Goal: Information Seeking & Learning: Compare options

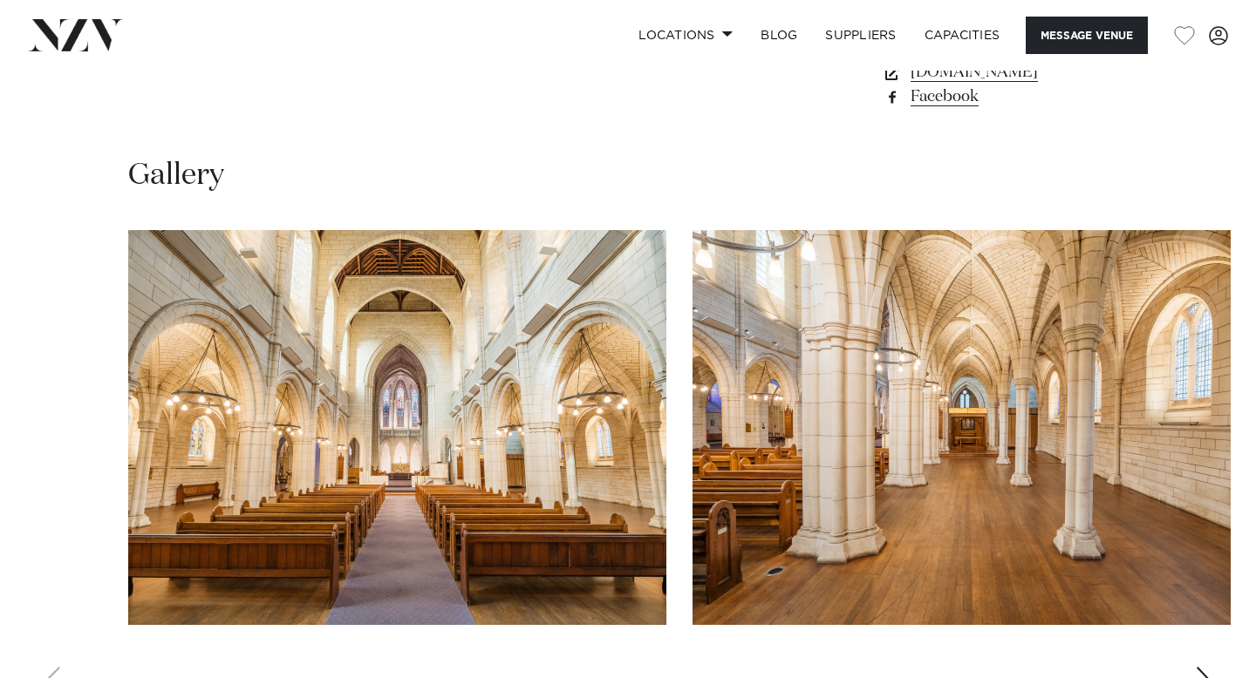
scroll to position [1713, 0]
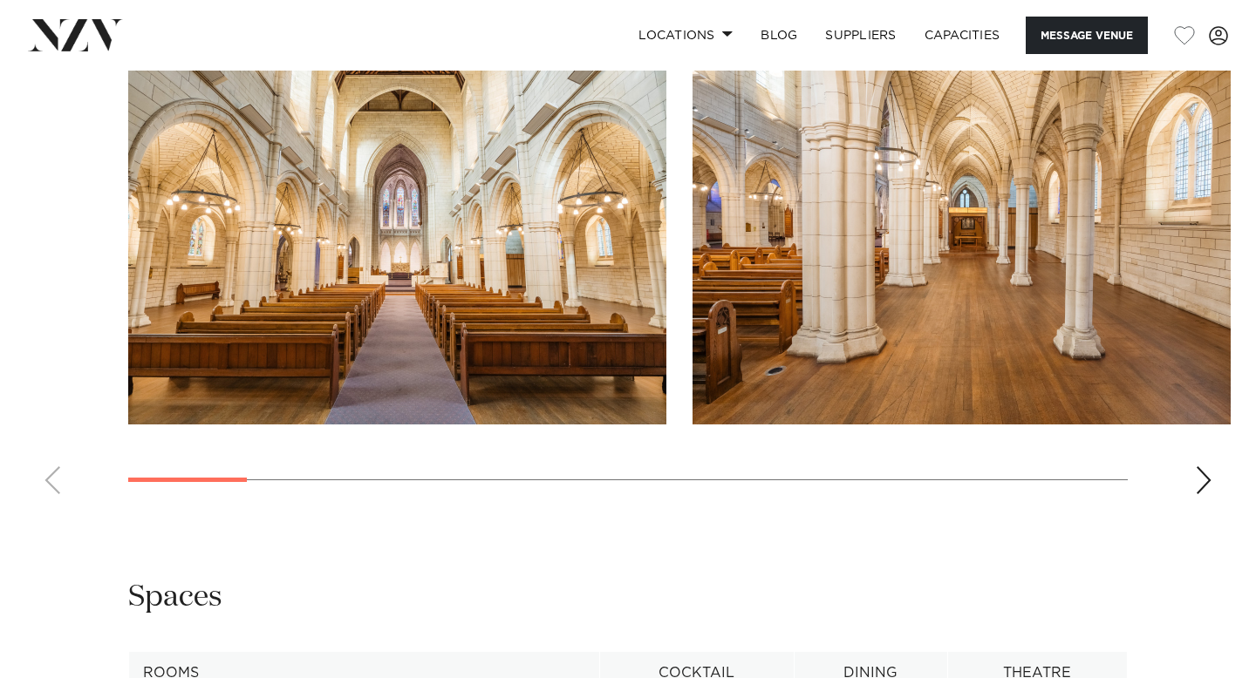
click at [1194, 383] on swiper-container at bounding box center [628, 269] width 1256 height 479
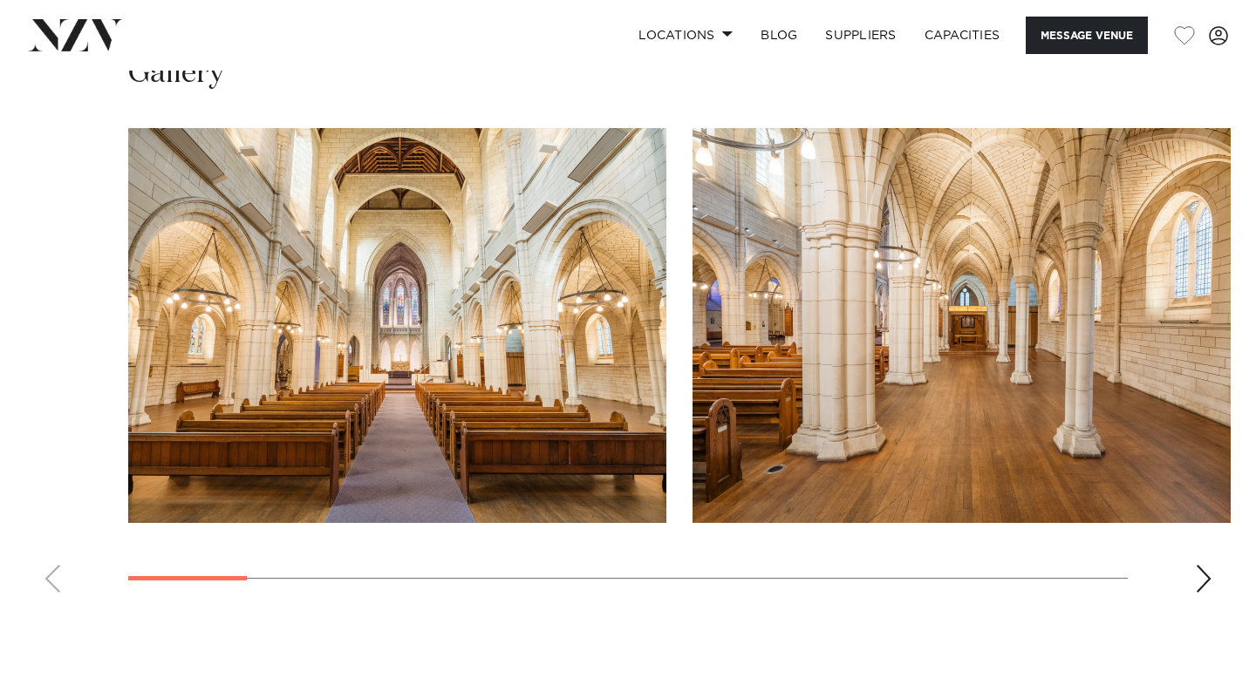
scroll to position [1590, 0]
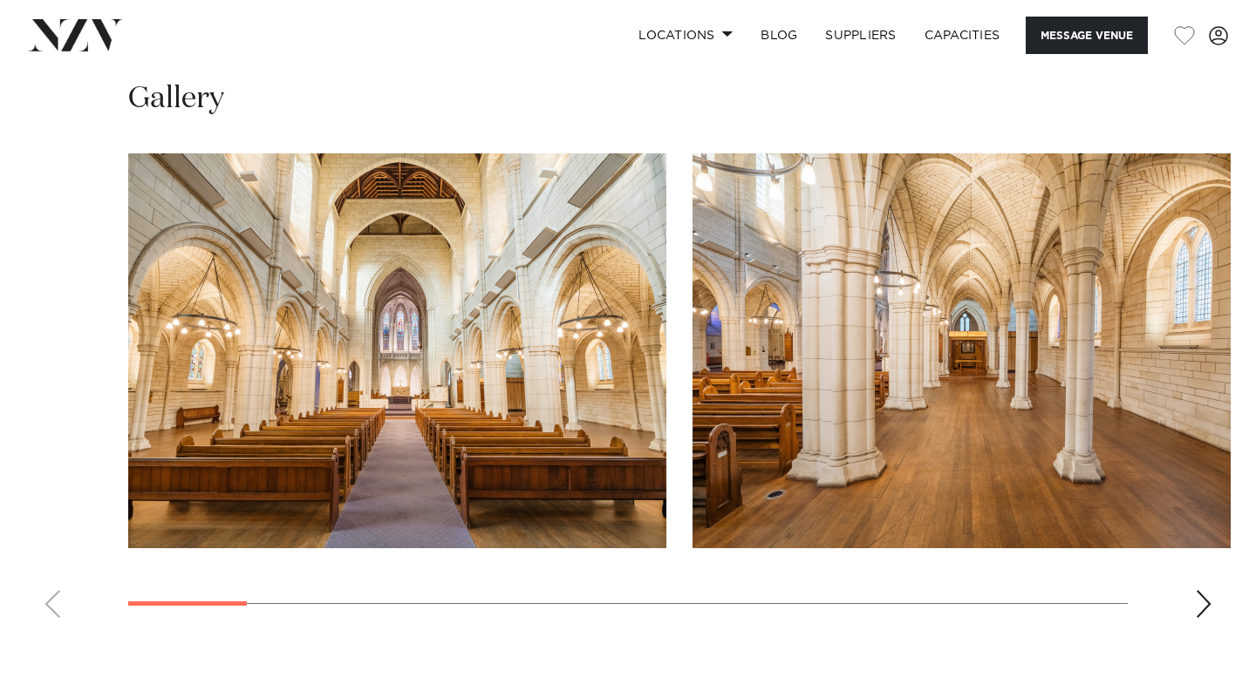
click at [1192, 514] on swiper-container at bounding box center [628, 392] width 1256 height 479
click at [1203, 590] on div "Next slide" at bounding box center [1203, 604] width 17 height 28
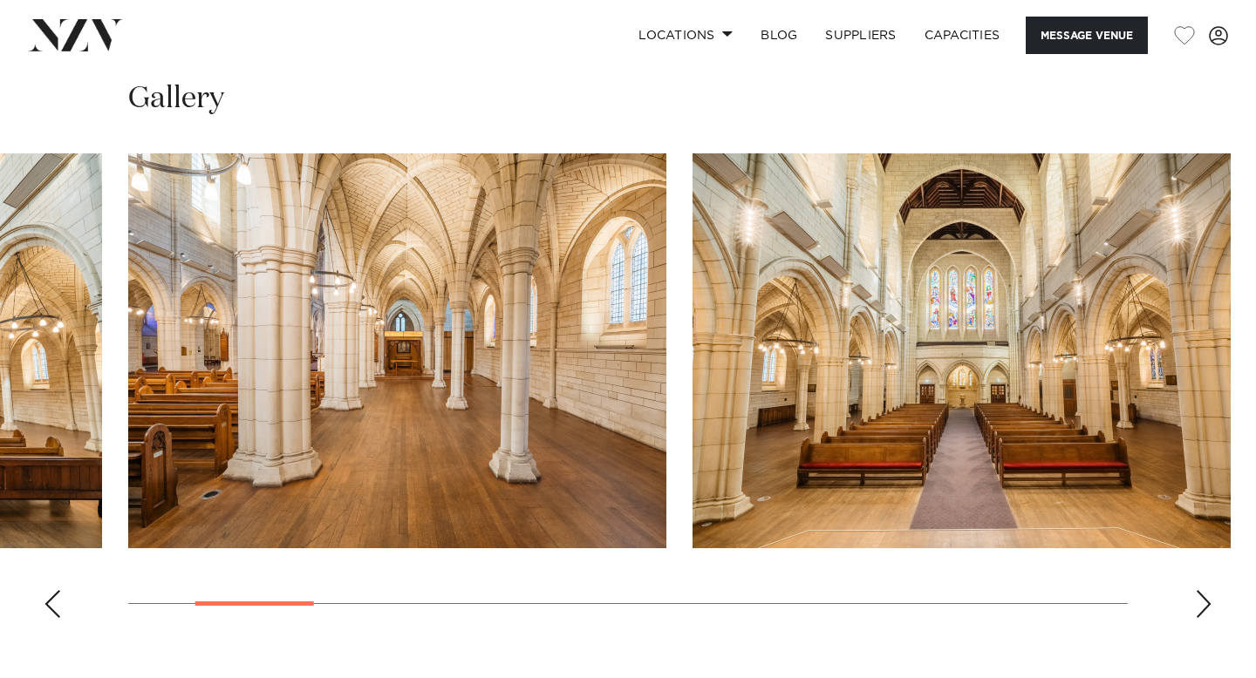
click at [1204, 590] on div "Next slide" at bounding box center [1203, 604] width 17 height 28
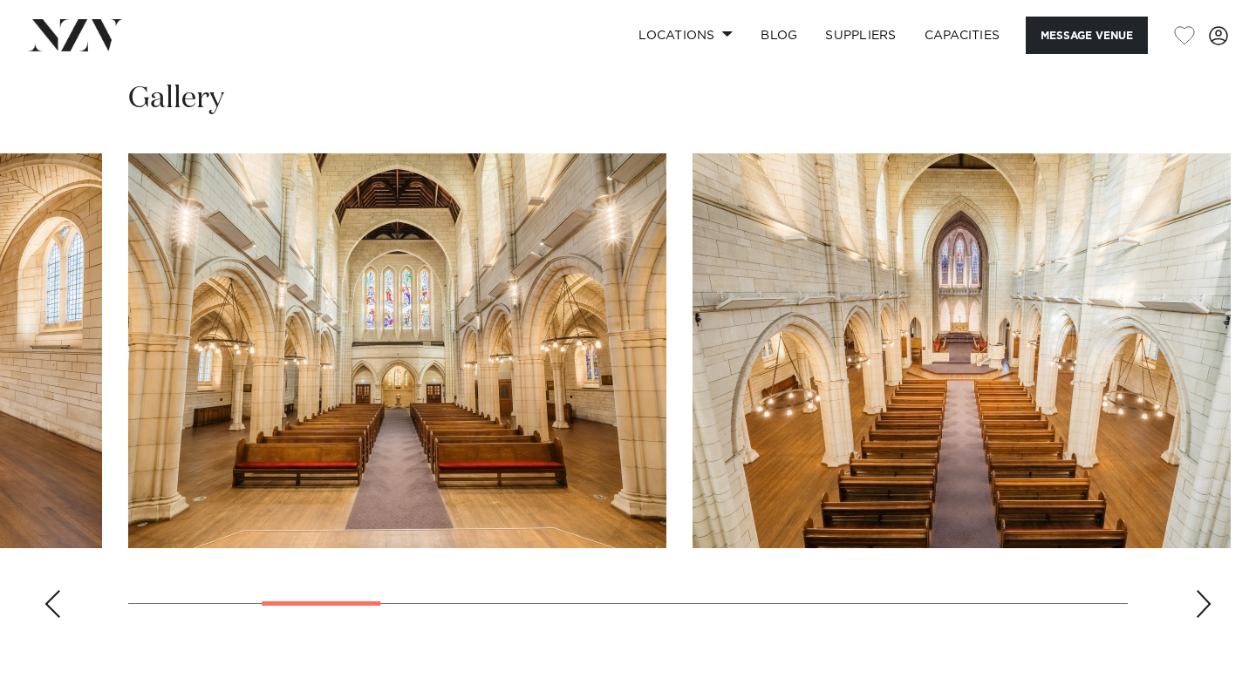
click at [1204, 590] on div "Next slide" at bounding box center [1203, 604] width 17 height 28
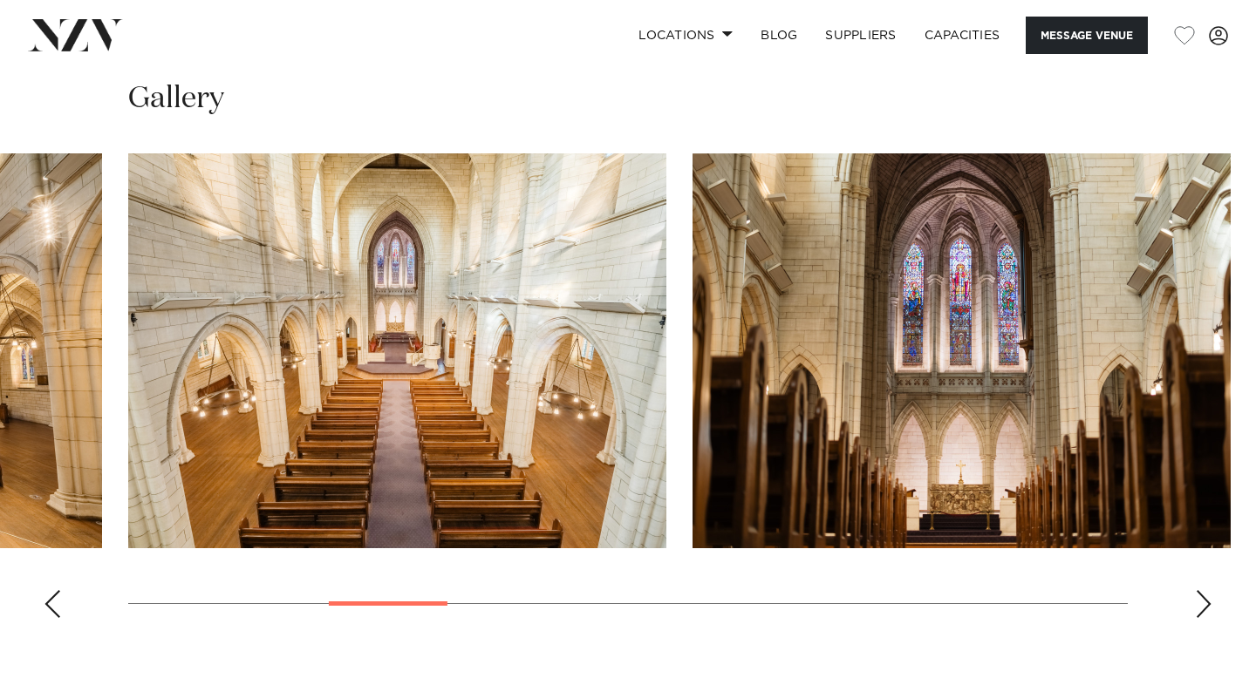
click at [1204, 590] on div "Next slide" at bounding box center [1203, 604] width 17 height 28
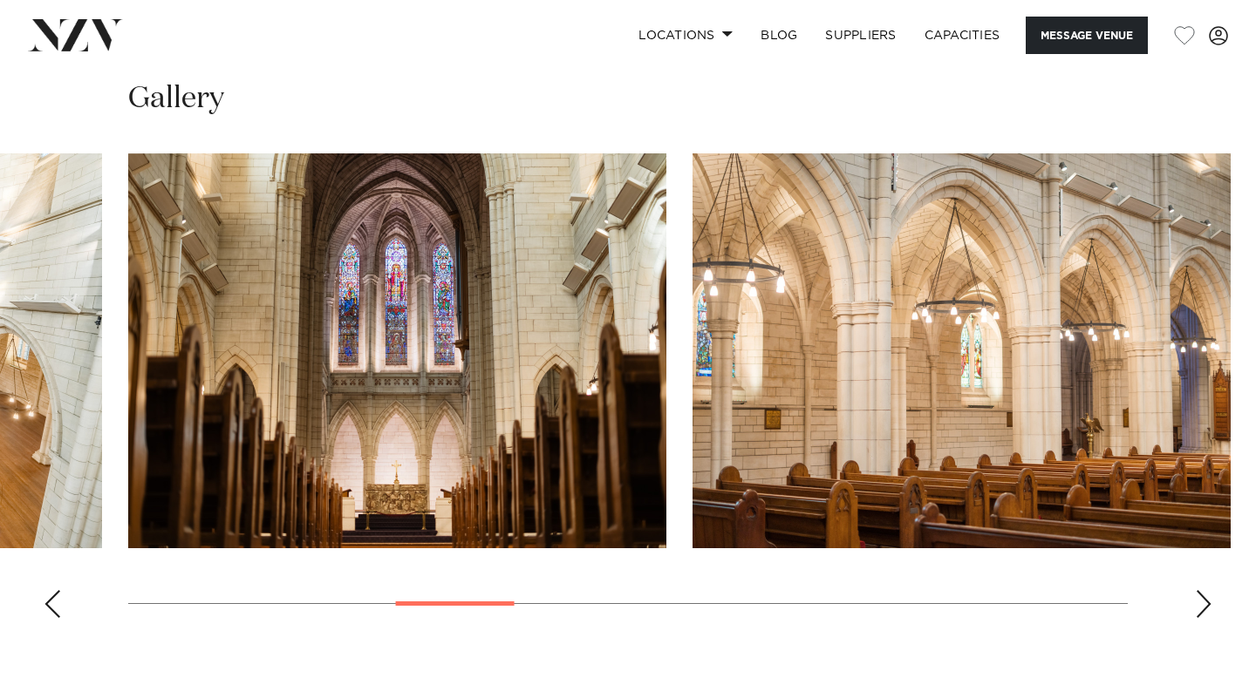
click at [1204, 590] on div "Next slide" at bounding box center [1203, 604] width 17 height 28
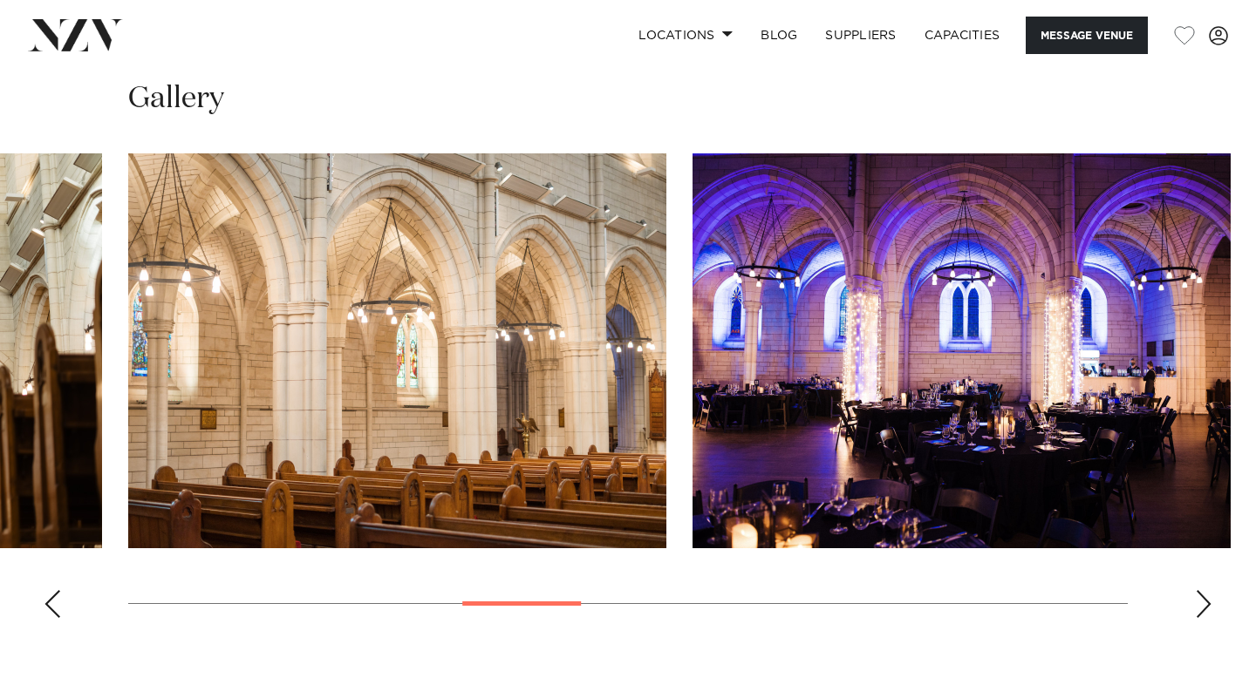
click at [1204, 590] on div "Next slide" at bounding box center [1203, 604] width 17 height 28
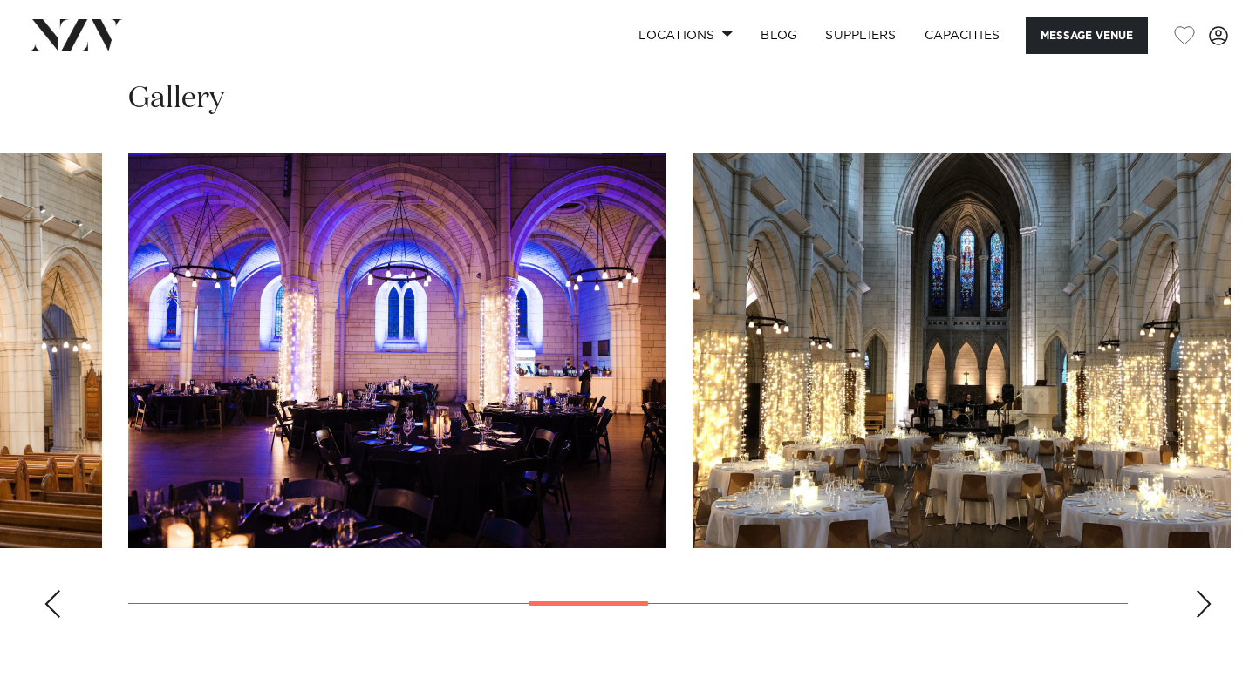
click at [1204, 590] on div "Next slide" at bounding box center [1203, 604] width 17 height 28
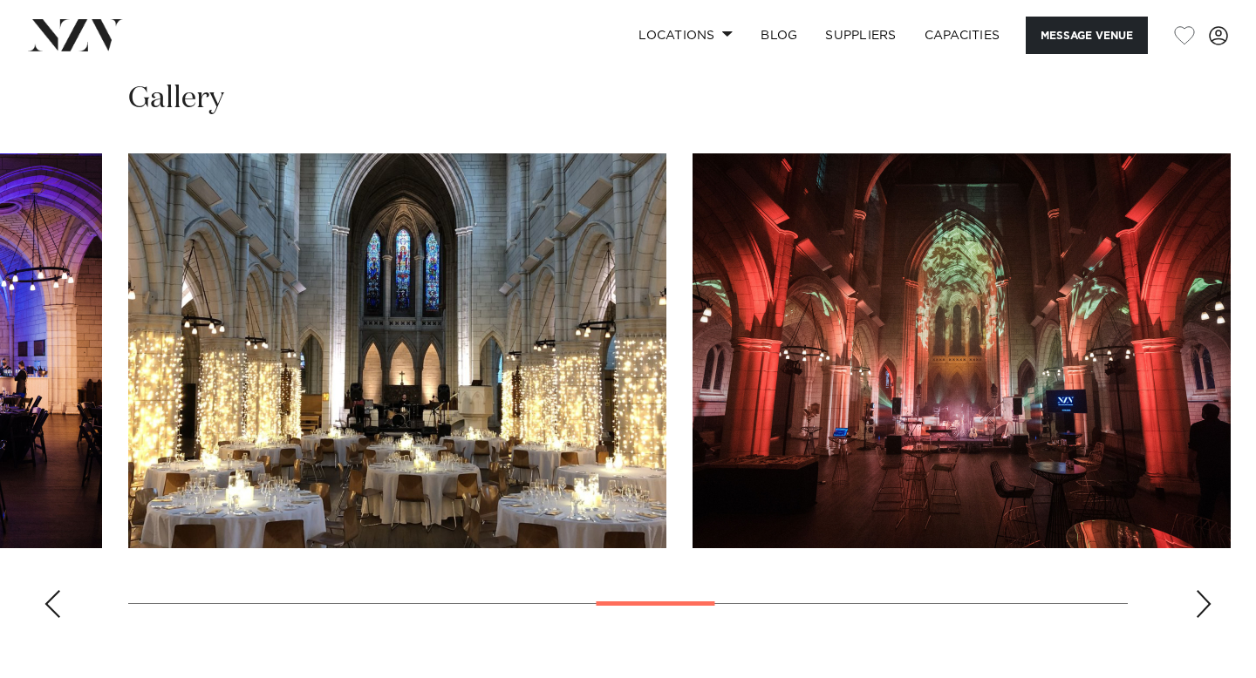
click at [1204, 590] on div "Next slide" at bounding box center [1203, 604] width 17 height 28
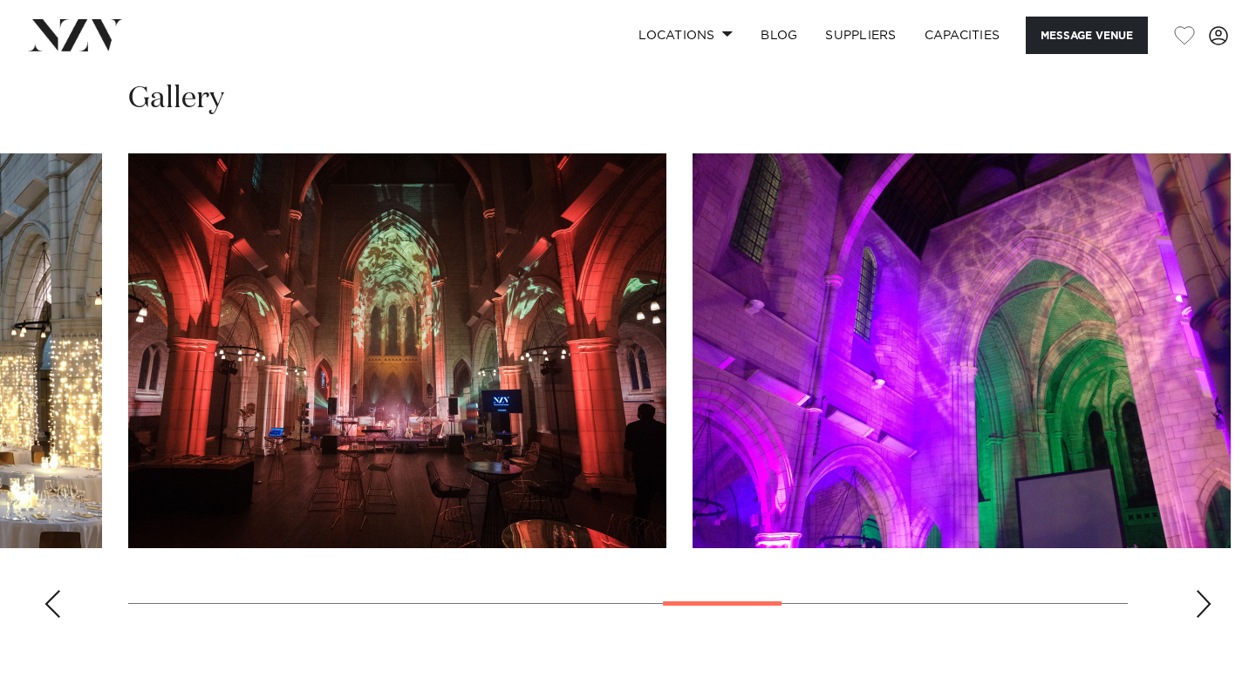
click at [1204, 590] on div "Next slide" at bounding box center [1203, 604] width 17 height 28
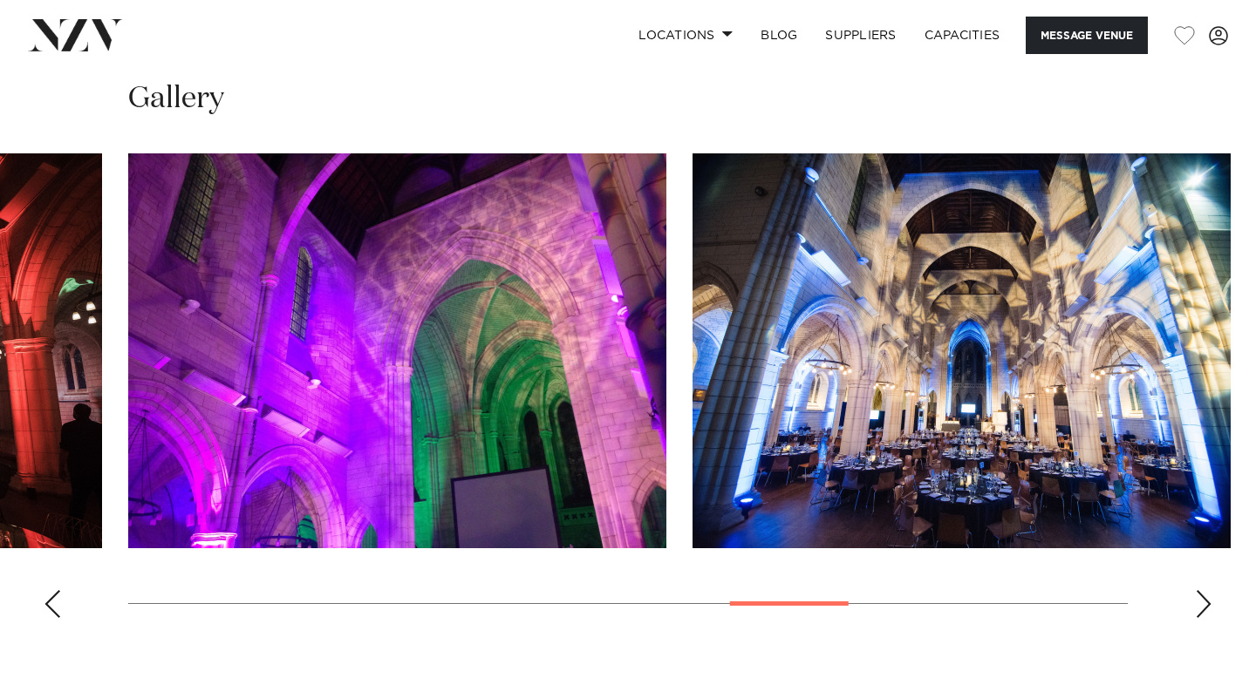
click at [1204, 590] on div "Next slide" at bounding box center [1203, 604] width 17 height 28
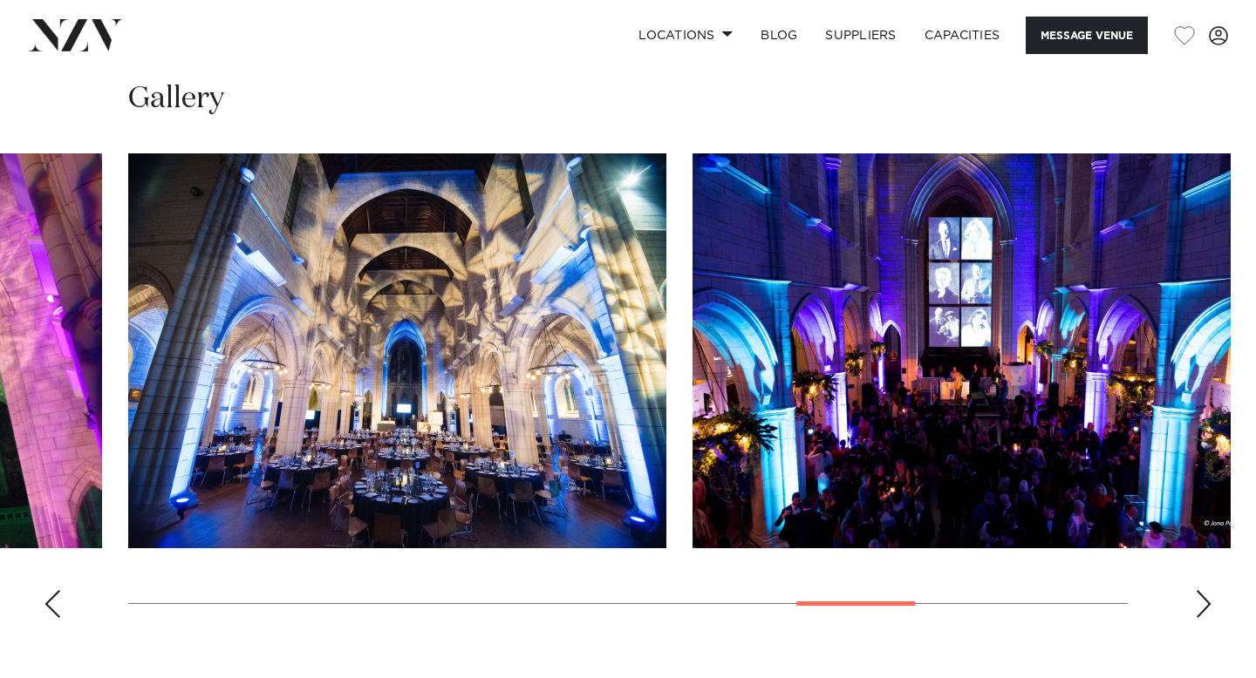
click at [1204, 590] on div "Next slide" at bounding box center [1203, 604] width 17 height 28
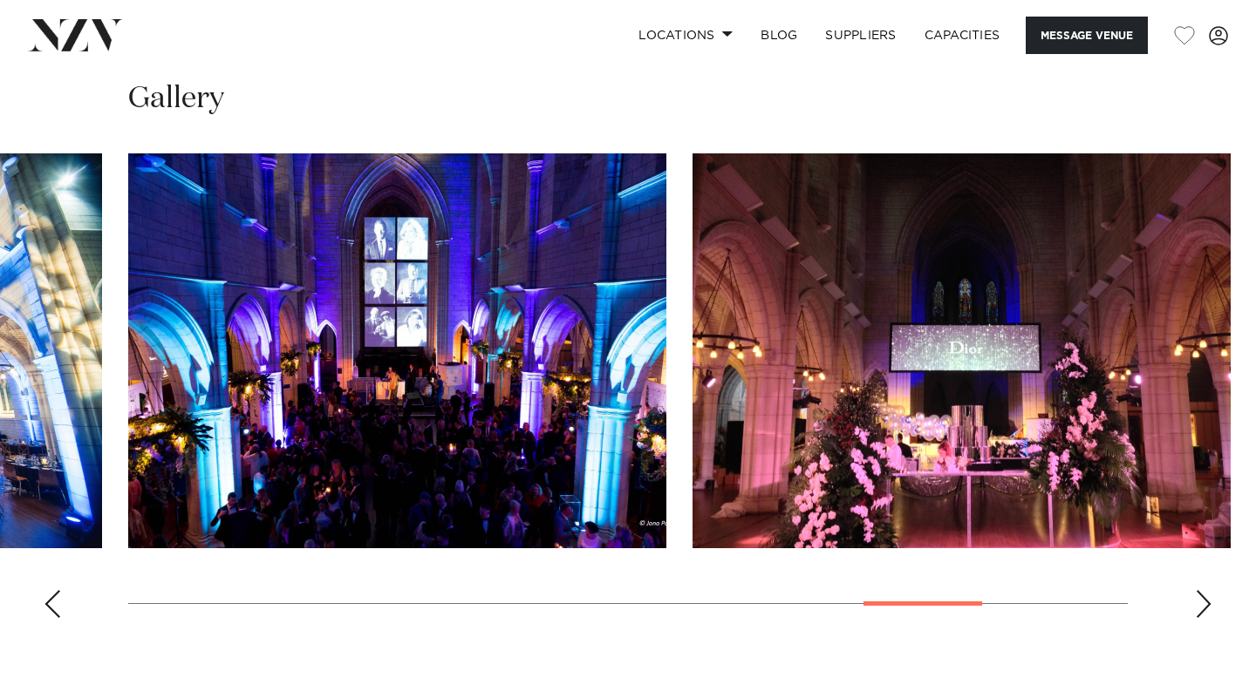
click at [1204, 590] on div "Next slide" at bounding box center [1203, 604] width 17 height 28
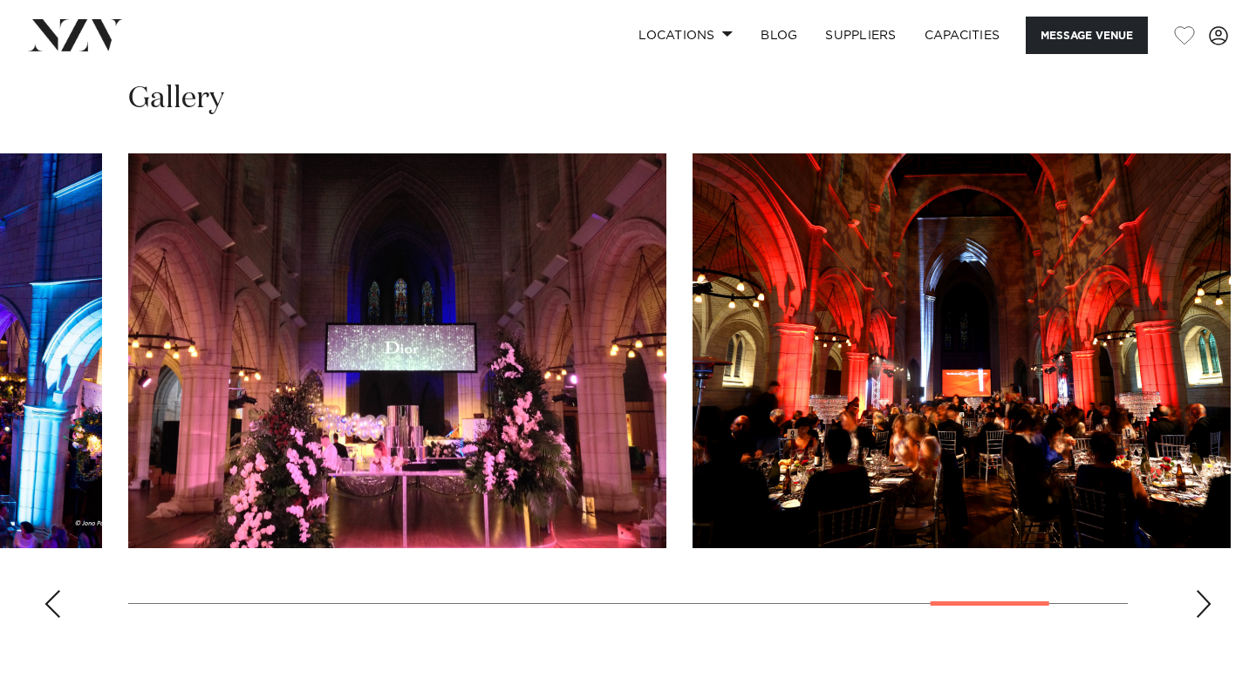
click at [1204, 590] on div "Next slide" at bounding box center [1203, 604] width 17 height 28
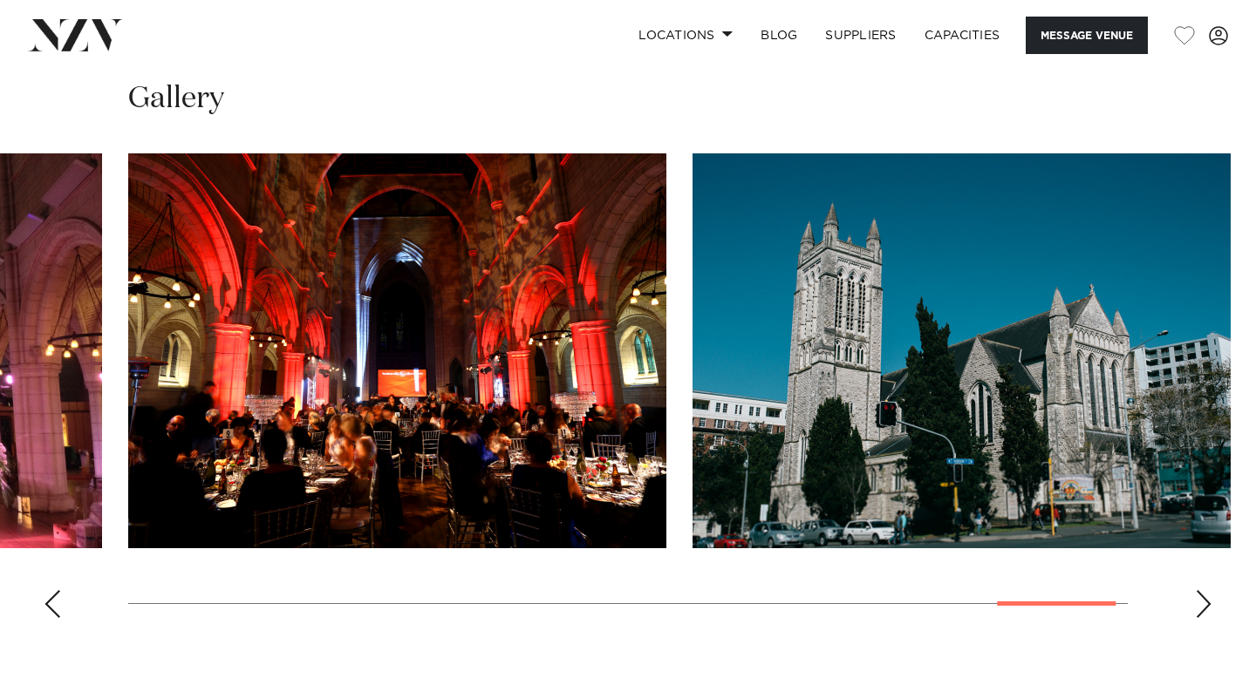
click at [1204, 590] on div "Next slide" at bounding box center [1203, 604] width 17 height 28
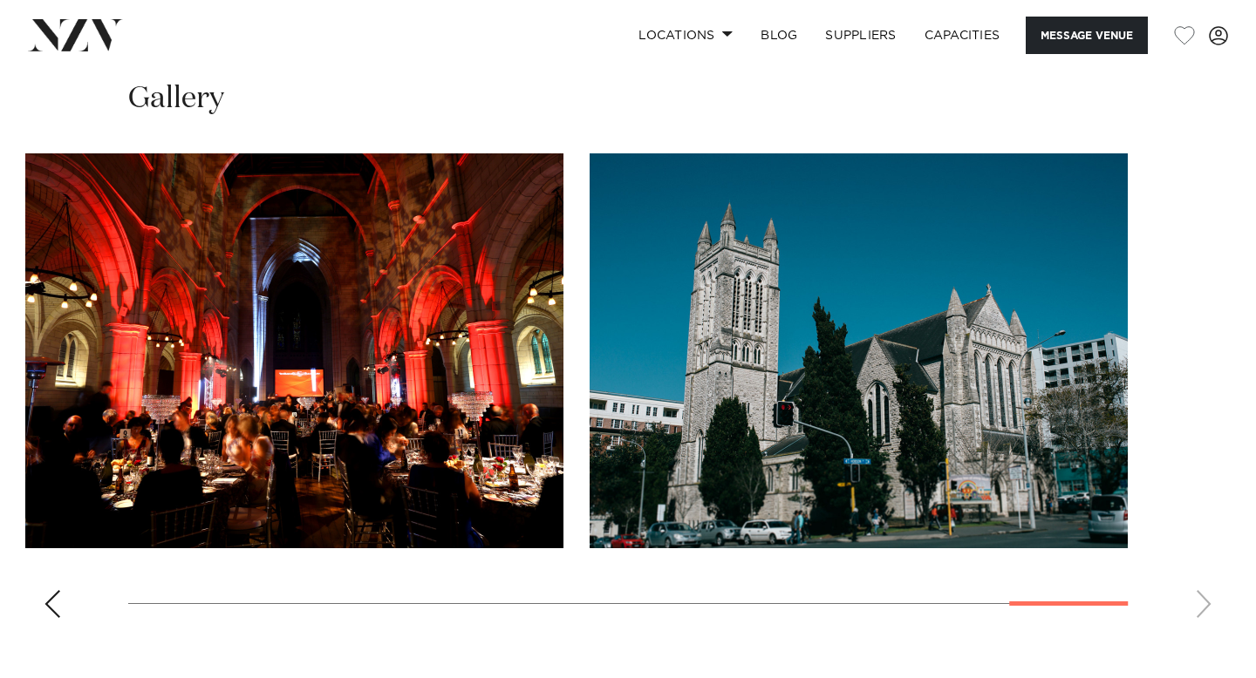
click at [59, 590] on div "Previous slide" at bounding box center [52, 604] width 17 height 28
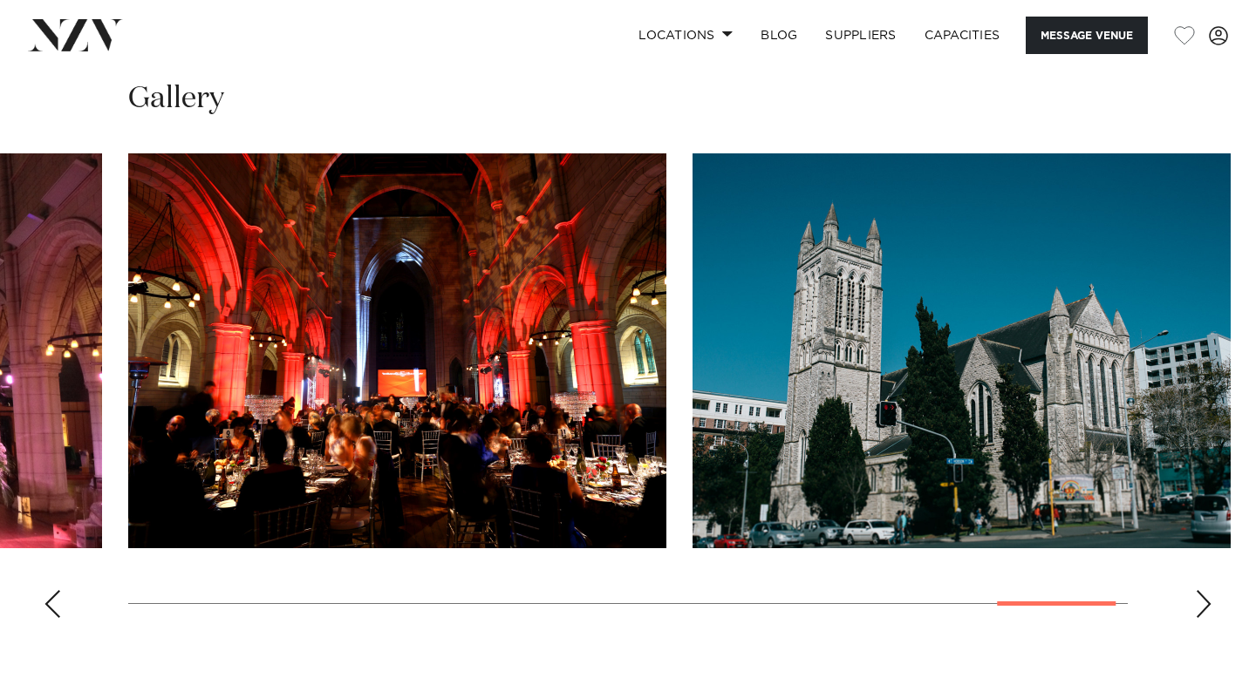
click at [59, 590] on div "Previous slide" at bounding box center [52, 604] width 17 height 28
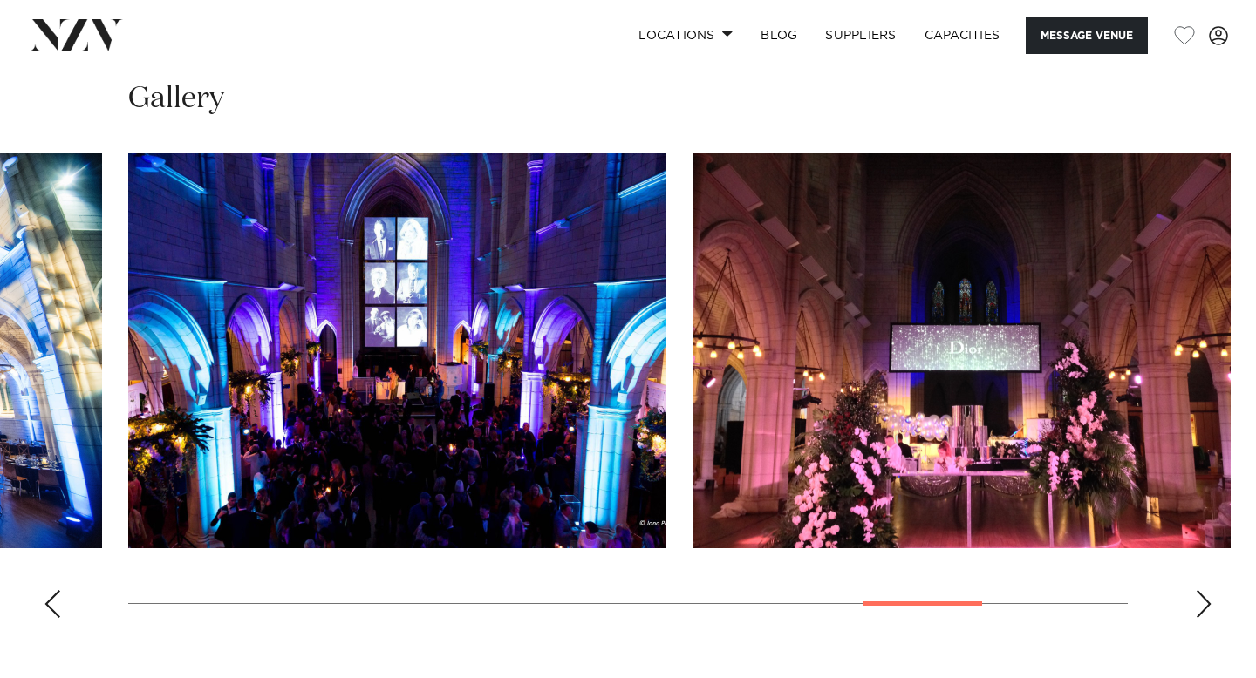
click at [59, 590] on div "Previous slide" at bounding box center [52, 604] width 17 height 28
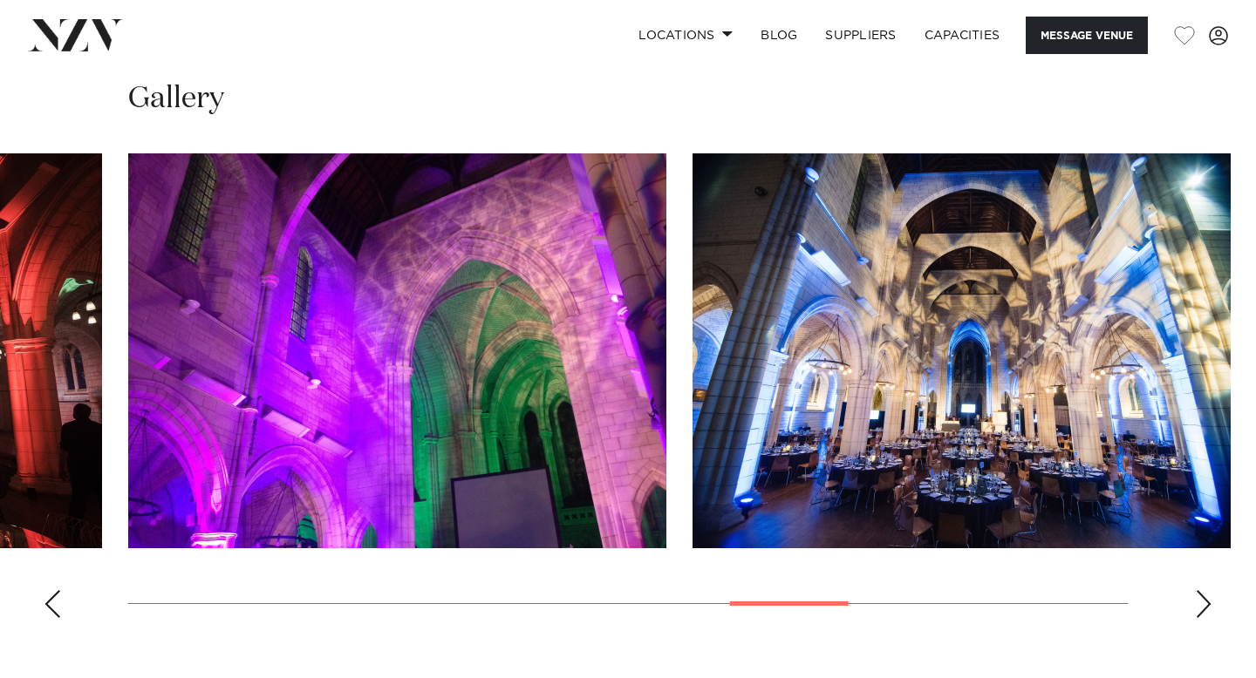
click at [59, 590] on div "Previous slide" at bounding box center [52, 604] width 17 height 28
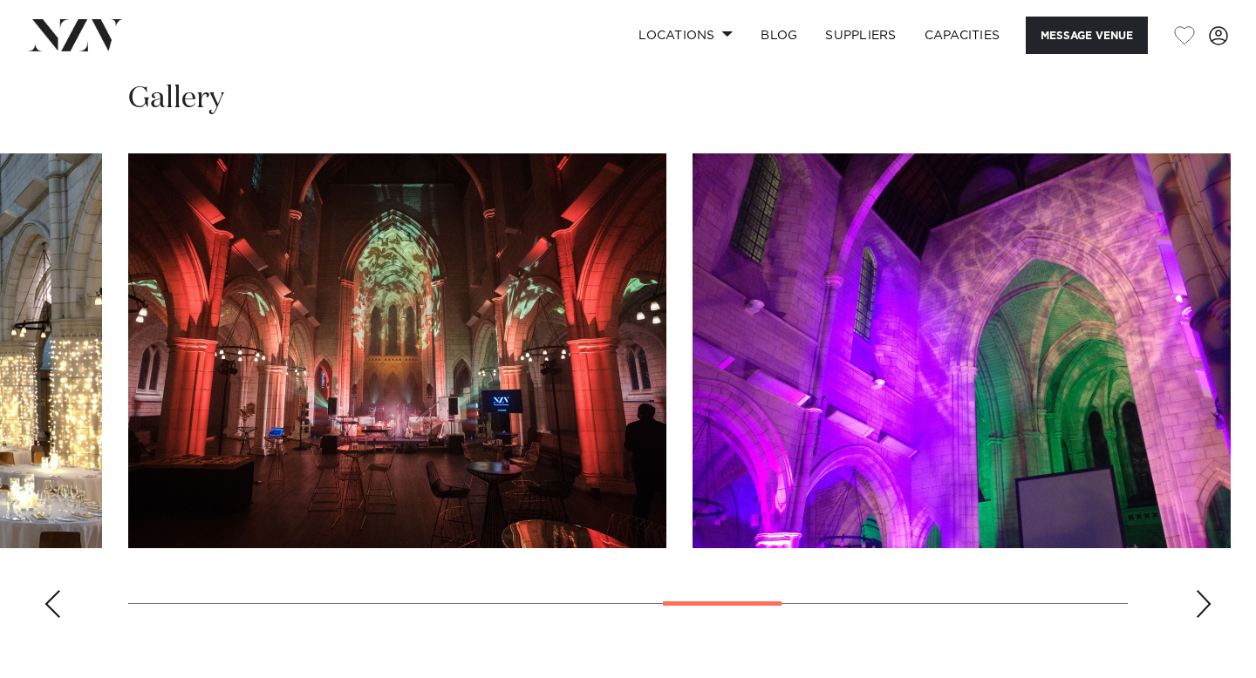
click at [59, 590] on div "Previous slide" at bounding box center [52, 604] width 17 height 28
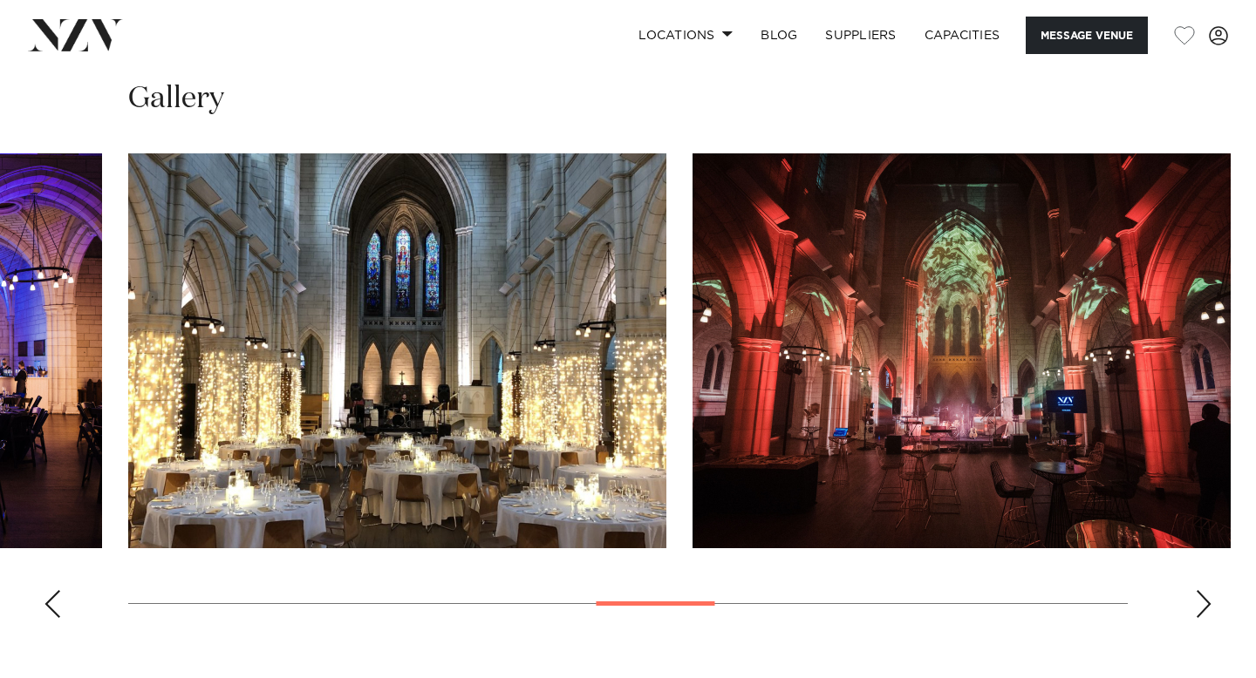
click at [59, 590] on div "Previous slide" at bounding box center [52, 604] width 17 height 28
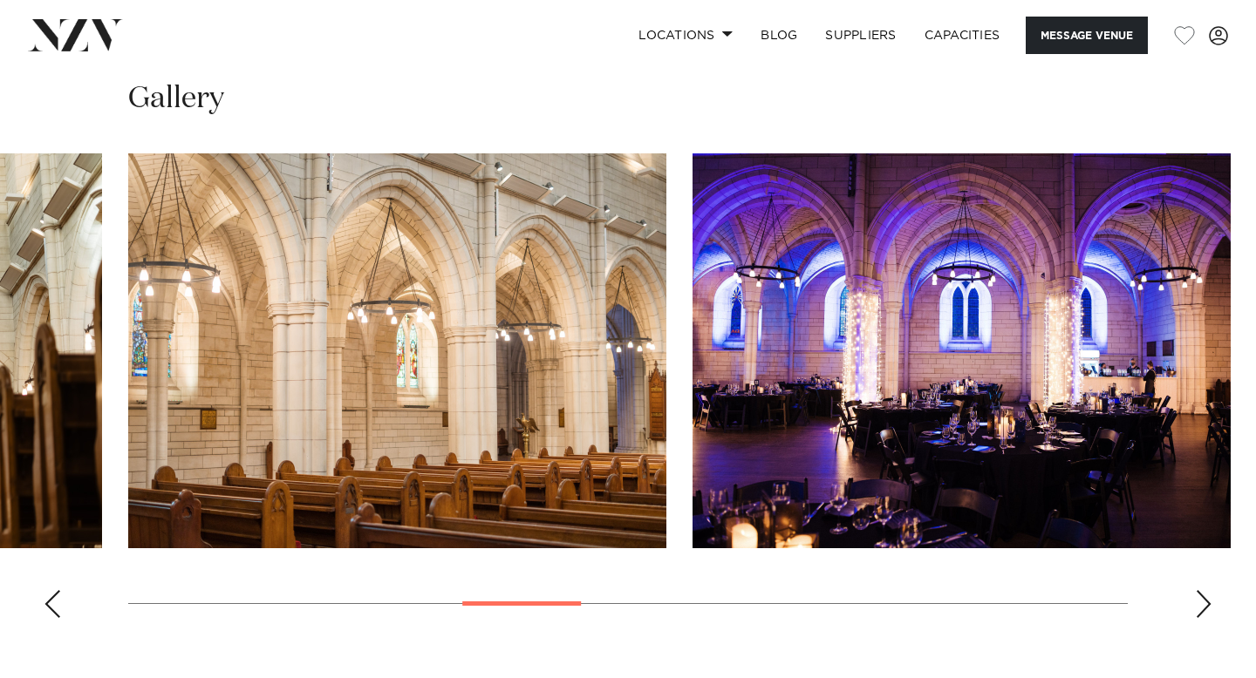
click at [59, 590] on div "Previous slide" at bounding box center [52, 604] width 17 height 28
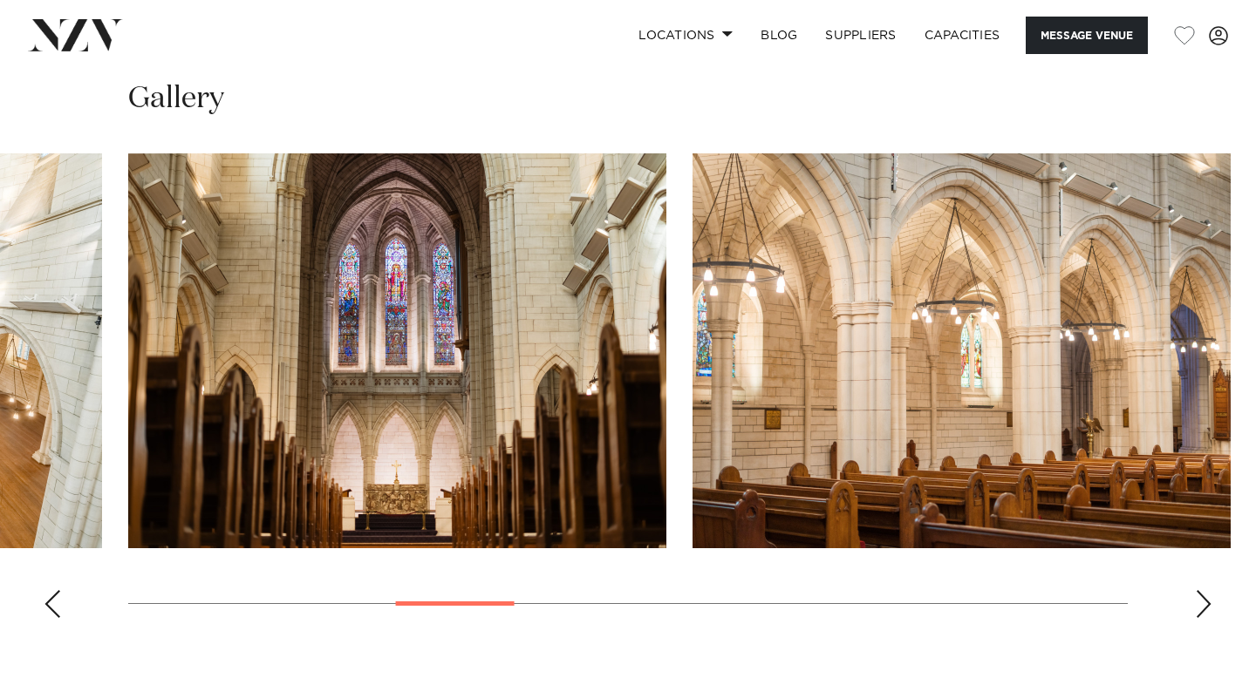
click at [59, 590] on div "Previous slide" at bounding box center [52, 604] width 17 height 28
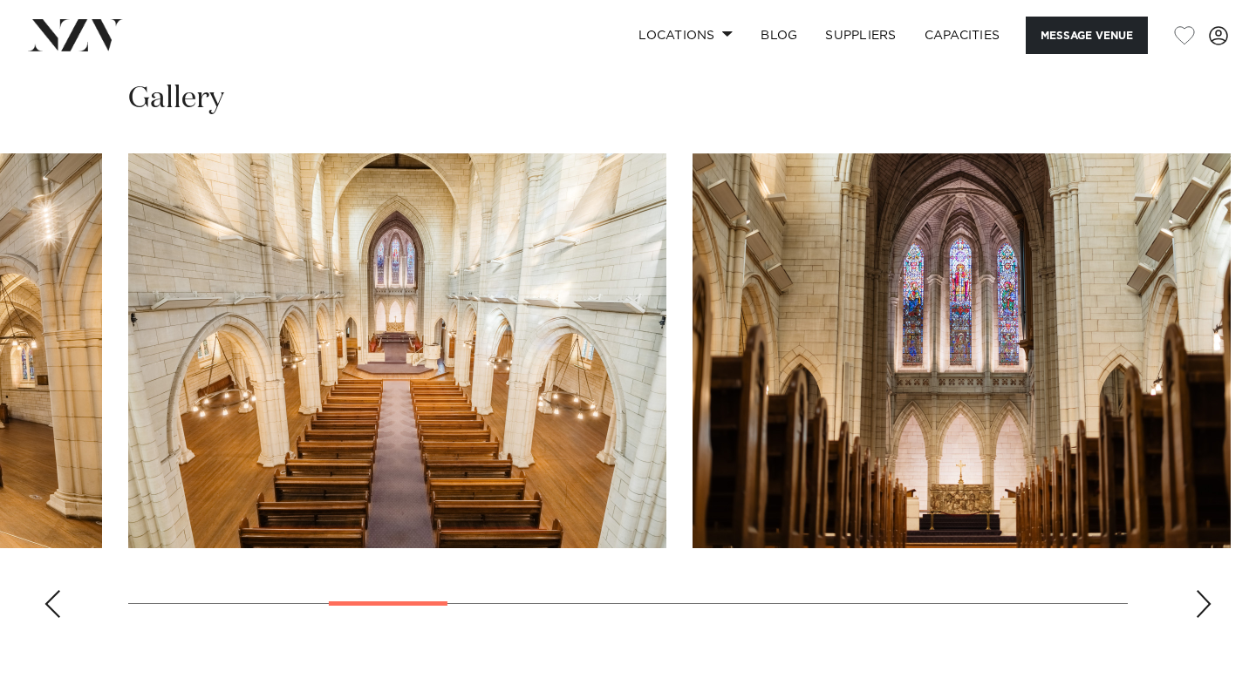
click at [59, 590] on div "Previous slide" at bounding box center [52, 604] width 17 height 28
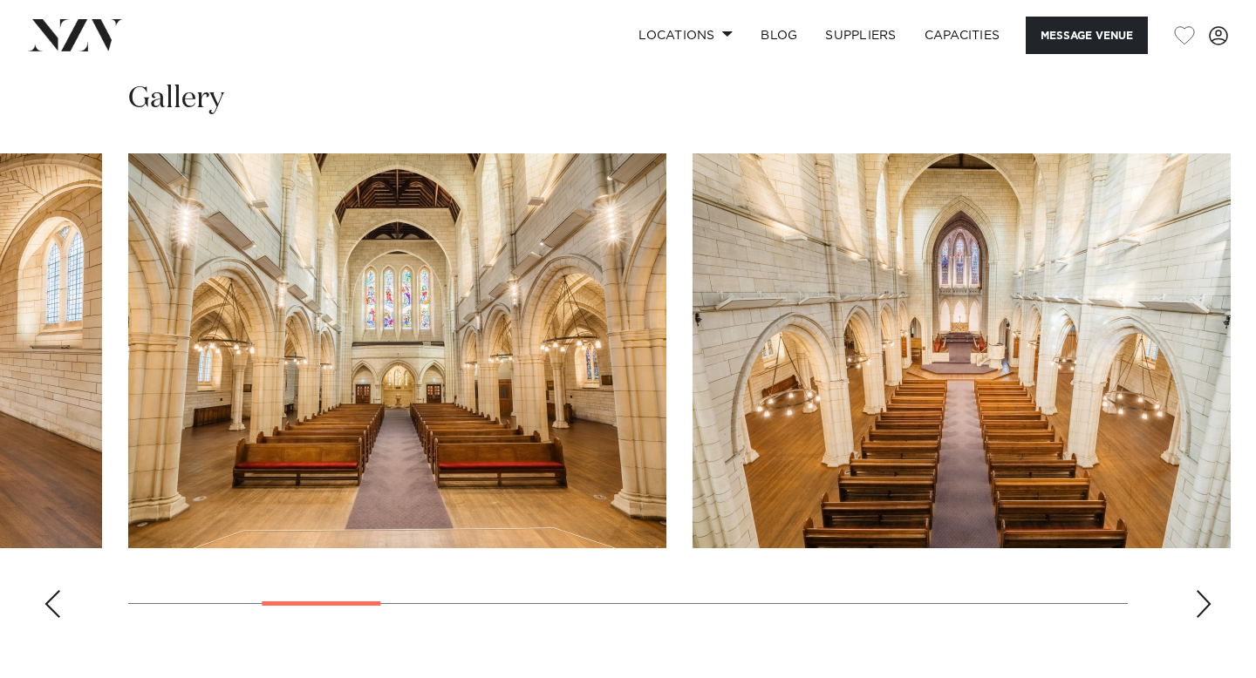
click at [59, 590] on div "Previous slide" at bounding box center [52, 604] width 17 height 28
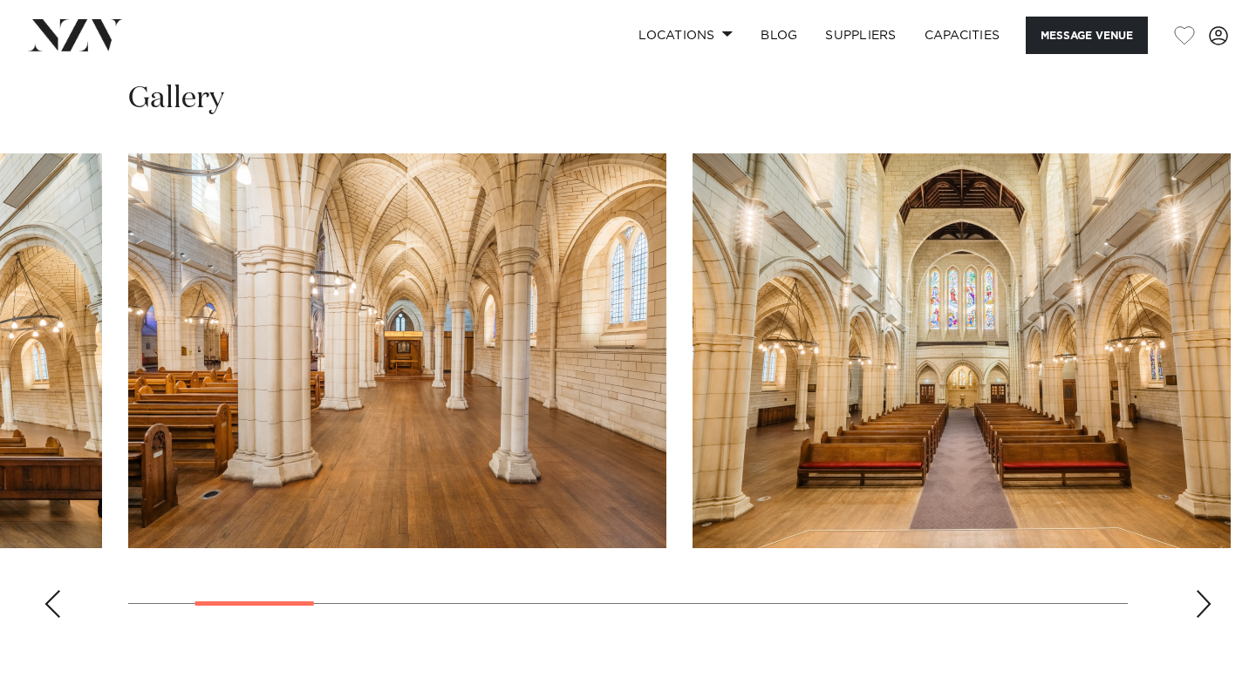
click at [59, 590] on div "Previous slide" at bounding box center [52, 604] width 17 height 28
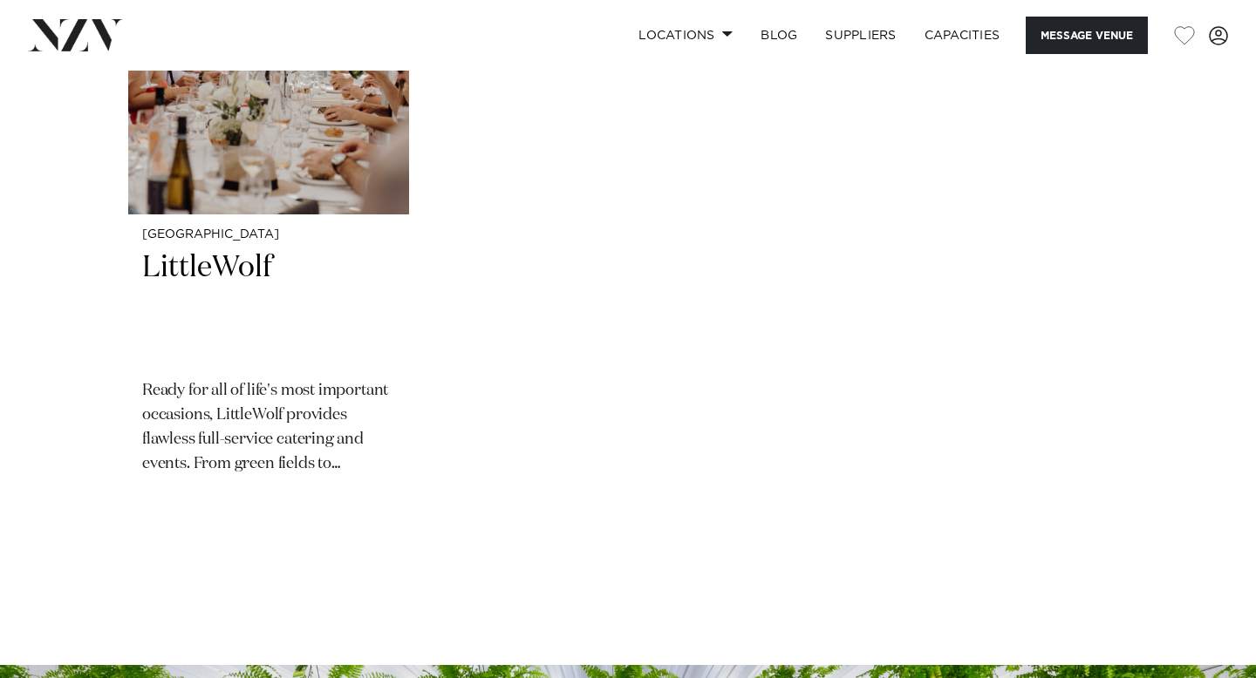
scroll to position [3094, 0]
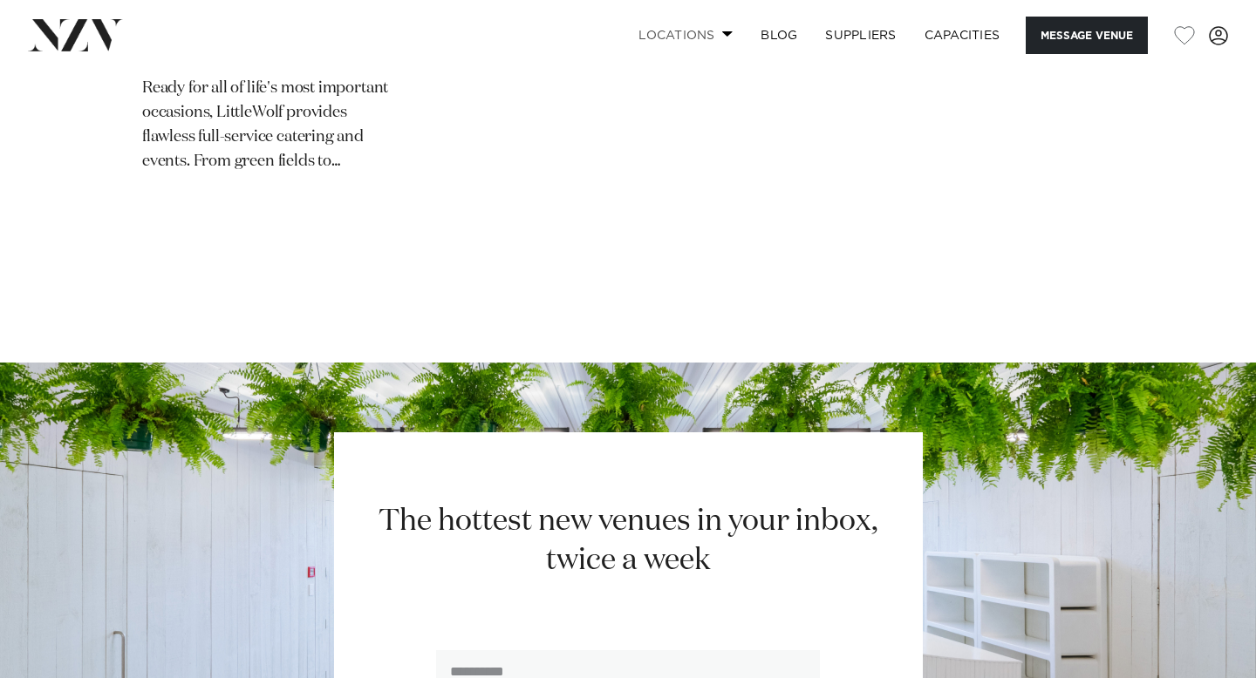
click at [697, 35] on link "Locations" at bounding box center [685, 35] width 122 height 37
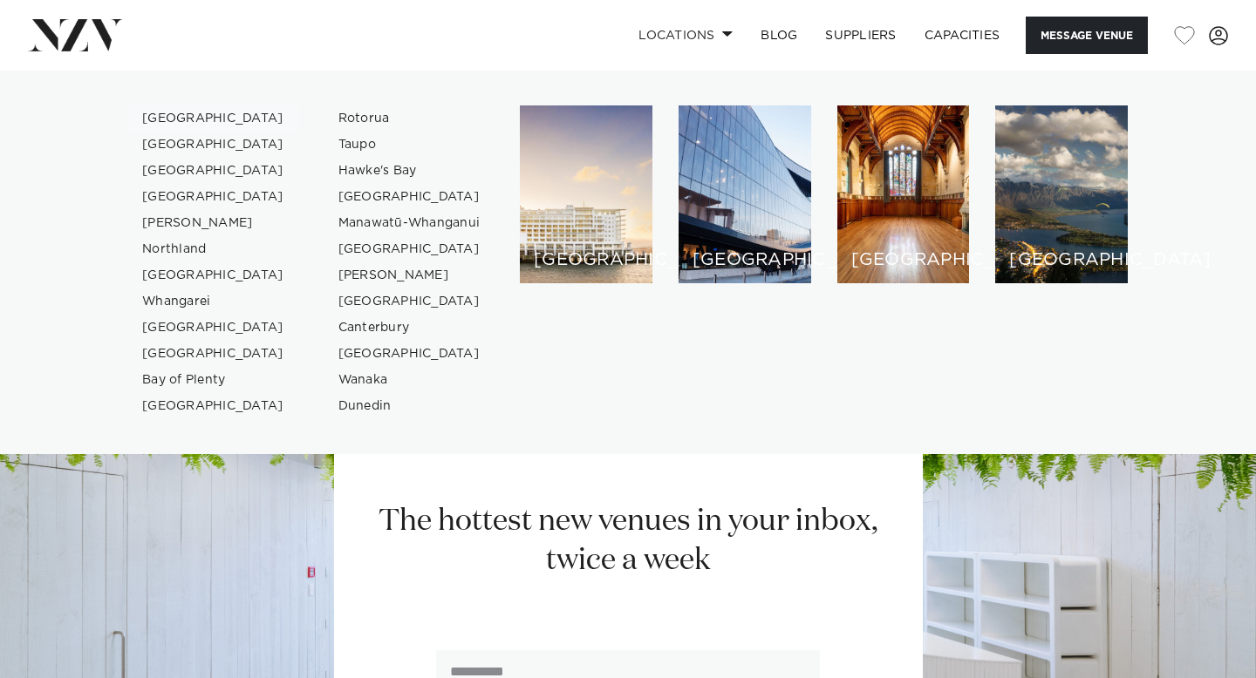
click at [179, 122] on link "[GEOGRAPHIC_DATA]" at bounding box center [213, 119] width 170 height 26
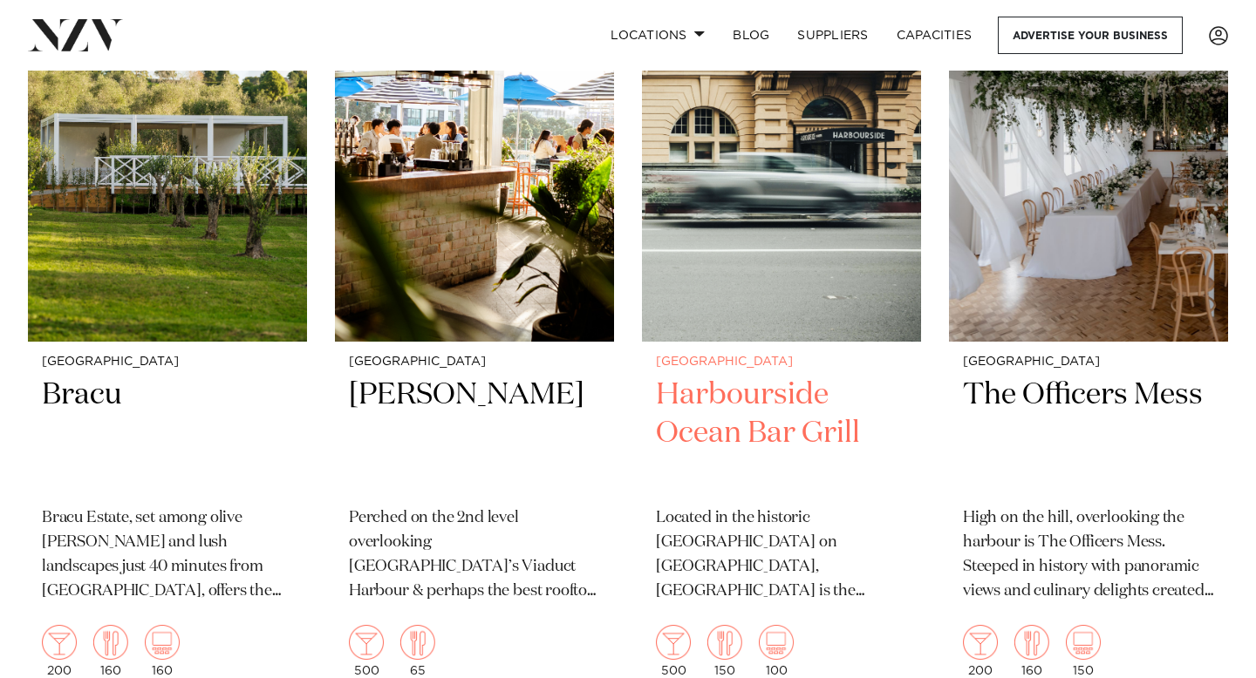
scroll to position [8365, 0]
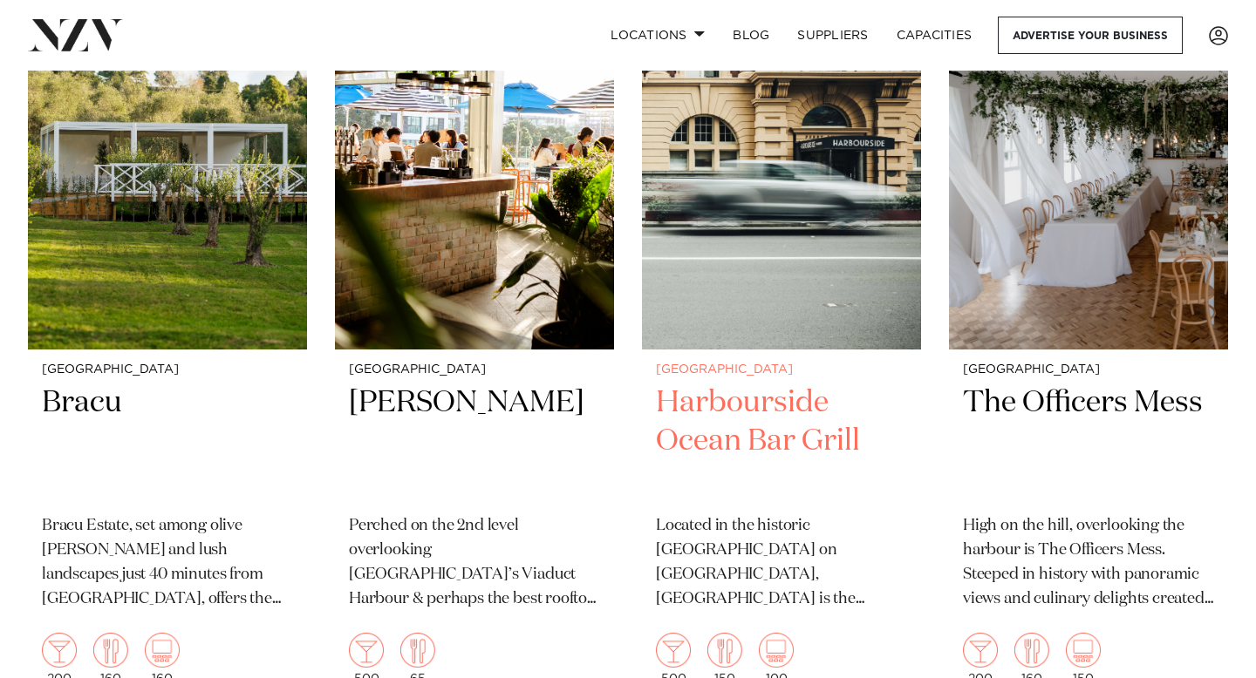
click at [750, 194] on img at bounding box center [781, 162] width 279 height 374
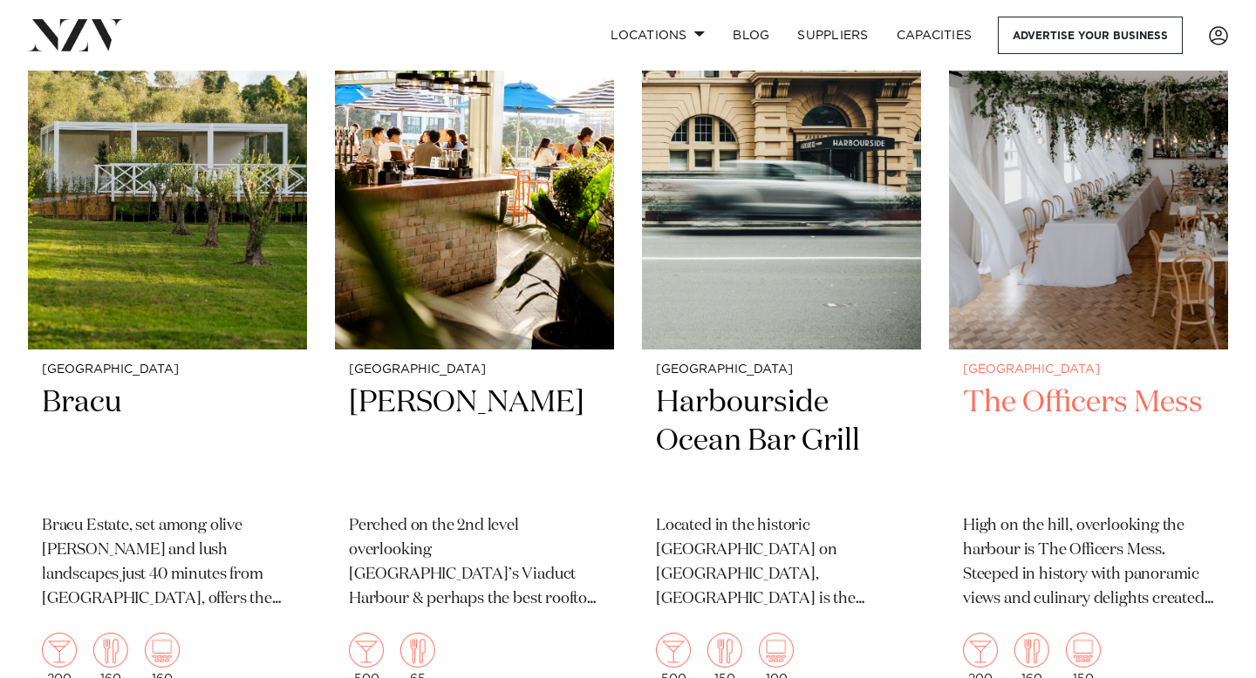
click at [1138, 184] on img at bounding box center [1088, 162] width 279 height 374
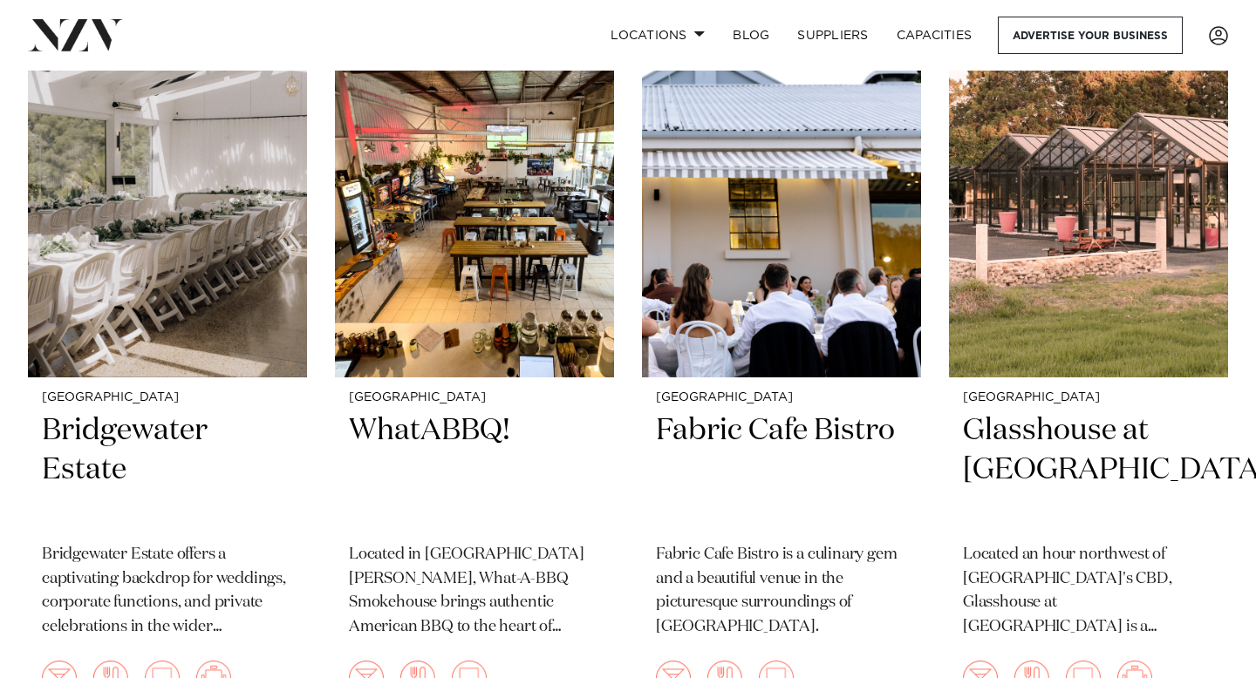
scroll to position [5217, 0]
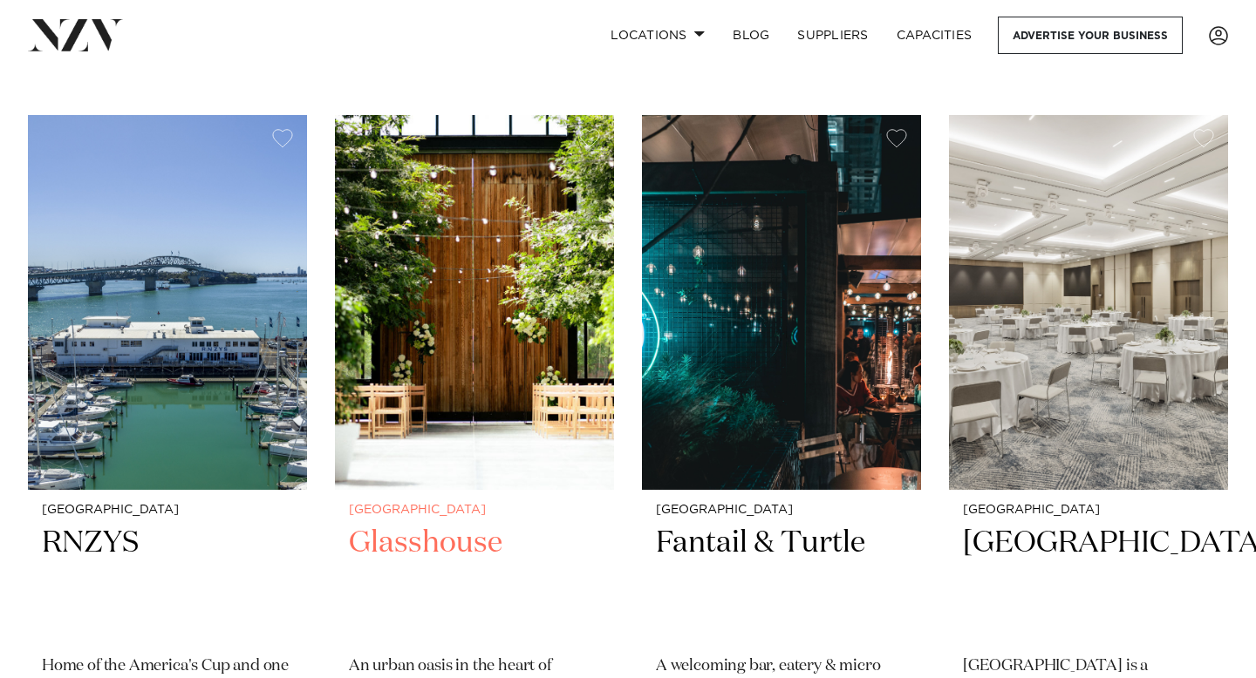
click at [473, 355] on img at bounding box center [474, 302] width 279 height 374
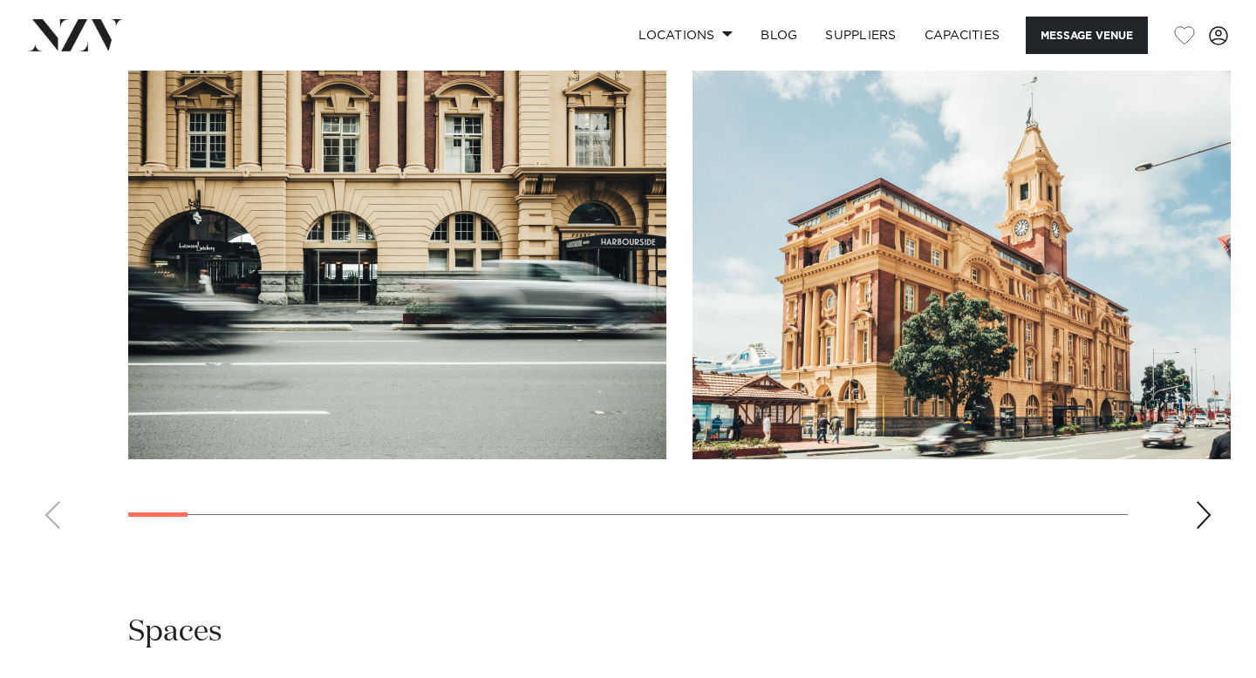
scroll to position [1823, 0]
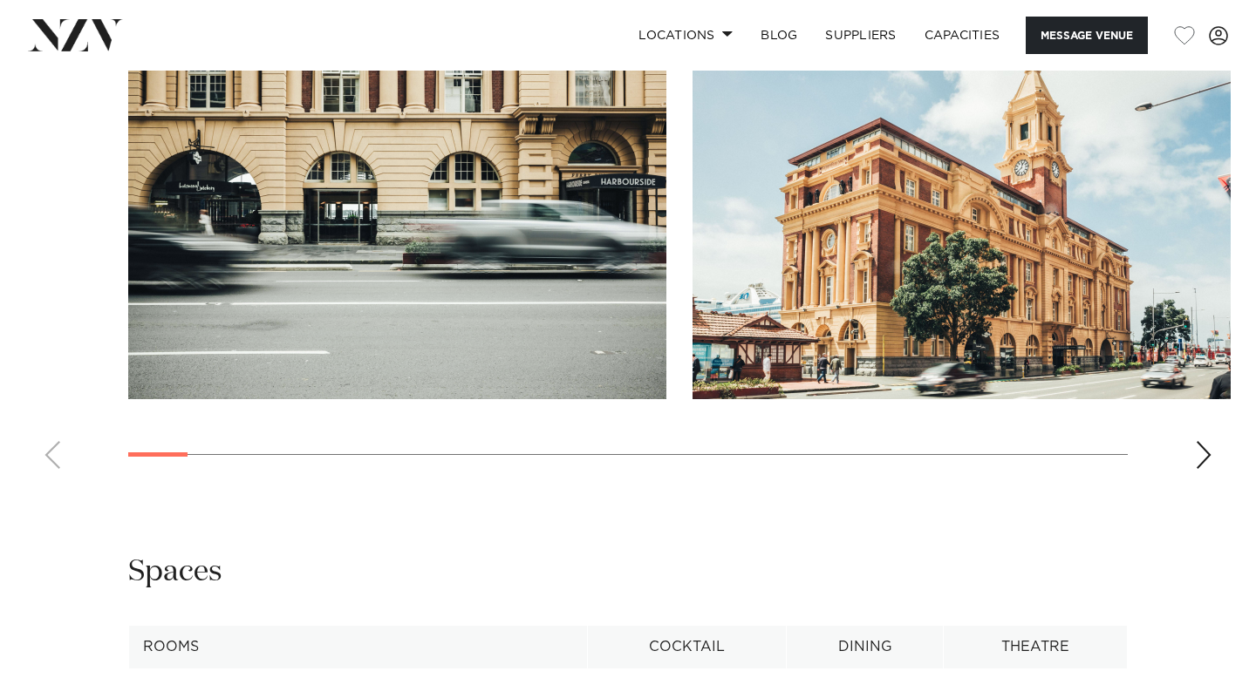
click at [1209, 440] on swiper-container at bounding box center [628, 243] width 1256 height 479
click at [1203, 441] on div "Next slide" at bounding box center [1203, 455] width 17 height 28
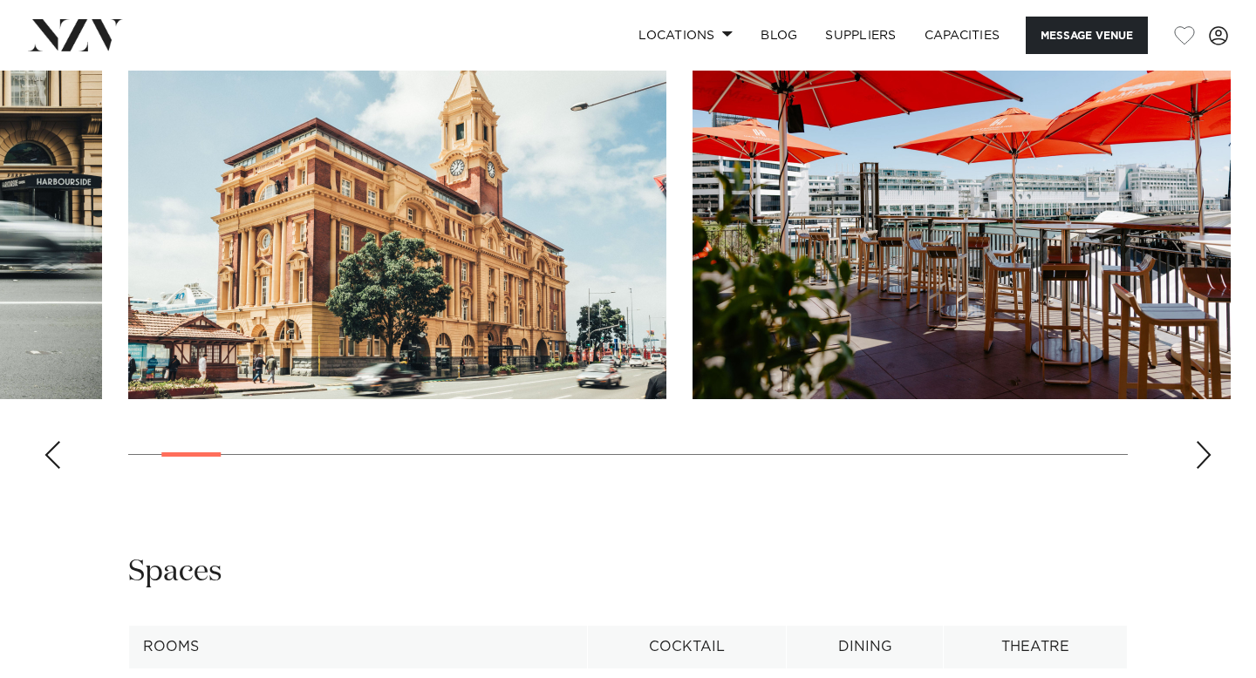
click at [1204, 441] on div "Next slide" at bounding box center [1203, 455] width 17 height 28
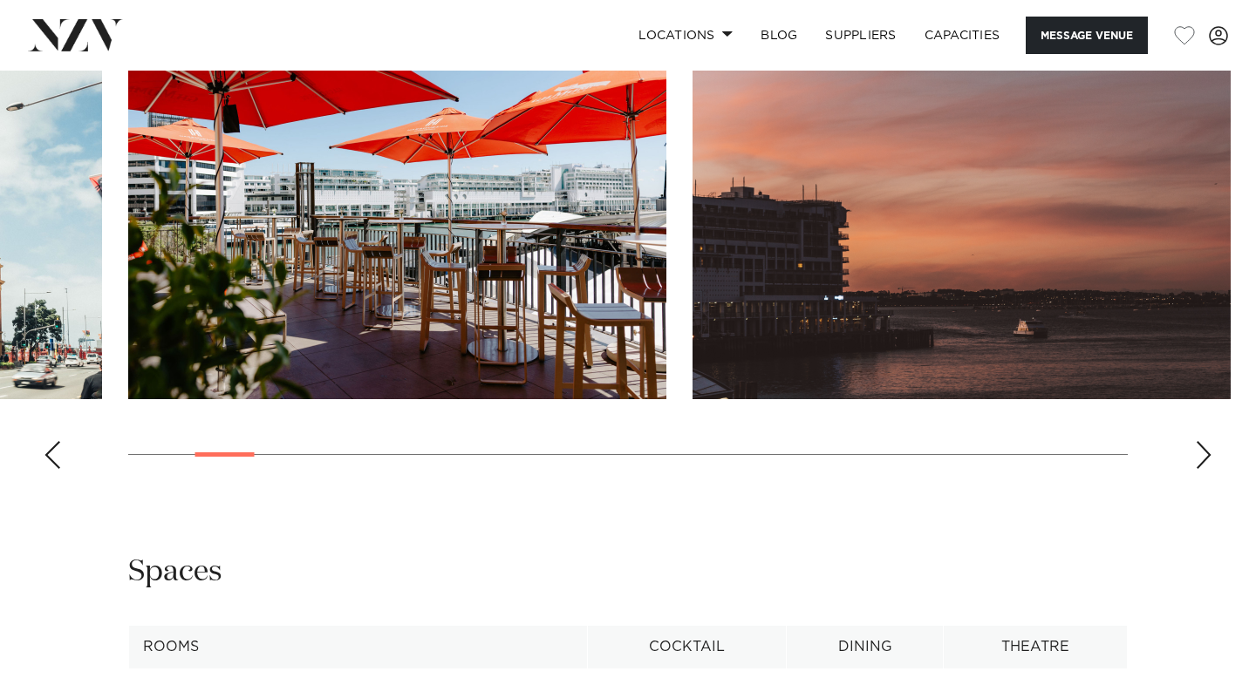
click at [1204, 441] on div "Next slide" at bounding box center [1203, 455] width 17 height 28
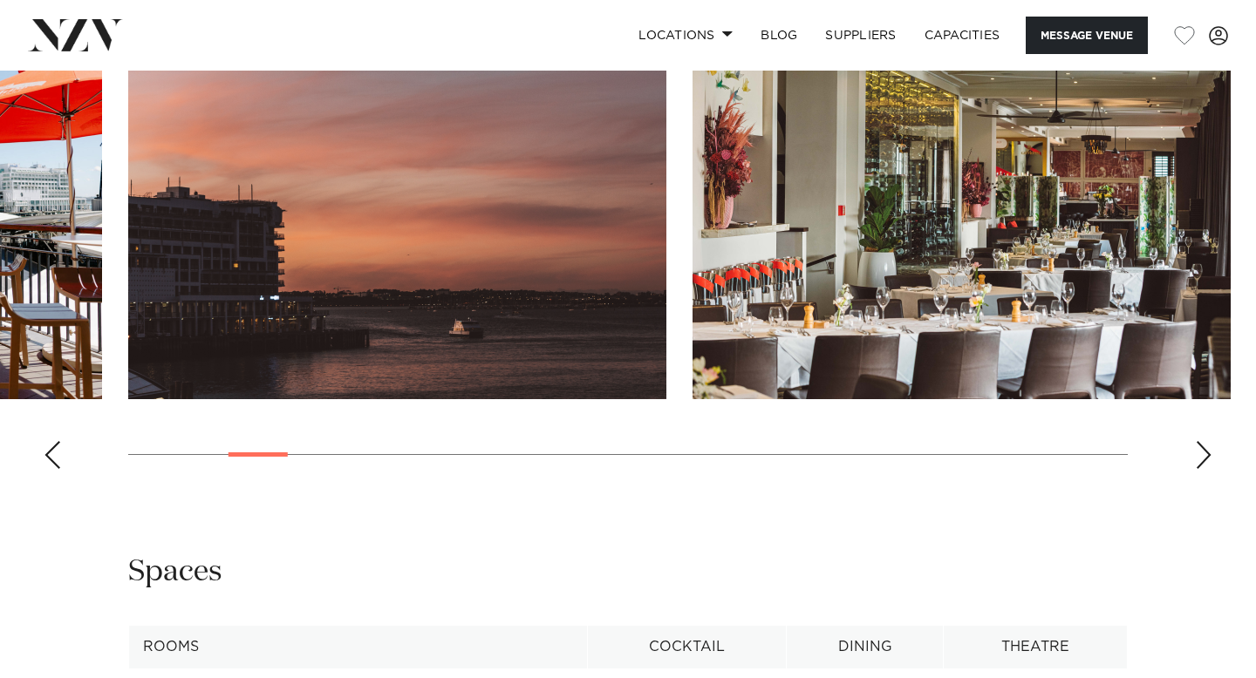
click at [1204, 441] on div "Next slide" at bounding box center [1203, 455] width 17 height 28
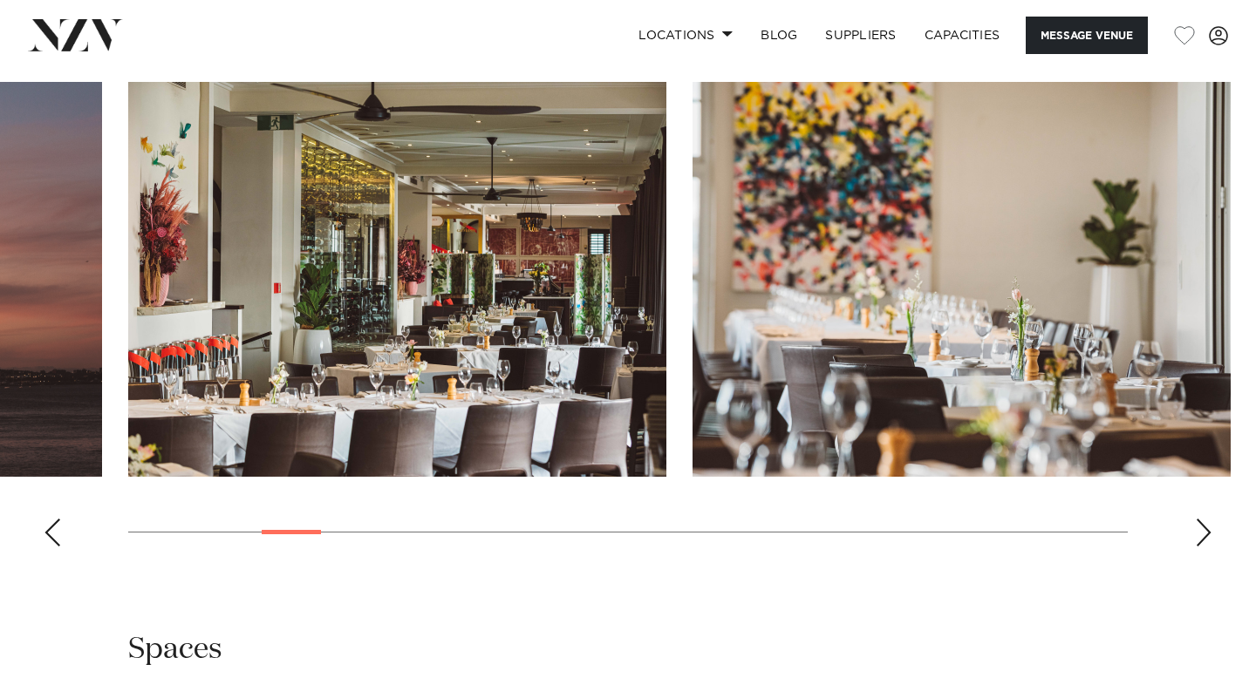
scroll to position [1741, 0]
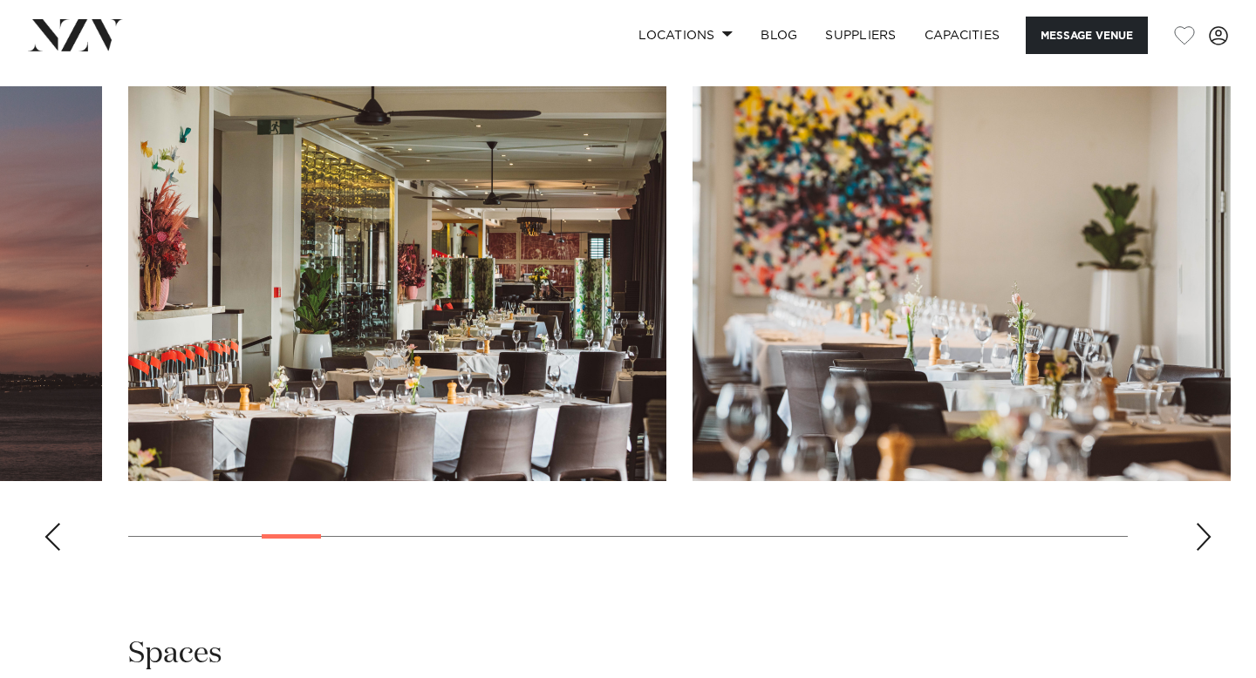
click at [1194, 516] on swiper-container at bounding box center [628, 325] width 1256 height 479
click at [1207, 523] on div "Next slide" at bounding box center [1203, 537] width 17 height 28
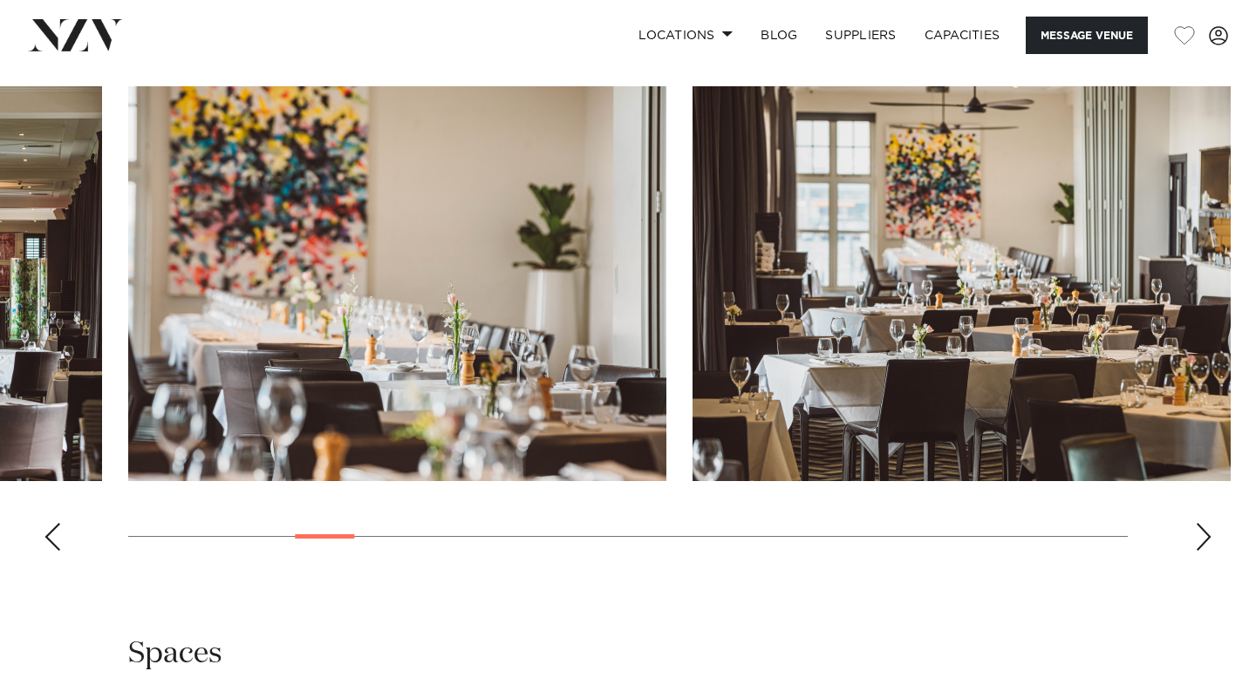
click at [1207, 523] on div "Next slide" at bounding box center [1203, 537] width 17 height 28
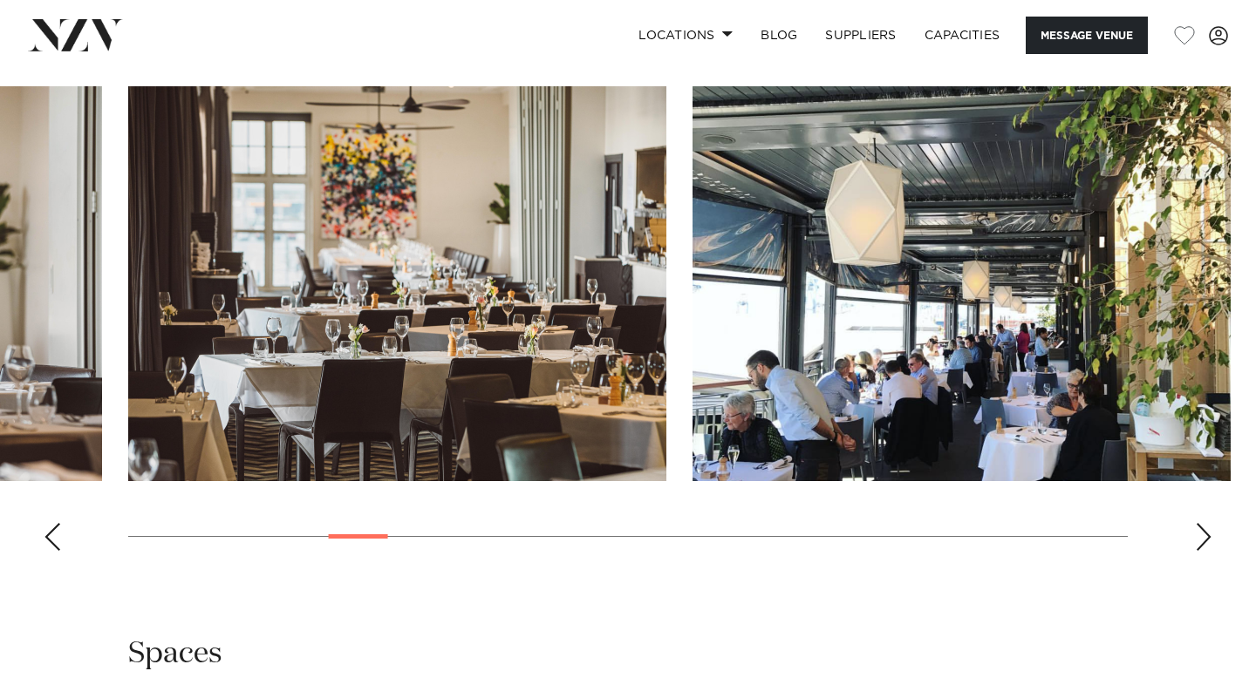
click at [1207, 523] on div "Next slide" at bounding box center [1203, 537] width 17 height 28
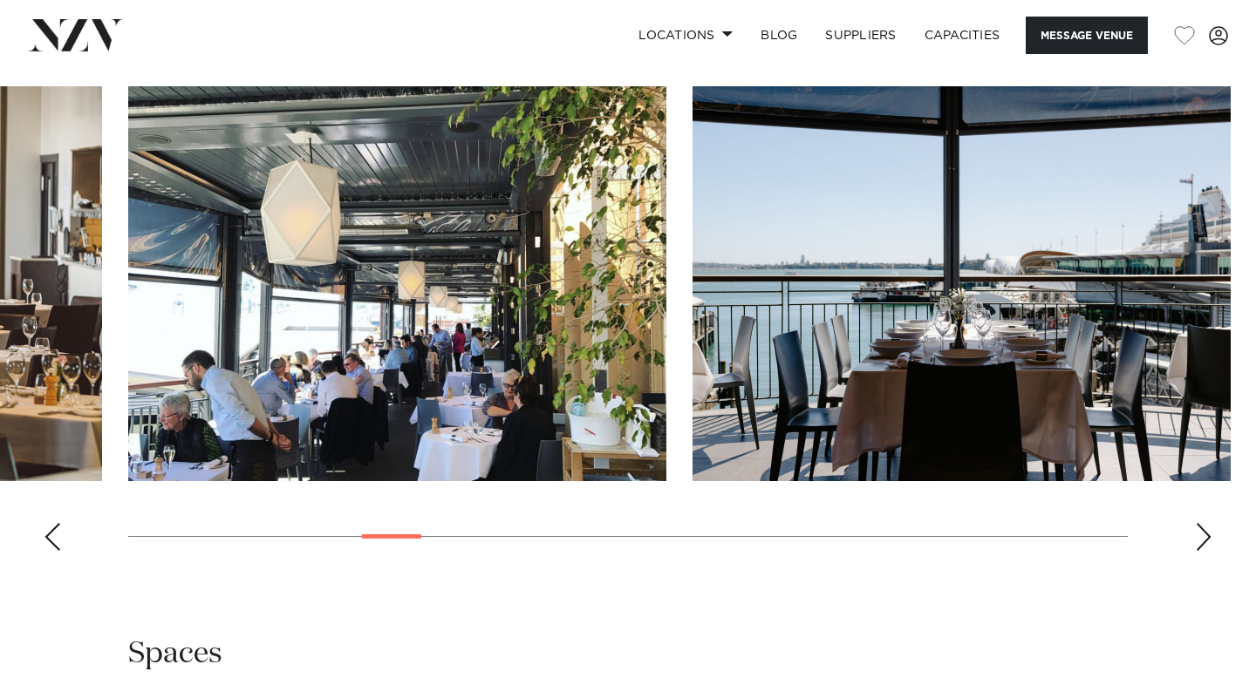
click at [1207, 523] on div "Next slide" at bounding box center [1203, 537] width 17 height 28
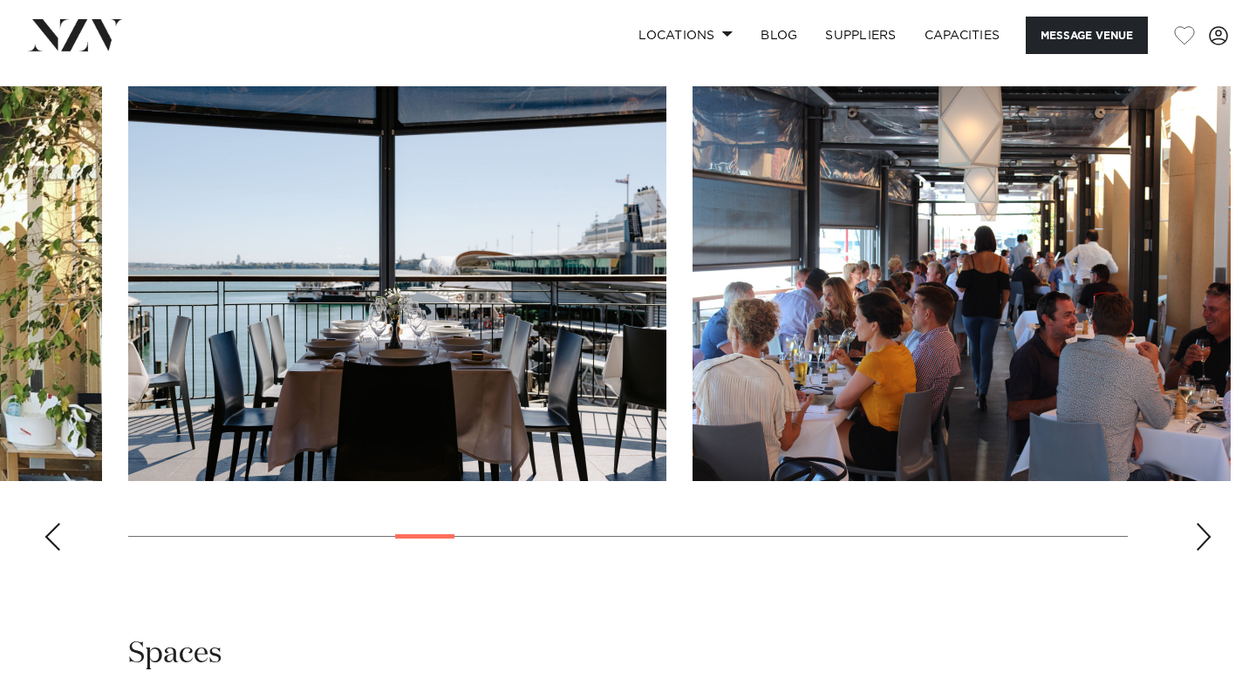
click at [1207, 523] on div "Next slide" at bounding box center [1203, 537] width 17 height 28
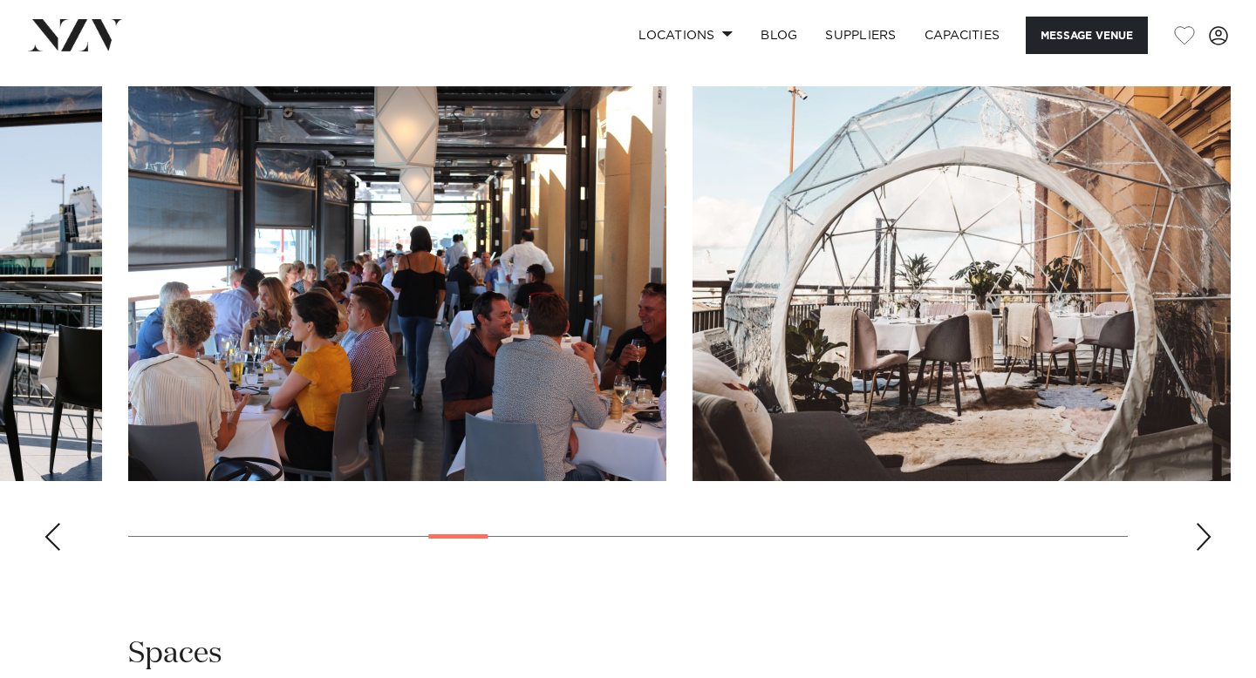
click at [1207, 523] on div "Next slide" at bounding box center [1203, 537] width 17 height 28
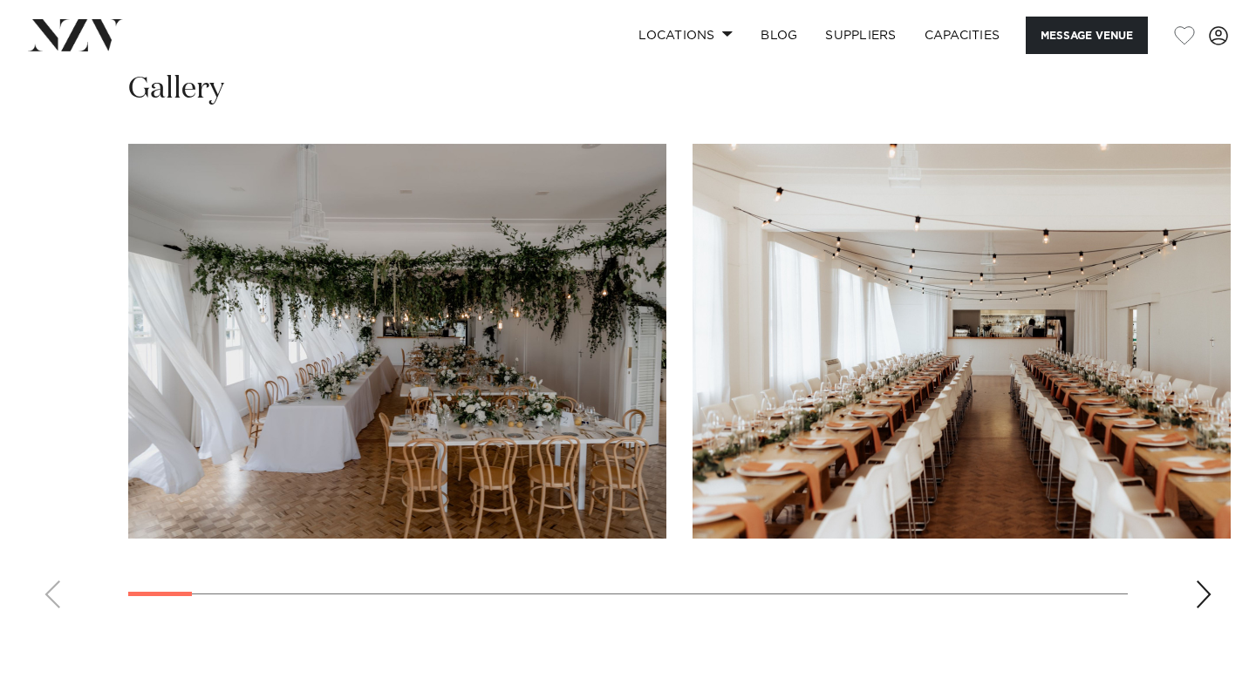
scroll to position [1705, 0]
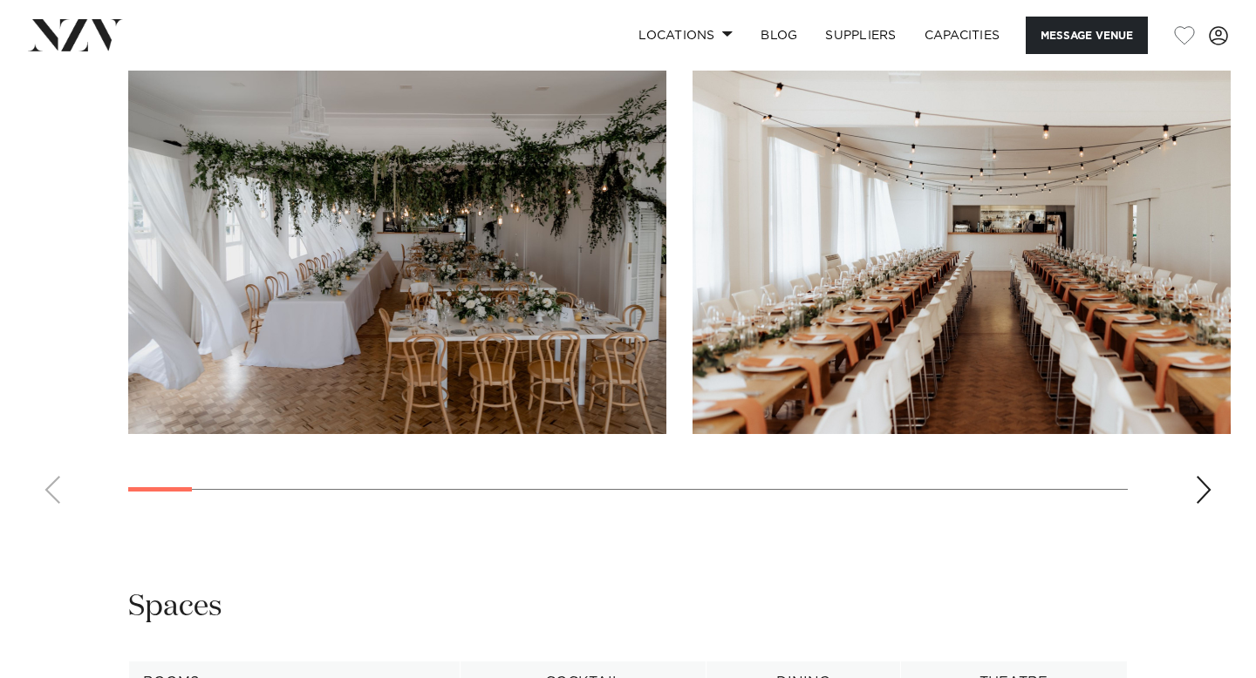
click at [1216, 501] on swiper-container at bounding box center [628, 278] width 1256 height 479
click at [1212, 499] on swiper-container at bounding box center [628, 278] width 1256 height 479
click at [1194, 494] on swiper-container at bounding box center [628, 278] width 1256 height 479
click at [1203, 494] on div "Next slide" at bounding box center [1203, 490] width 17 height 28
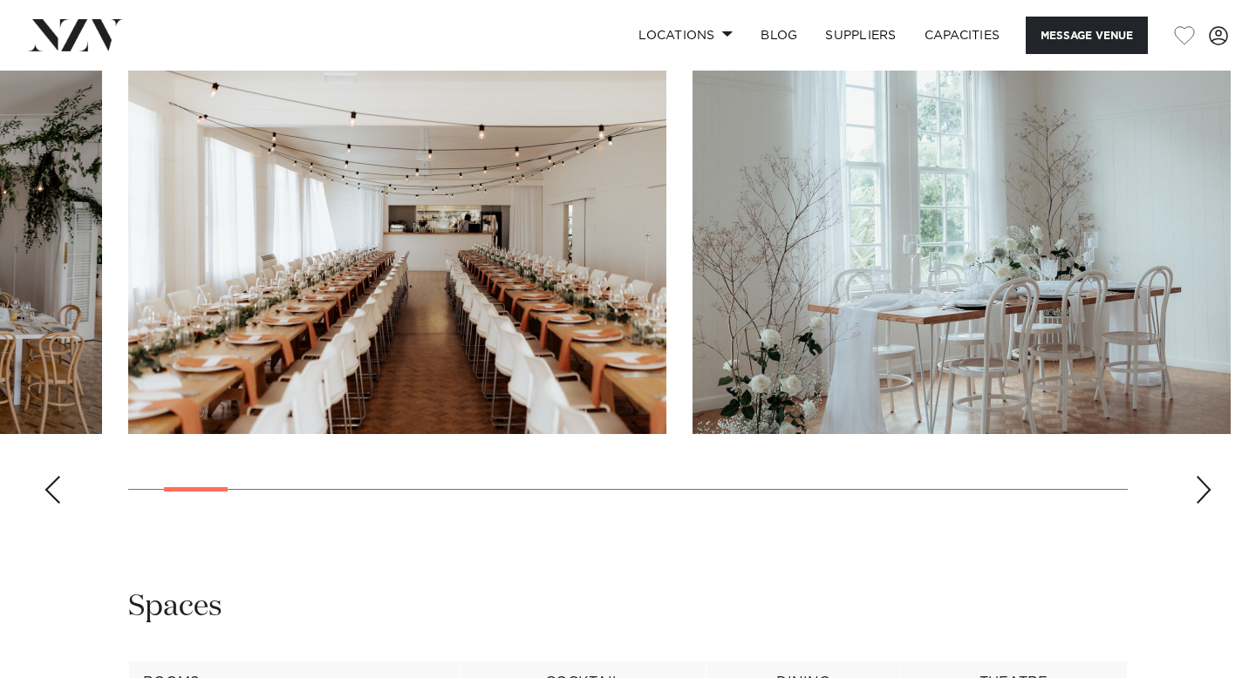
click at [1203, 494] on div "Next slide" at bounding box center [1203, 490] width 17 height 28
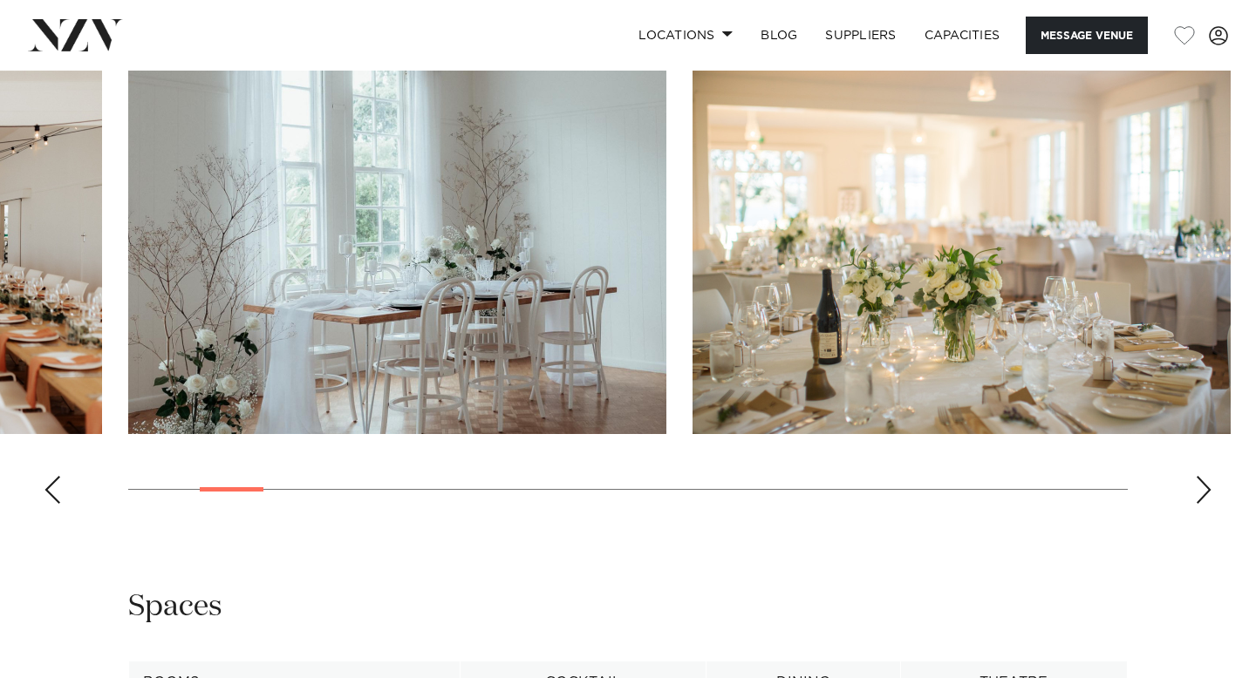
click at [1203, 494] on div "Next slide" at bounding box center [1203, 490] width 17 height 28
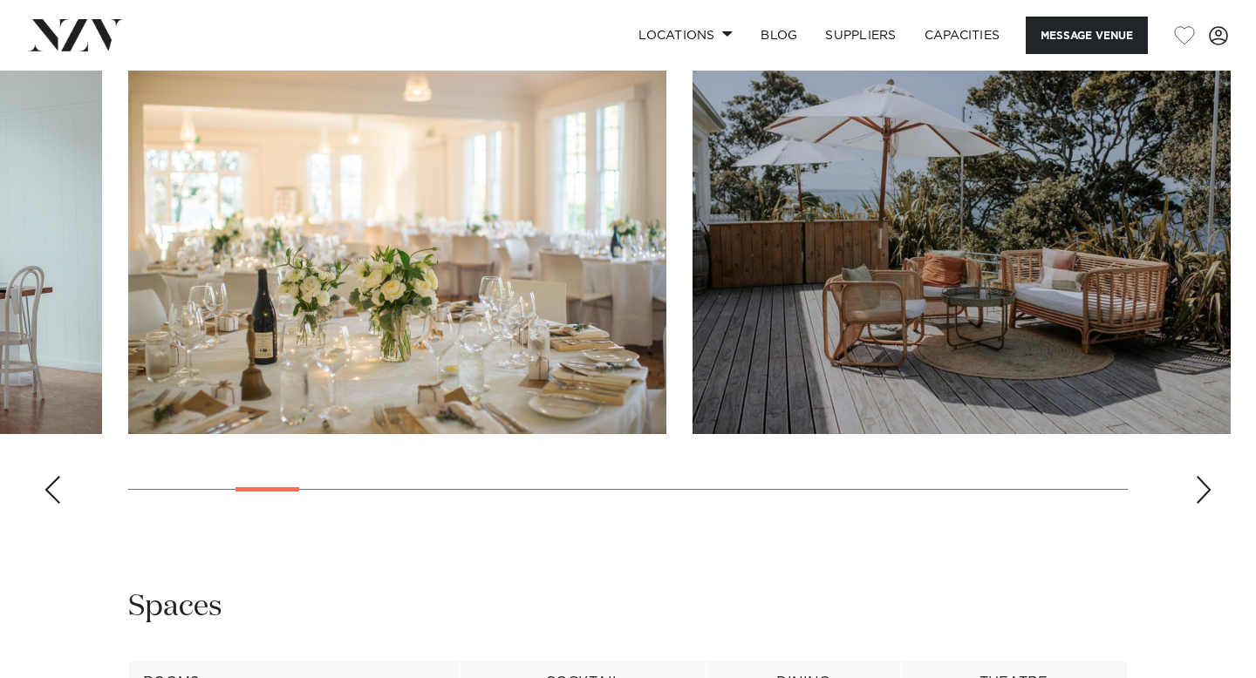
click at [1203, 494] on div "Next slide" at bounding box center [1203, 490] width 17 height 28
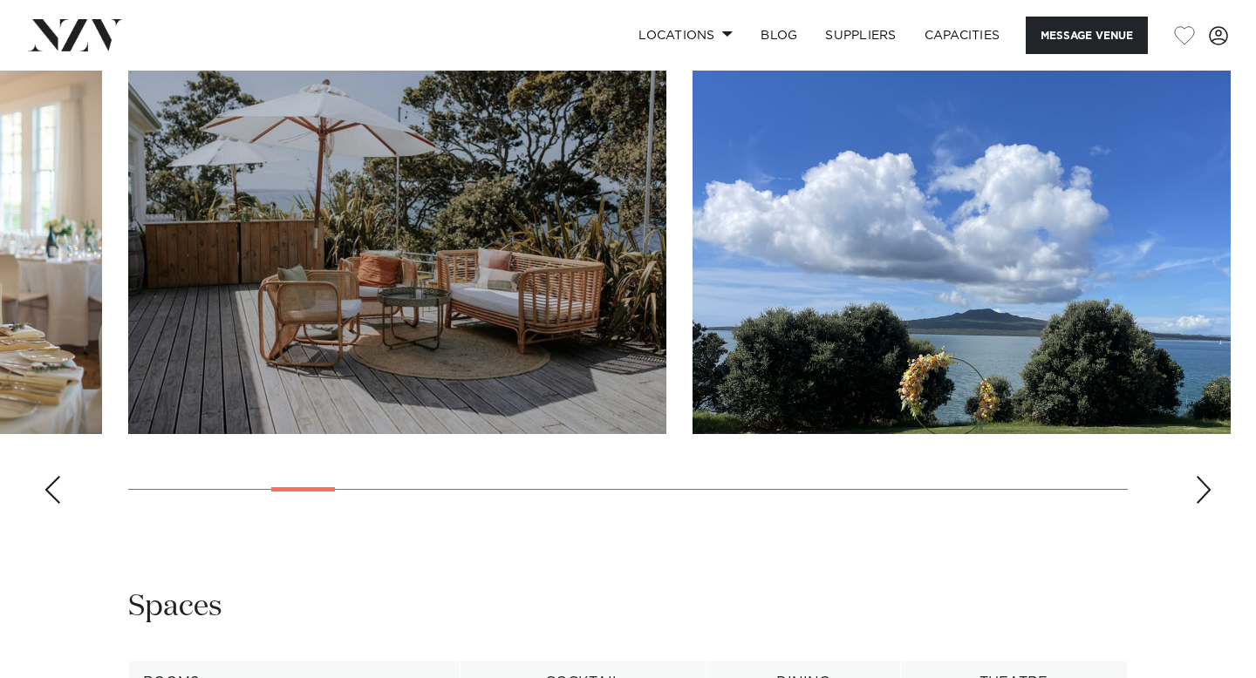
click at [1203, 494] on div "Next slide" at bounding box center [1203, 490] width 17 height 28
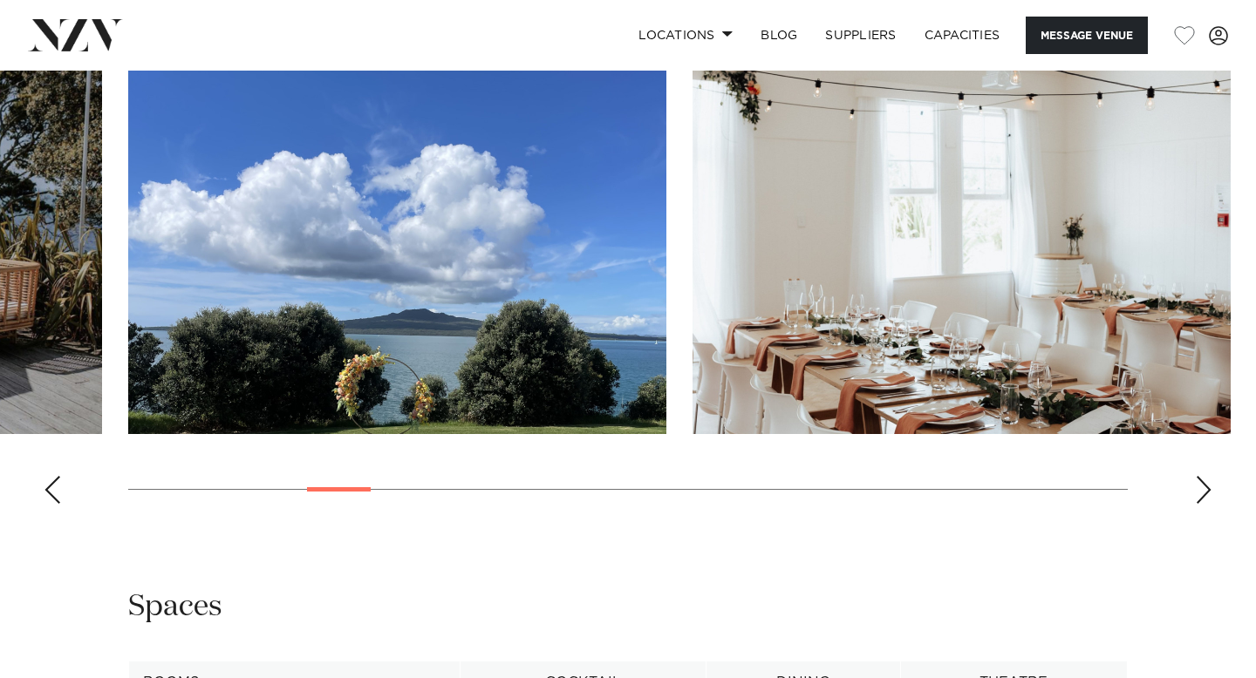
click at [1203, 494] on div "Next slide" at bounding box center [1203, 490] width 17 height 28
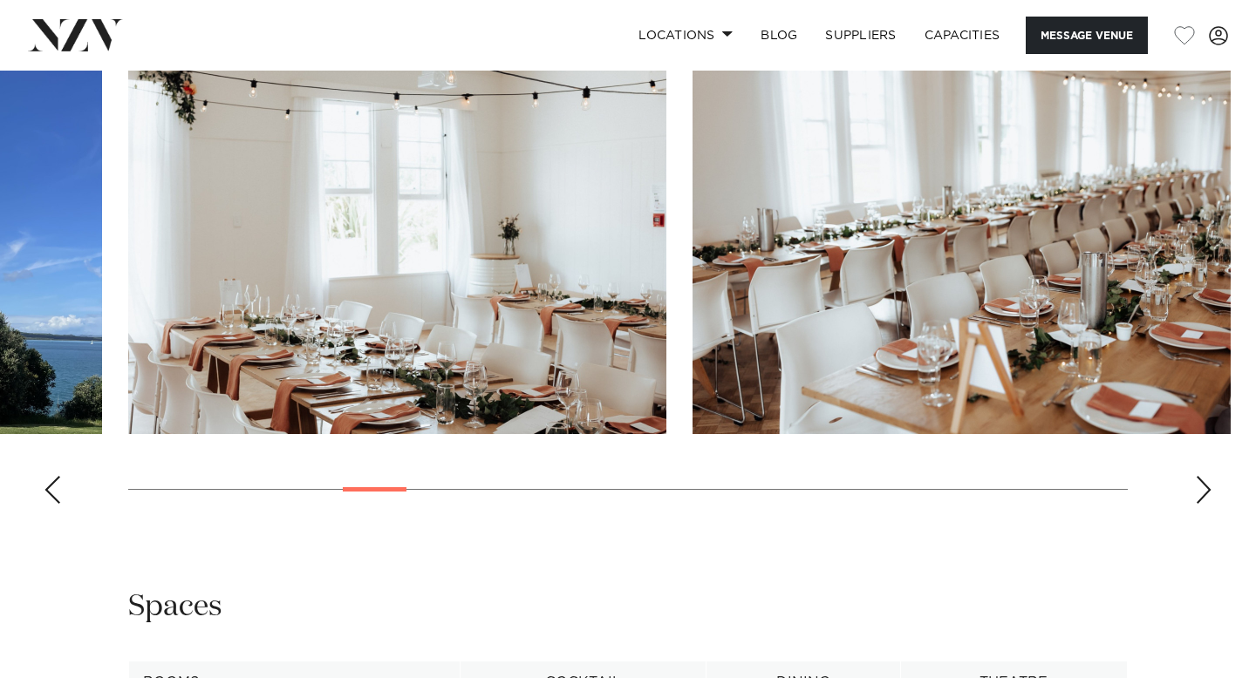
click at [1203, 494] on div "Next slide" at bounding box center [1203, 490] width 17 height 28
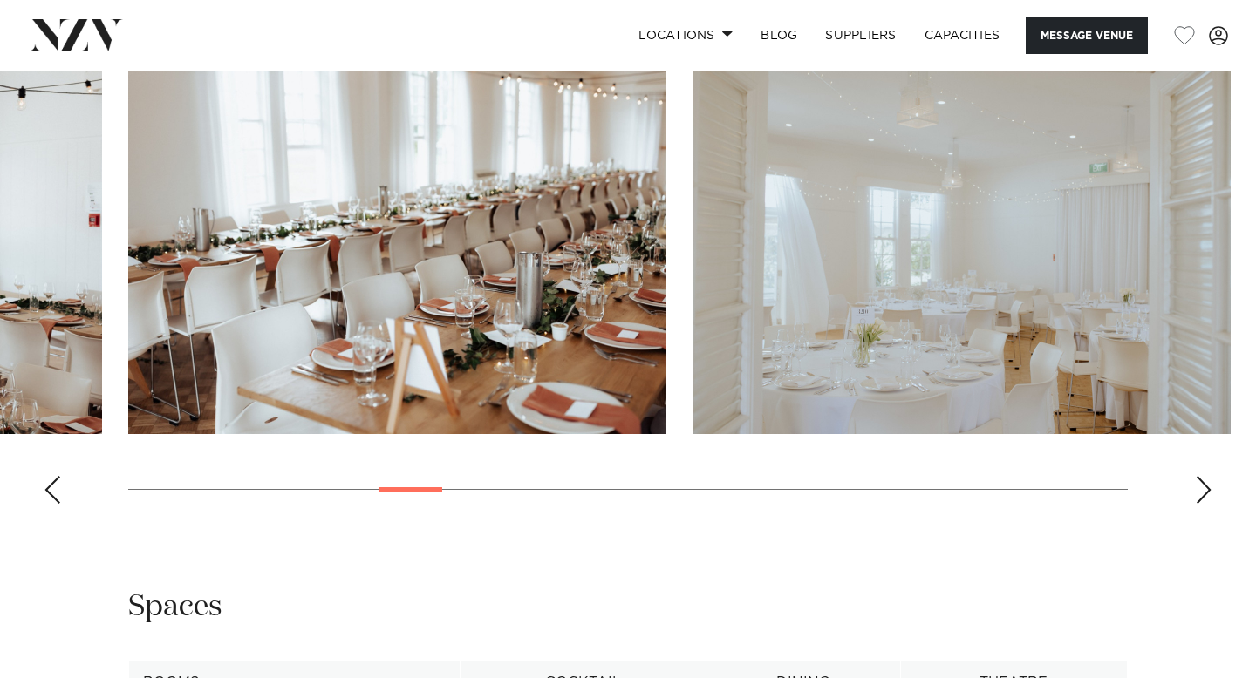
click at [1203, 494] on div "Next slide" at bounding box center [1203, 490] width 17 height 28
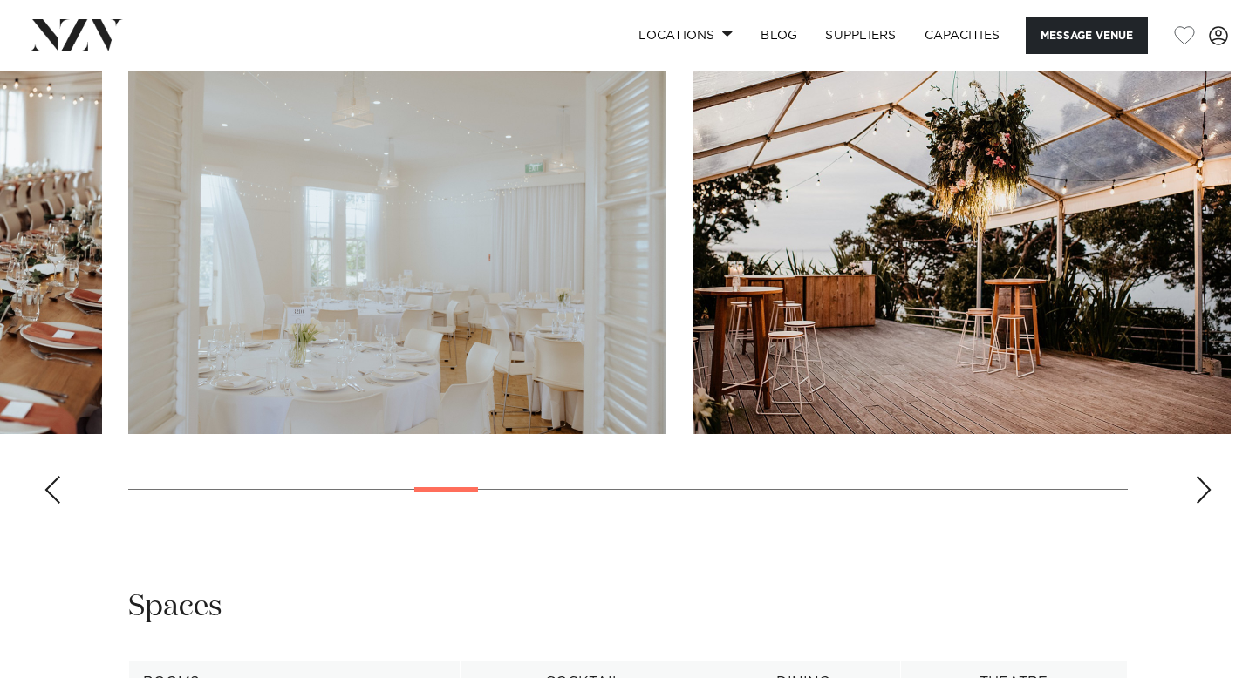
click at [1203, 494] on div "Next slide" at bounding box center [1203, 490] width 17 height 28
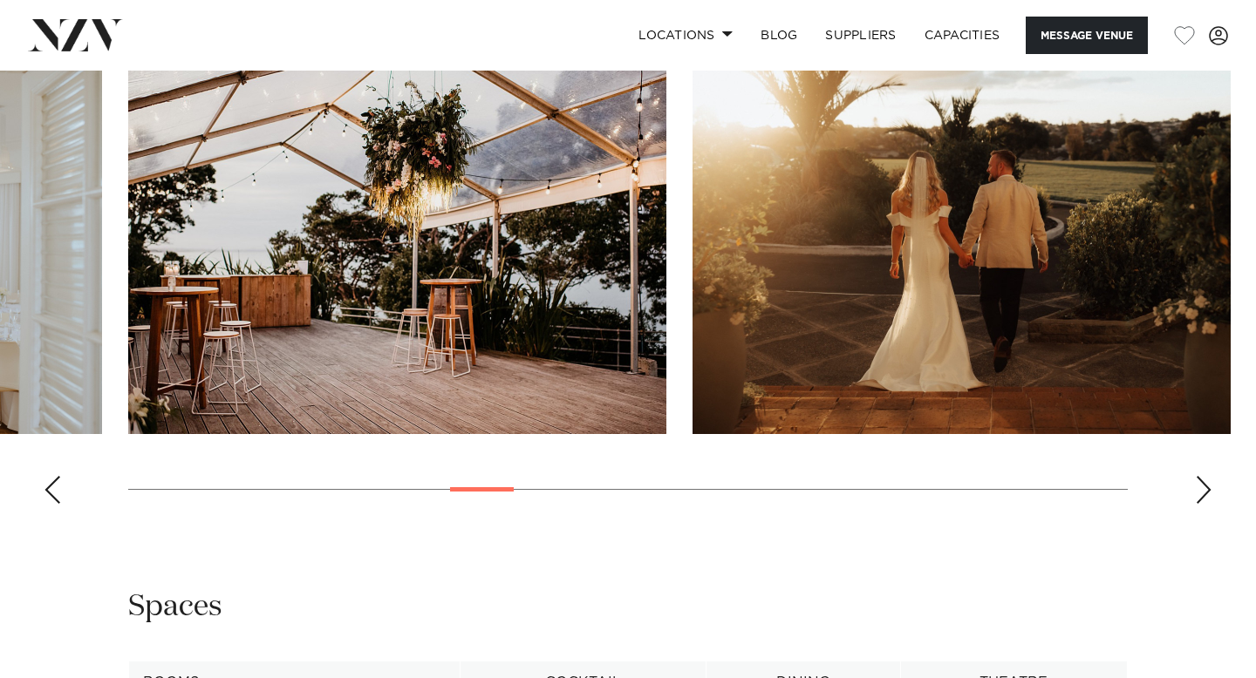
click at [1203, 494] on div "Next slide" at bounding box center [1203, 490] width 17 height 28
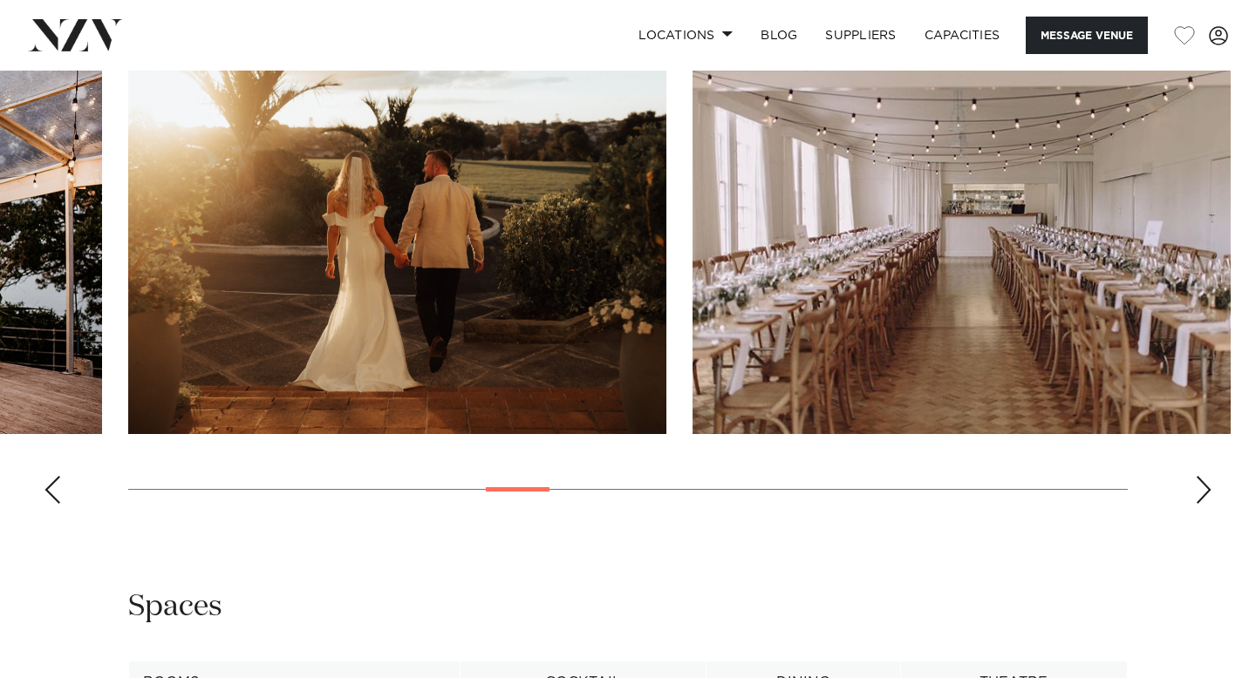
click at [1203, 494] on div "Next slide" at bounding box center [1203, 490] width 17 height 28
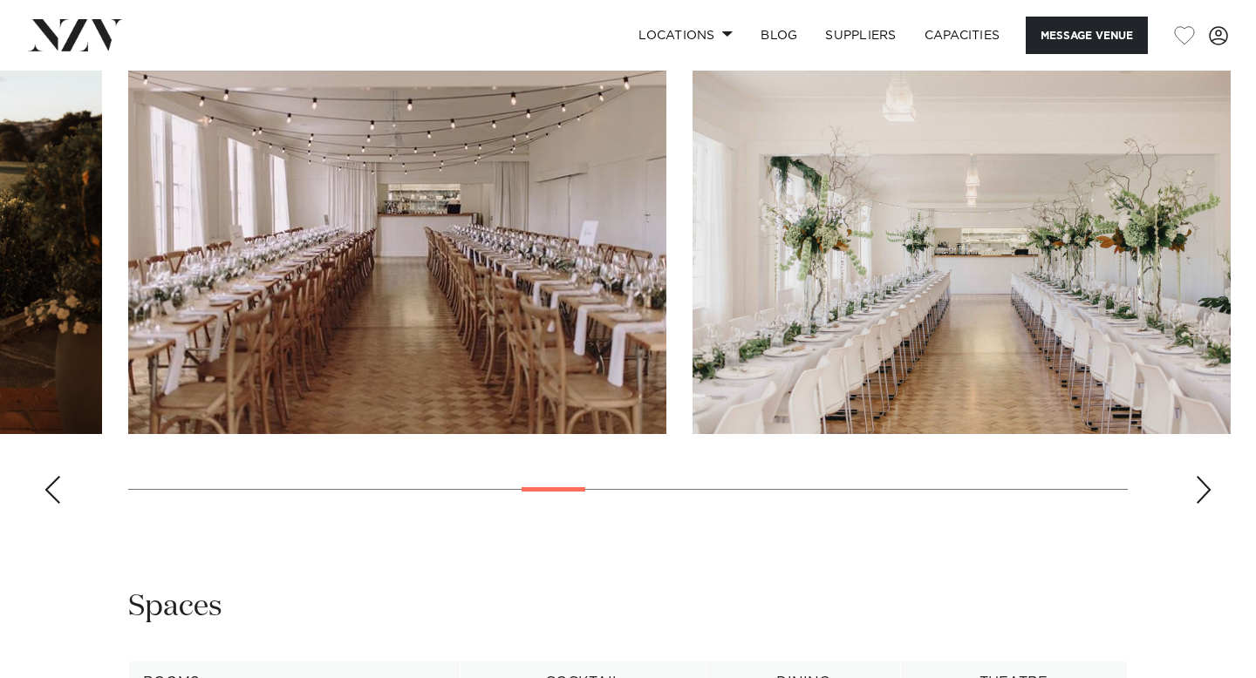
click at [1203, 494] on div "Next slide" at bounding box center [1203, 490] width 17 height 28
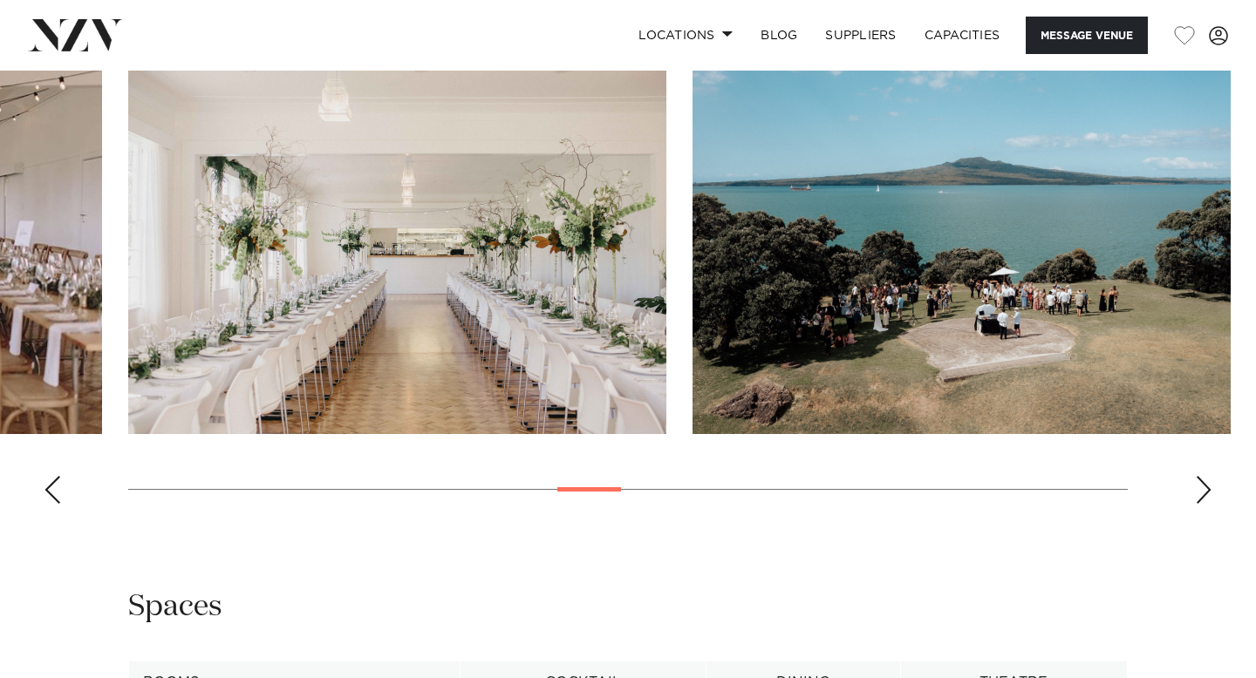
click at [1203, 494] on div "Next slide" at bounding box center [1203, 490] width 17 height 28
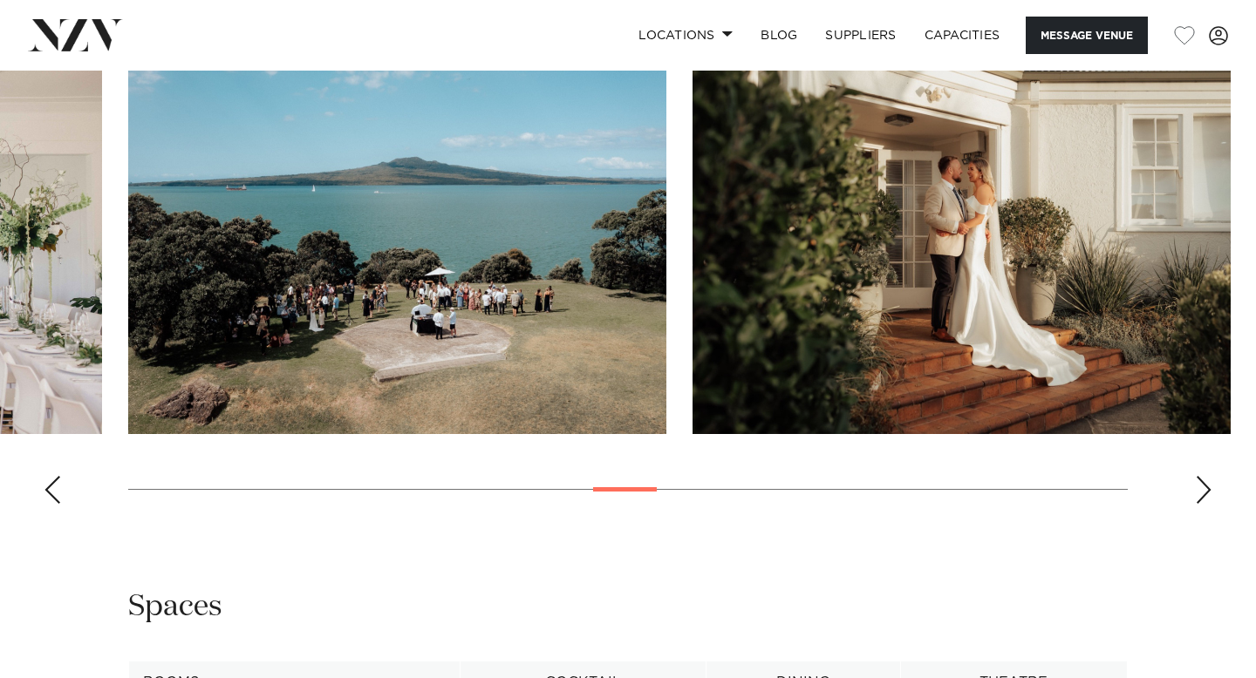
click at [1203, 494] on div "Next slide" at bounding box center [1203, 490] width 17 height 28
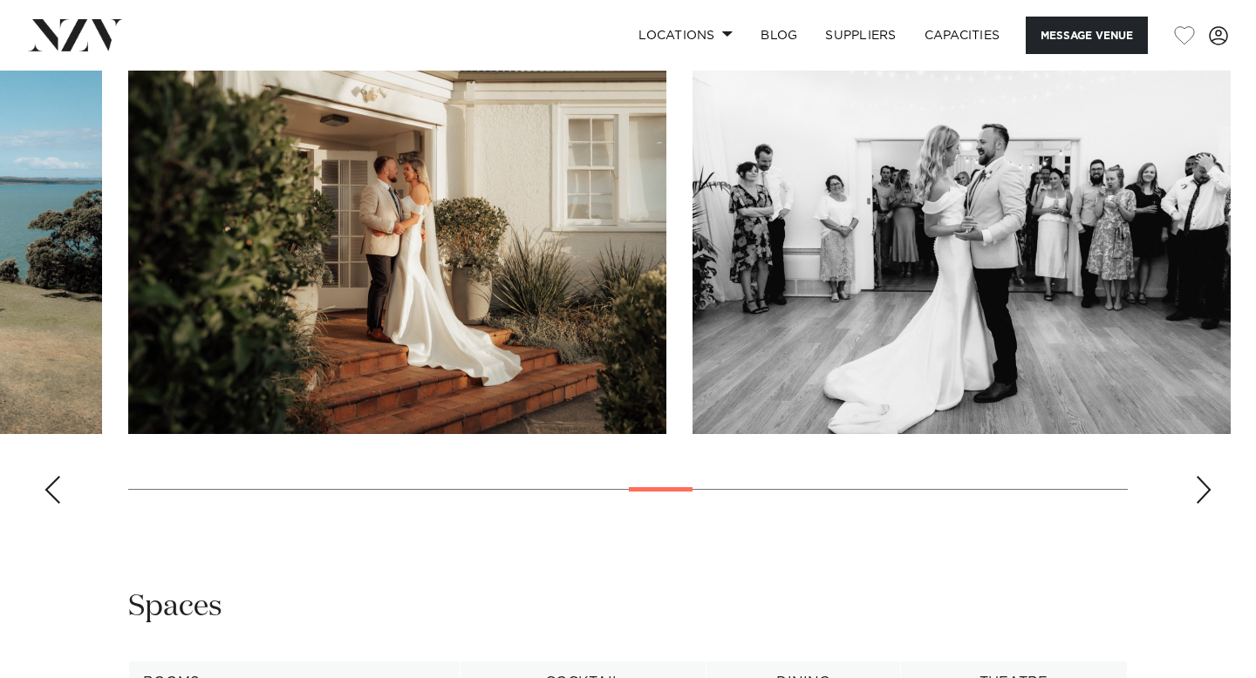
click at [1203, 494] on div "Next slide" at bounding box center [1203, 490] width 17 height 28
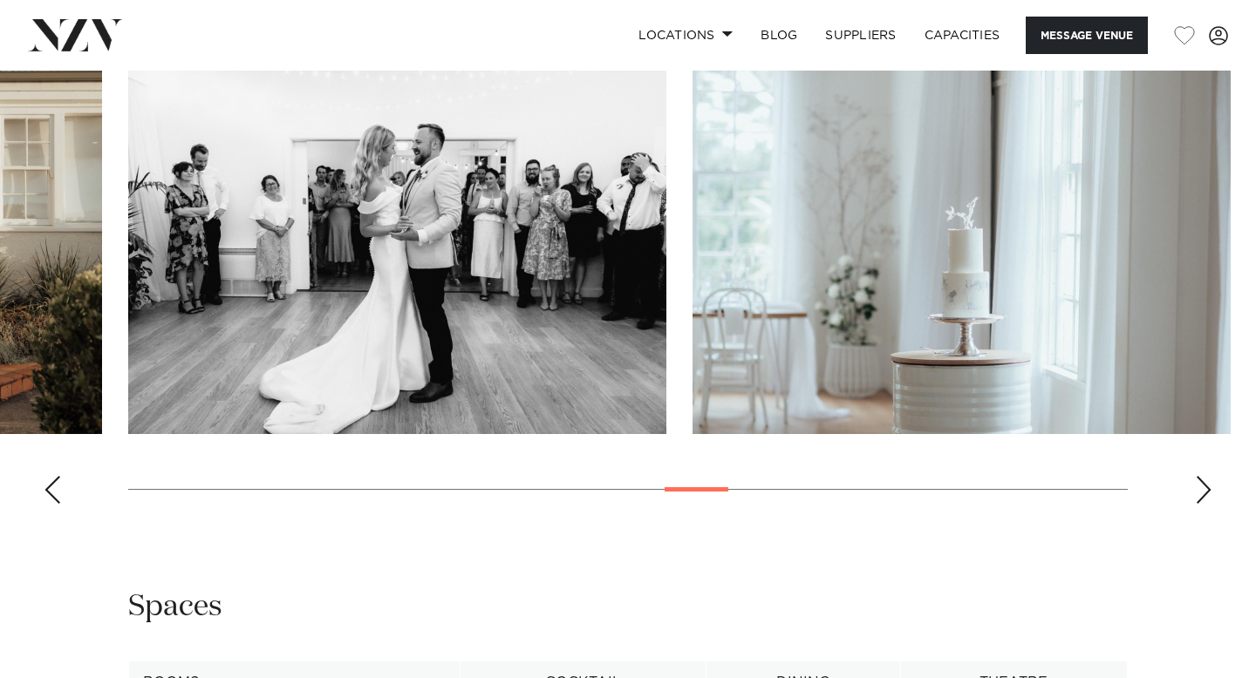
click at [1203, 494] on div "Next slide" at bounding box center [1203, 490] width 17 height 28
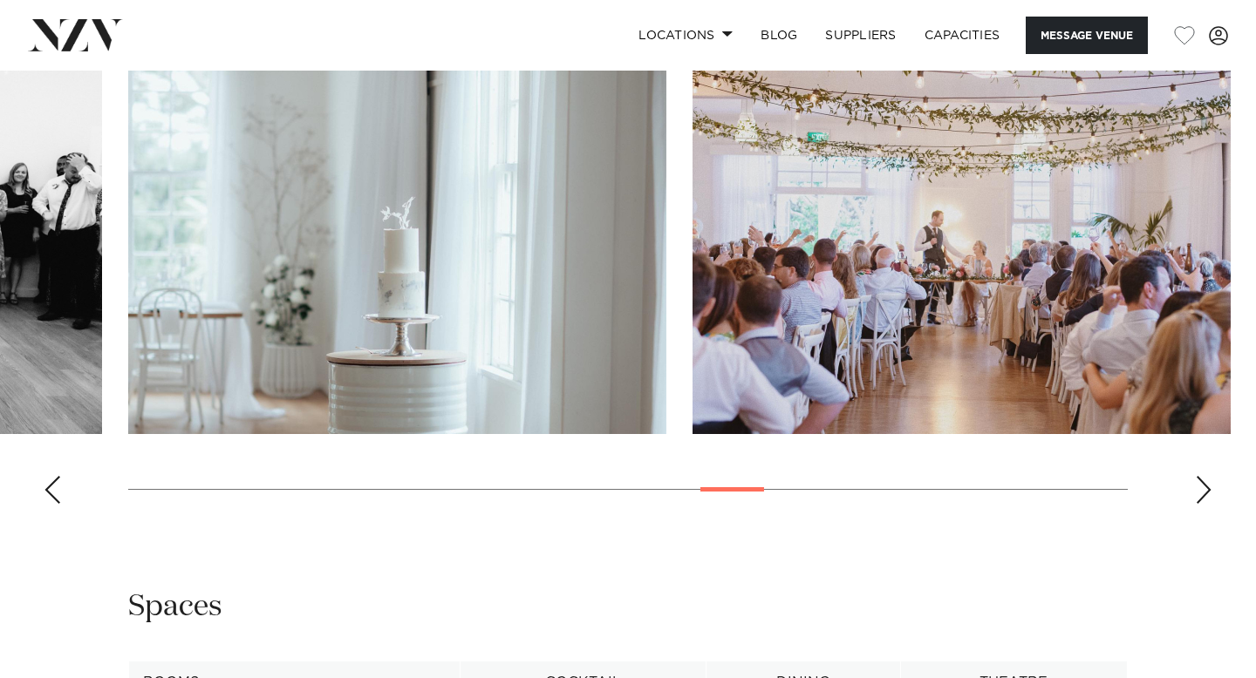
click at [1203, 494] on div "Next slide" at bounding box center [1203, 490] width 17 height 28
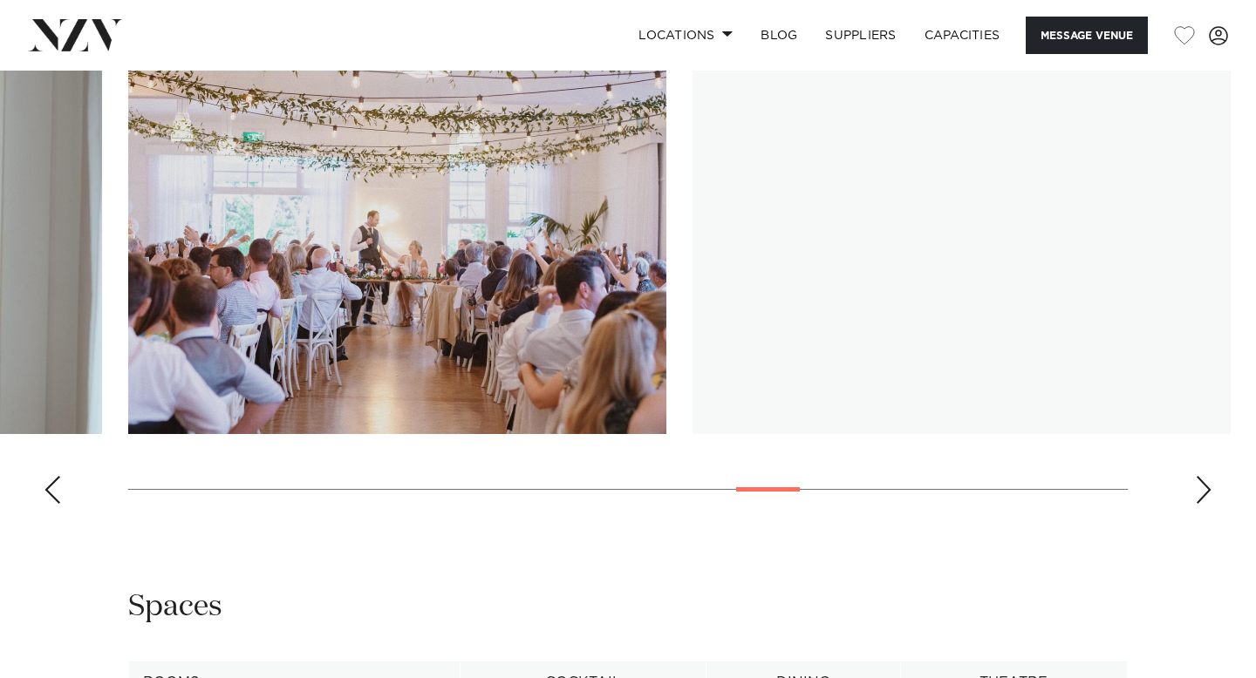
click at [1203, 494] on div "Next slide" at bounding box center [1203, 490] width 17 height 28
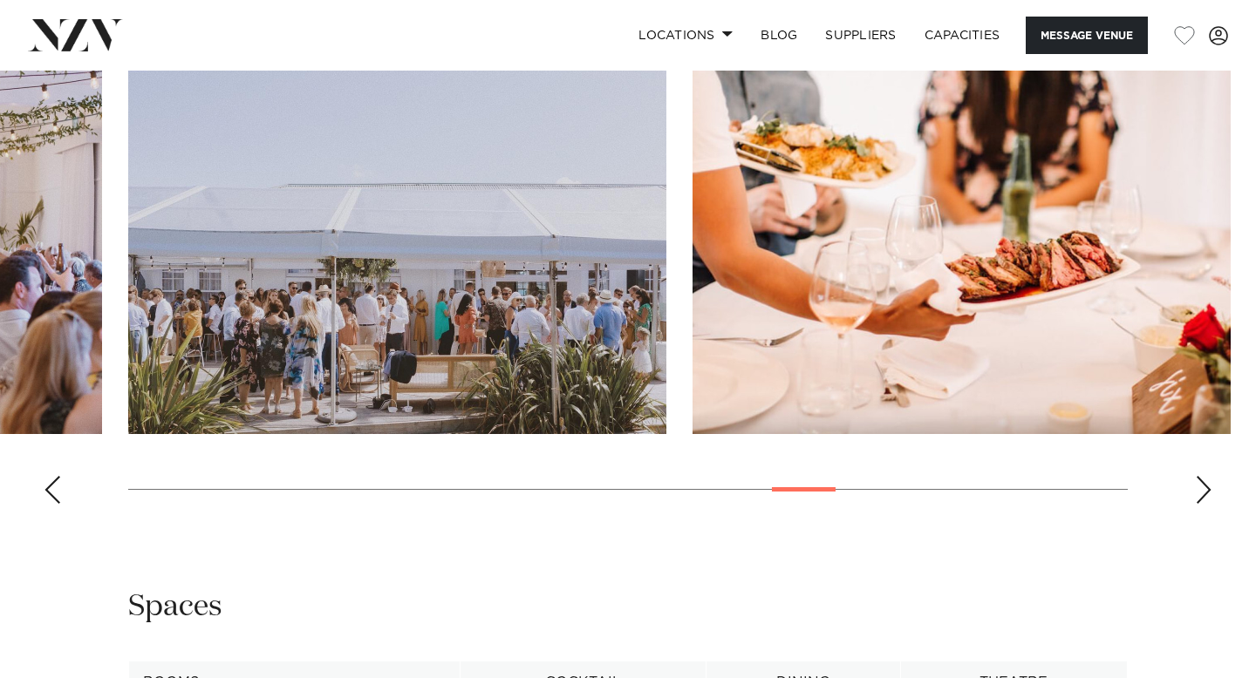
click at [1203, 494] on div "Next slide" at bounding box center [1203, 490] width 17 height 28
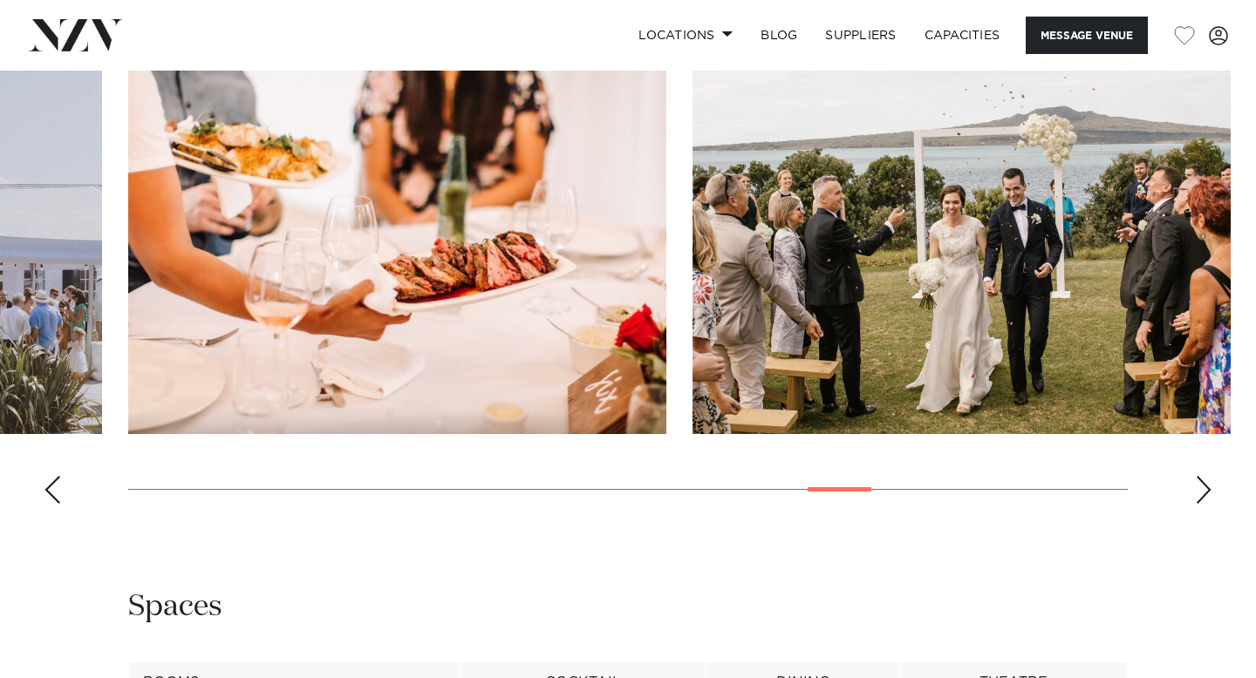
click at [1203, 494] on div "Next slide" at bounding box center [1203, 490] width 17 height 28
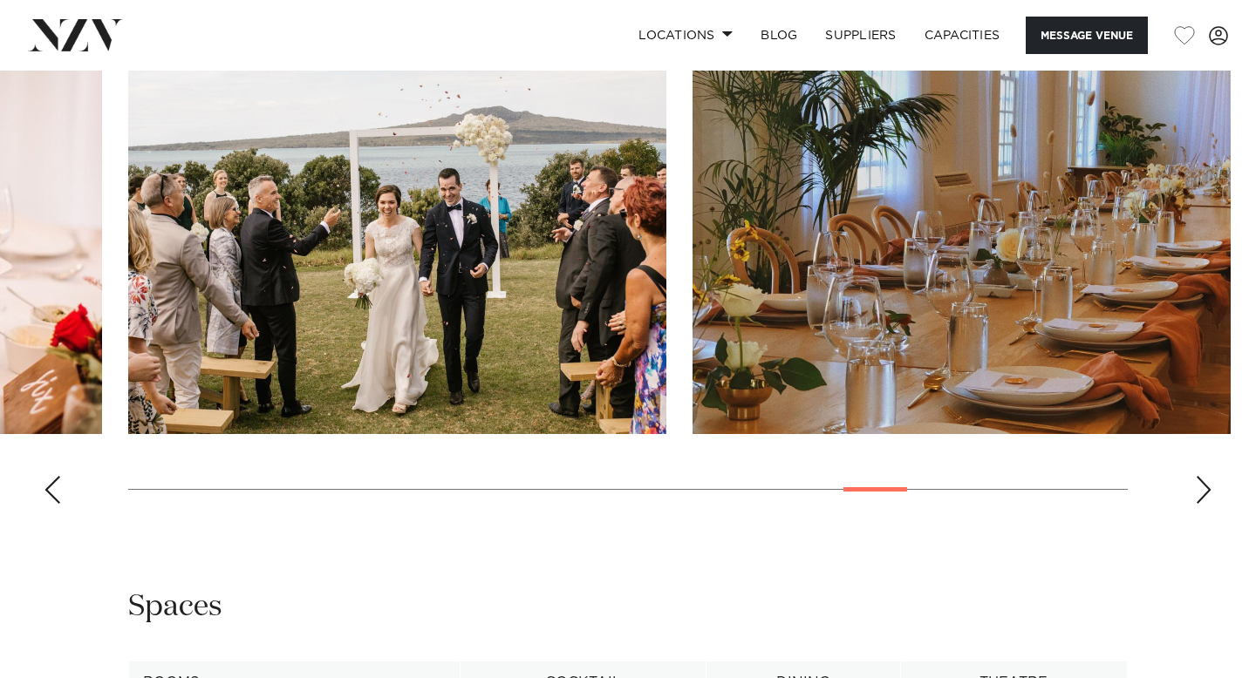
click at [1203, 494] on div "Next slide" at bounding box center [1203, 490] width 17 height 28
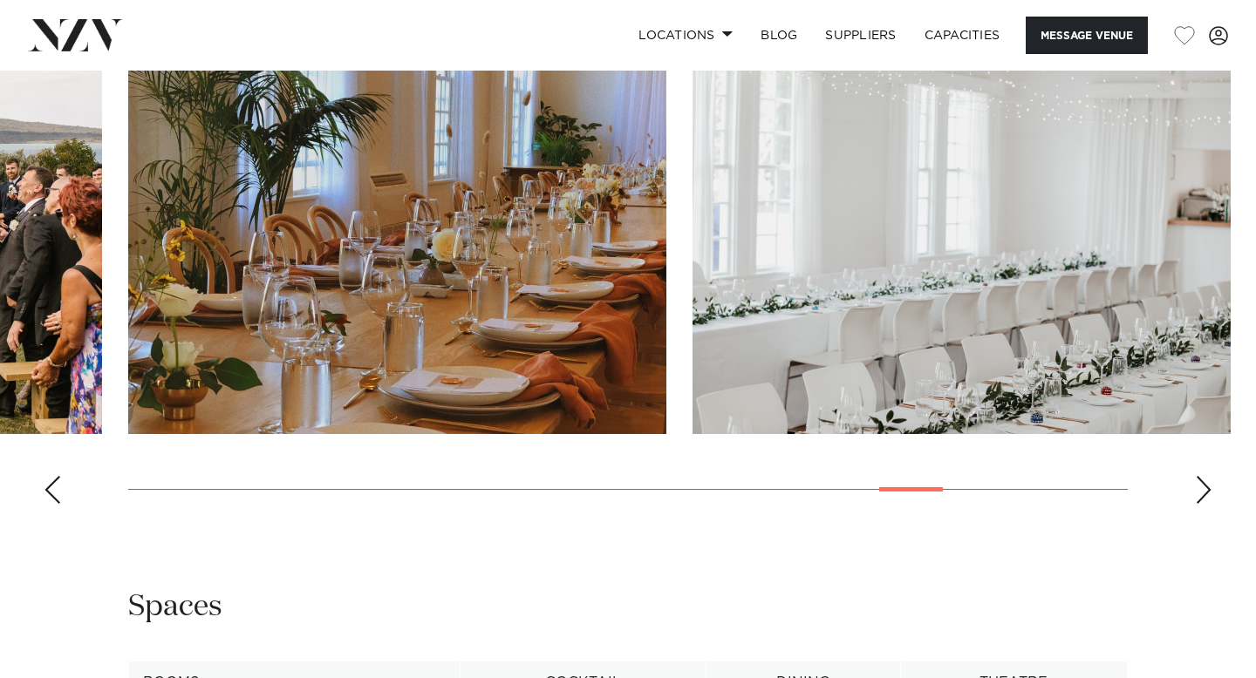
click at [1203, 494] on div "Next slide" at bounding box center [1203, 490] width 17 height 28
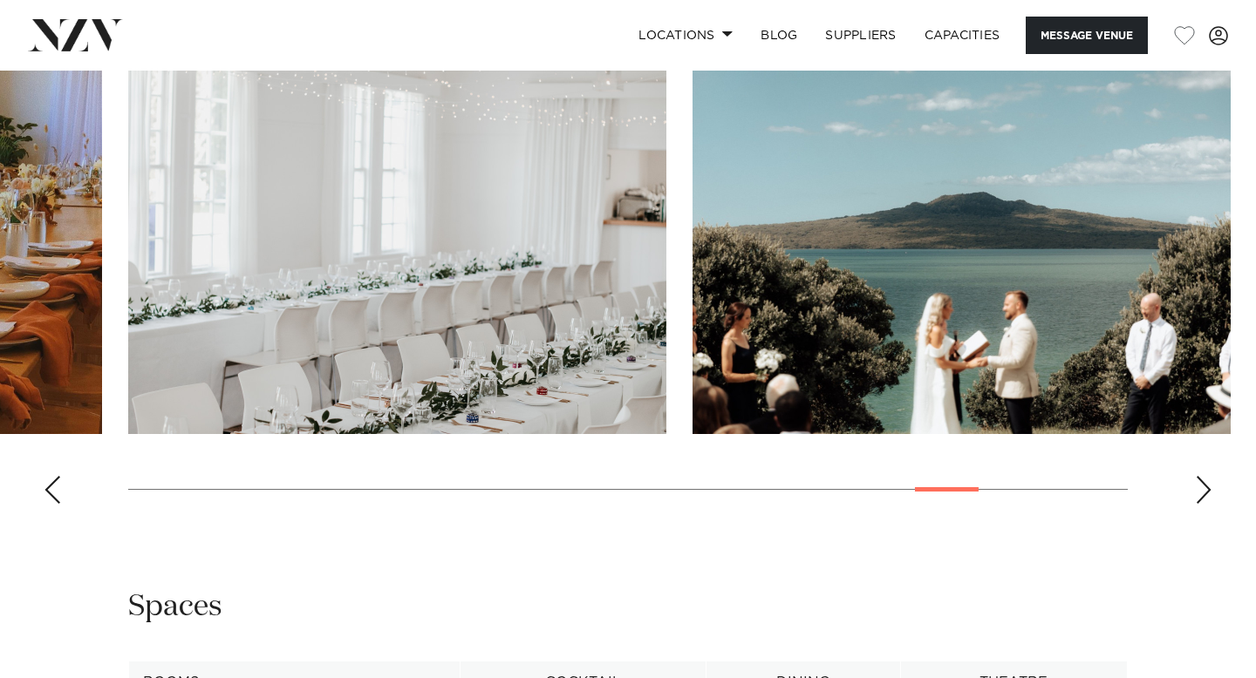
click at [1203, 494] on div "Next slide" at bounding box center [1203, 490] width 17 height 28
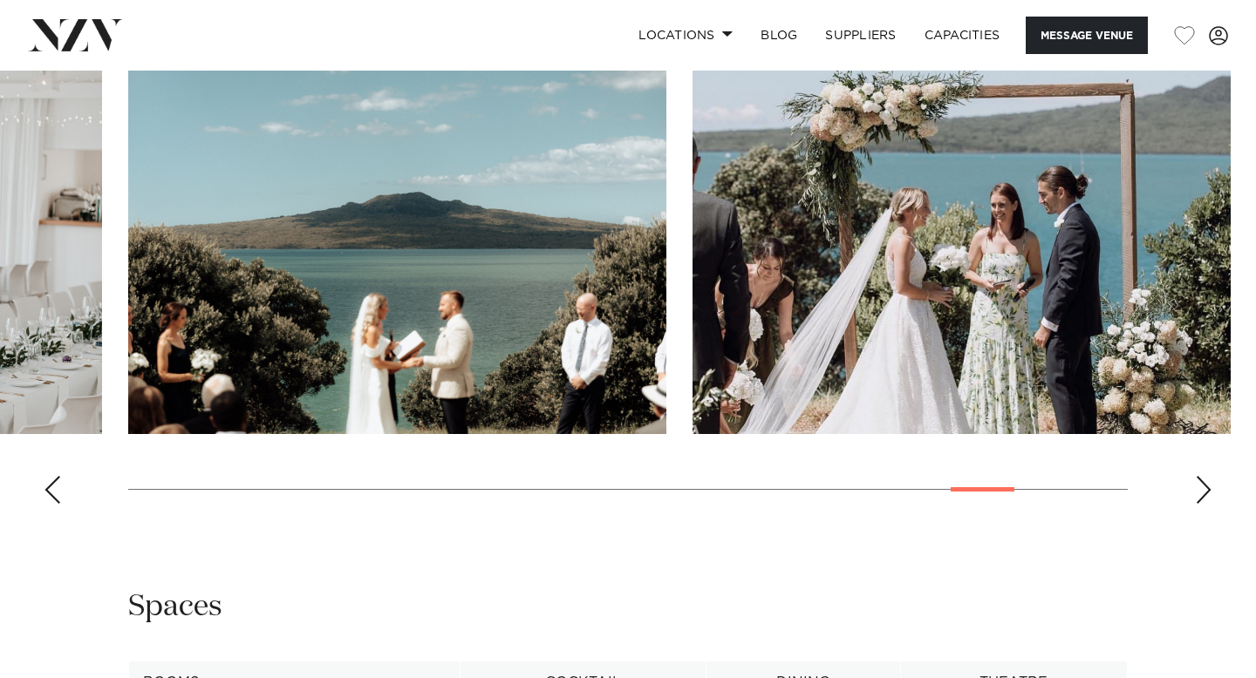
click at [1203, 494] on div "Next slide" at bounding box center [1203, 490] width 17 height 28
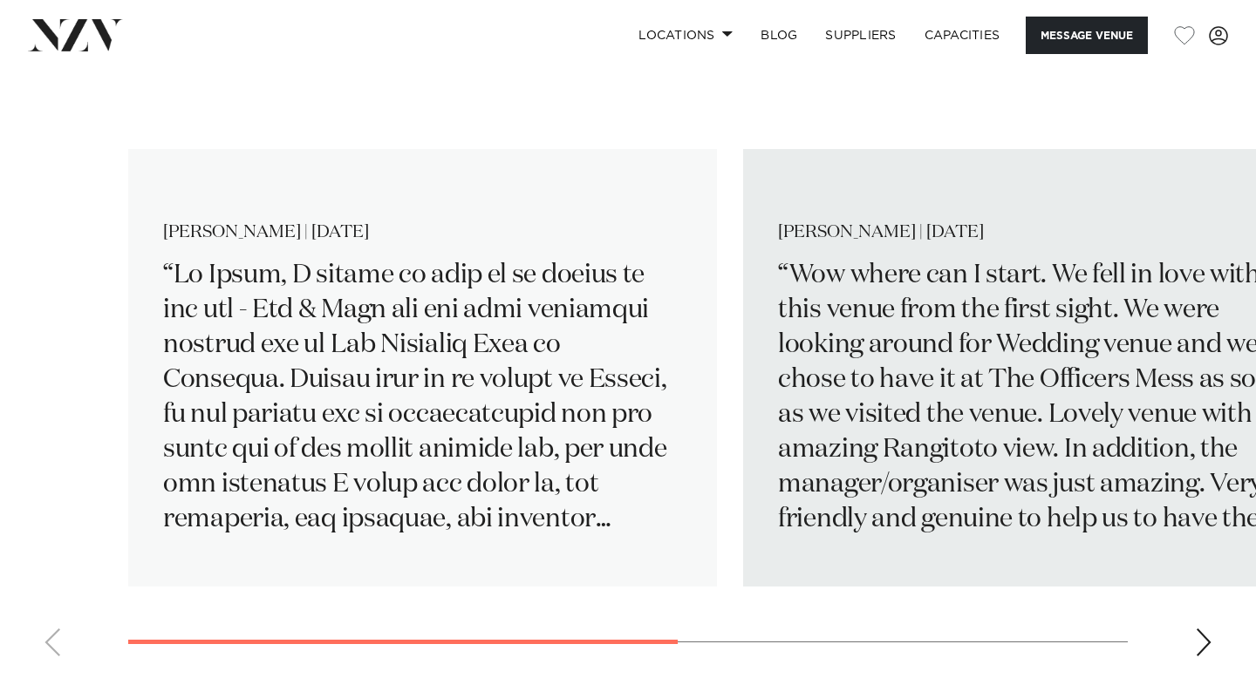
scroll to position [2600, 0]
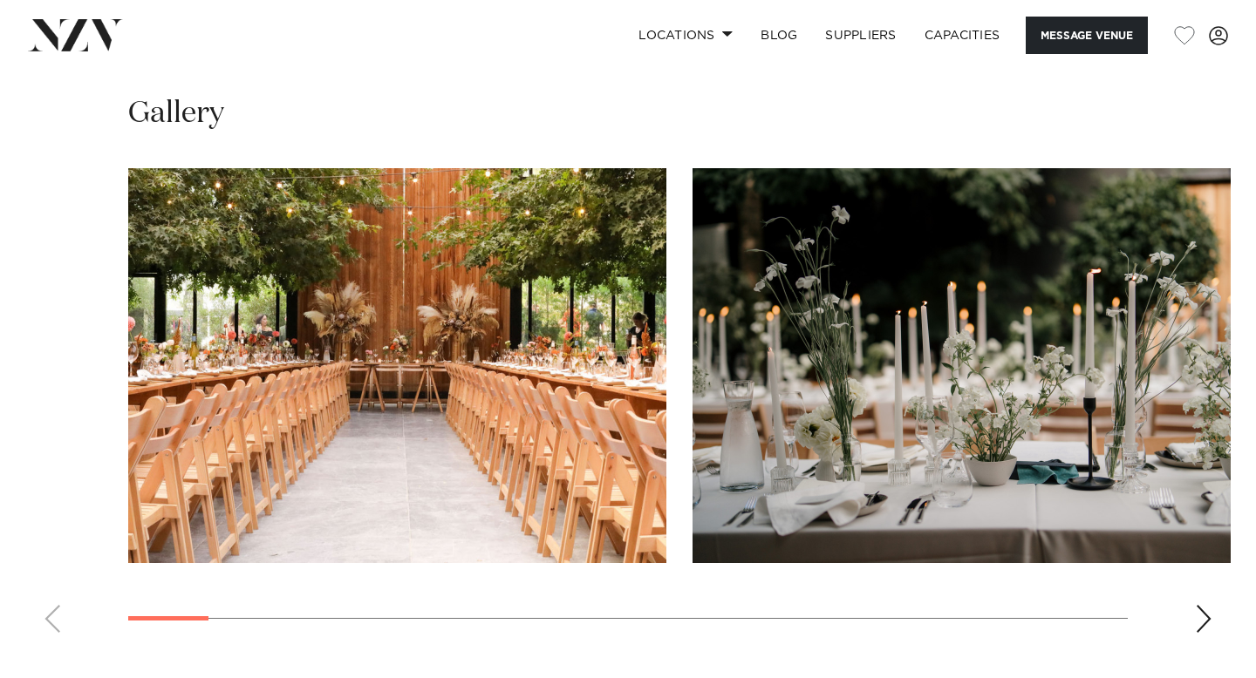
scroll to position [1637, 0]
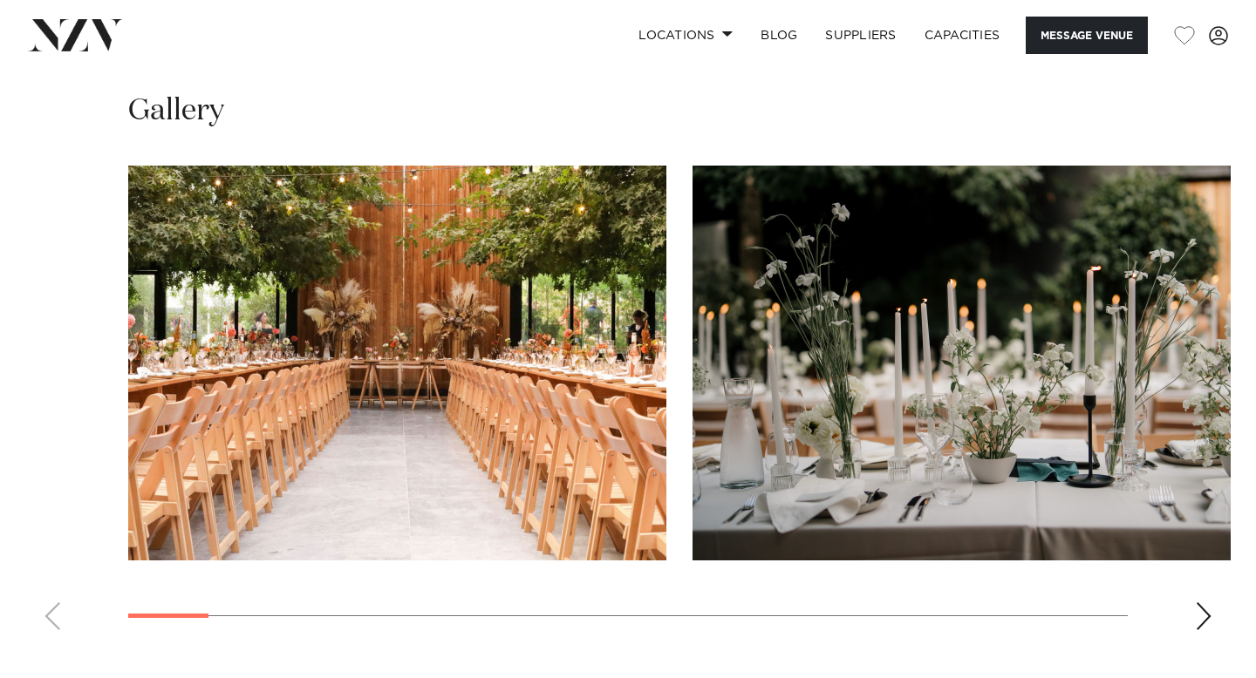
click at [1196, 616] on div "Next slide" at bounding box center [1203, 617] width 17 height 28
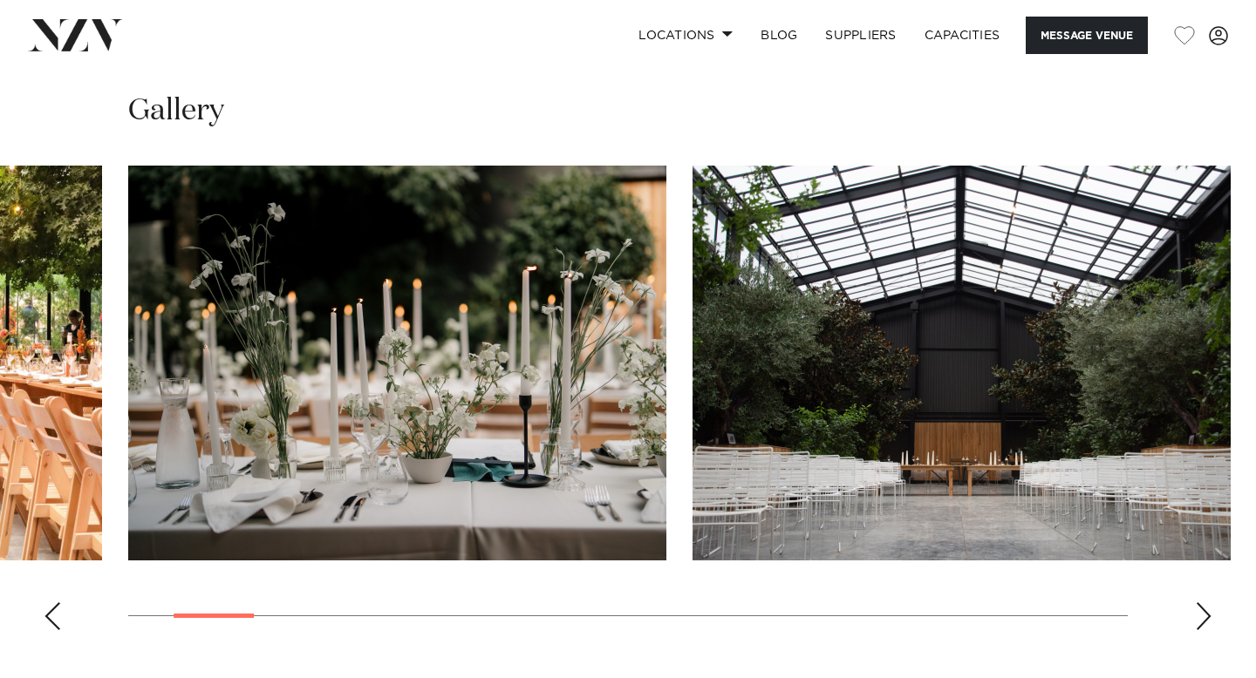
click at [1196, 616] on div "Next slide" at bounding box center [1203, 617] width 17 height 28
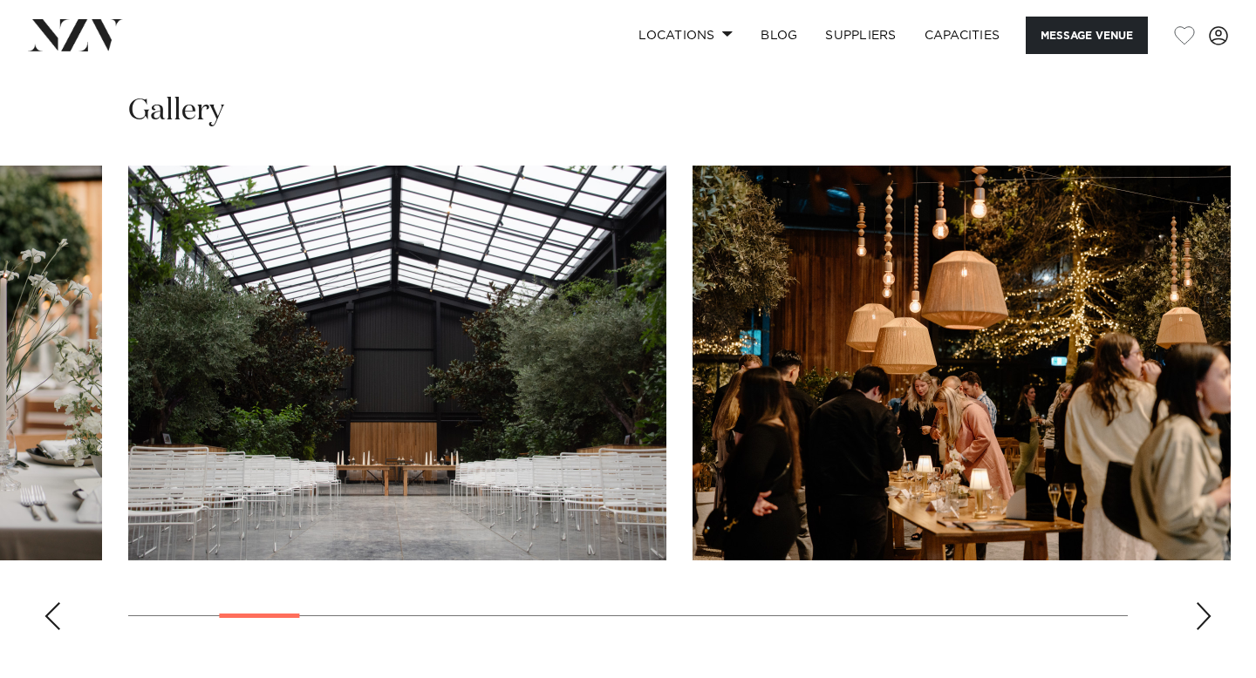
click at [1196, 616] on div "Next slide" at bounding box center [1203, 617] width 17 height 28
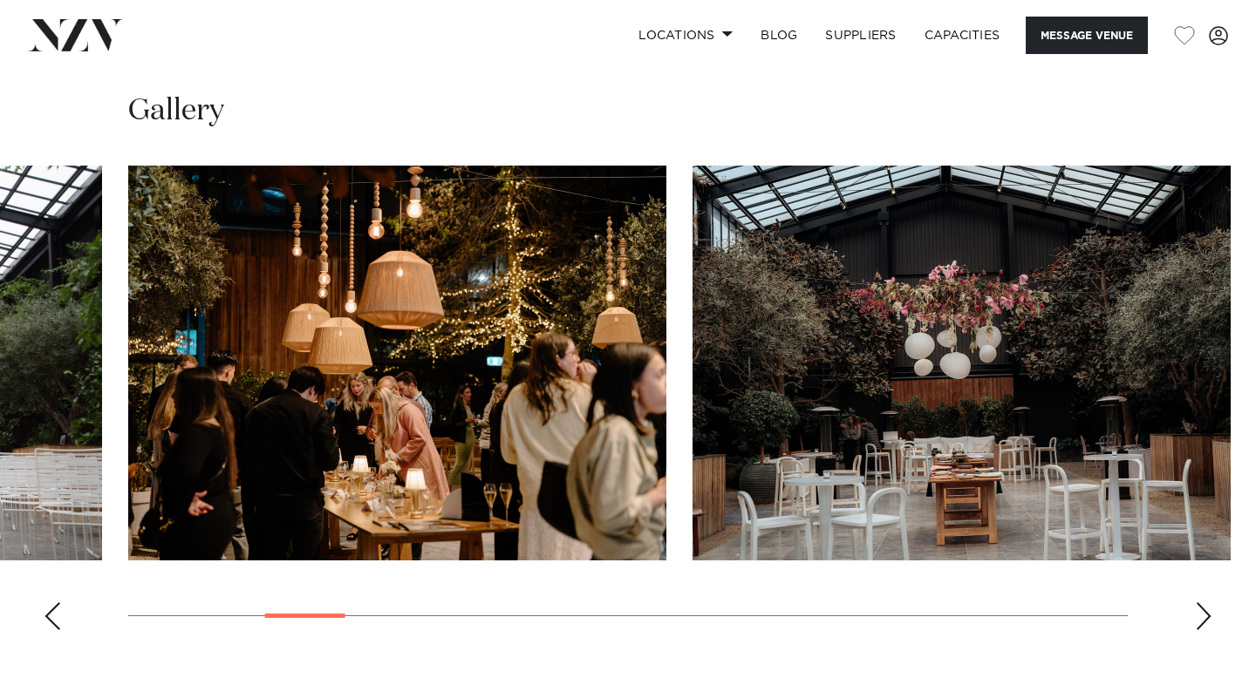
click at [1196, 616] on div "Next slide" at bounding box center [1203, 617] width 17 height 28
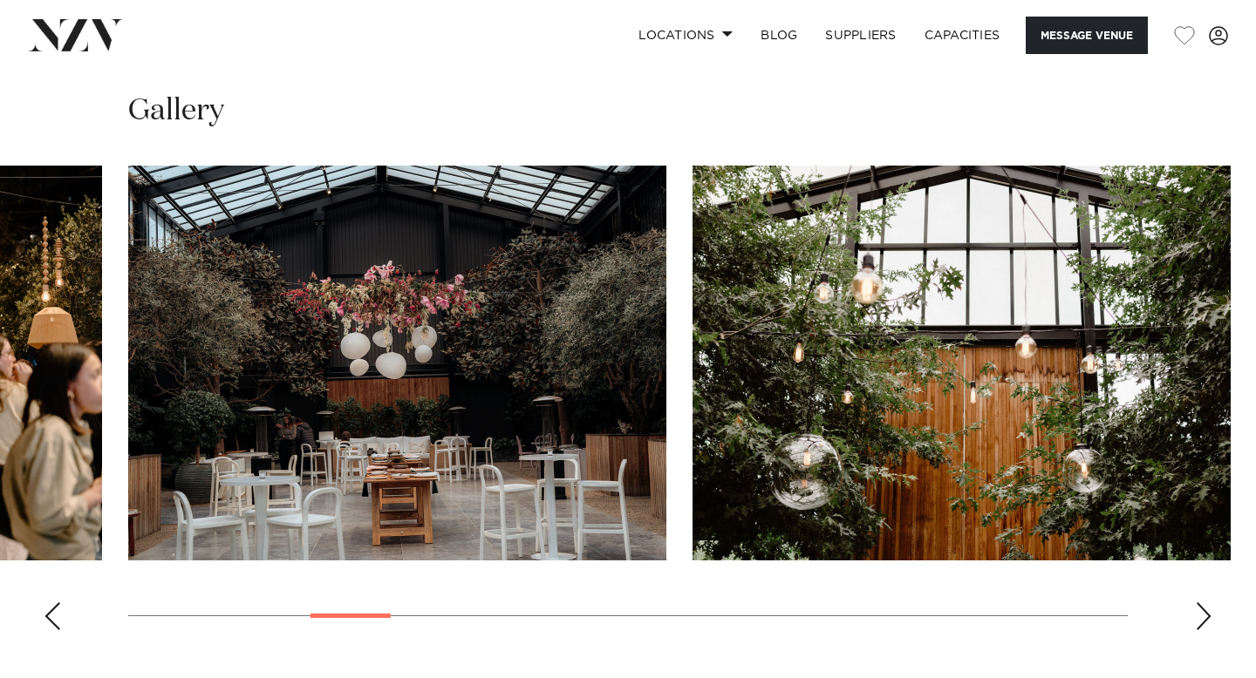
click at [1196, 616] on div "Next slide" at bounding box center [1203, 617] width 17 height 28
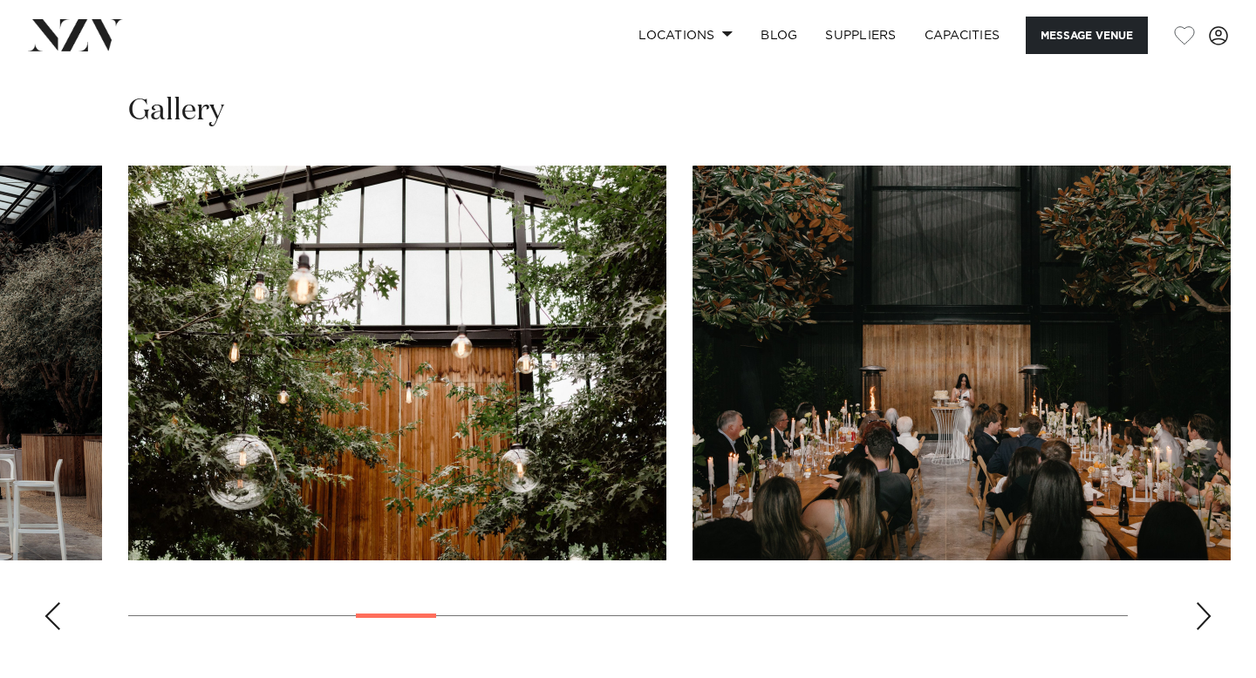
click at [1196, 615] on div "Next slide" at bounding box center [1203, 617] width 17 height 28
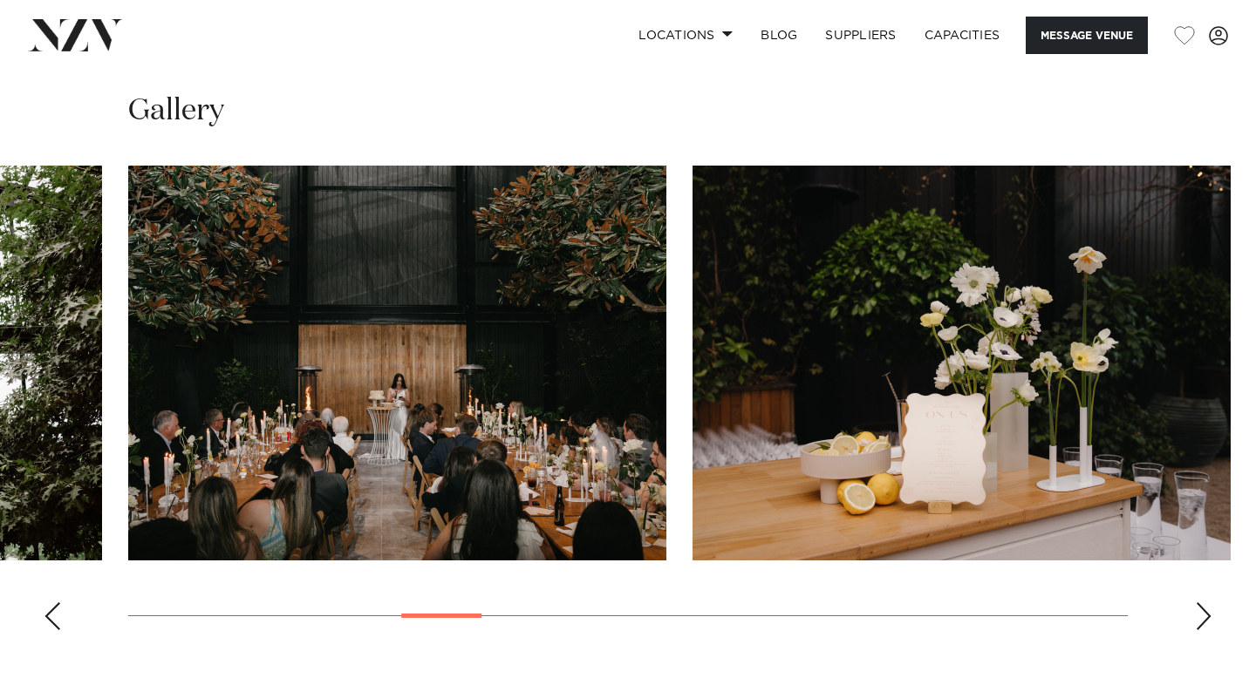
click at [1196, 615] on div "Next slide" at bounding box center [1203, 617] width 17 height 28
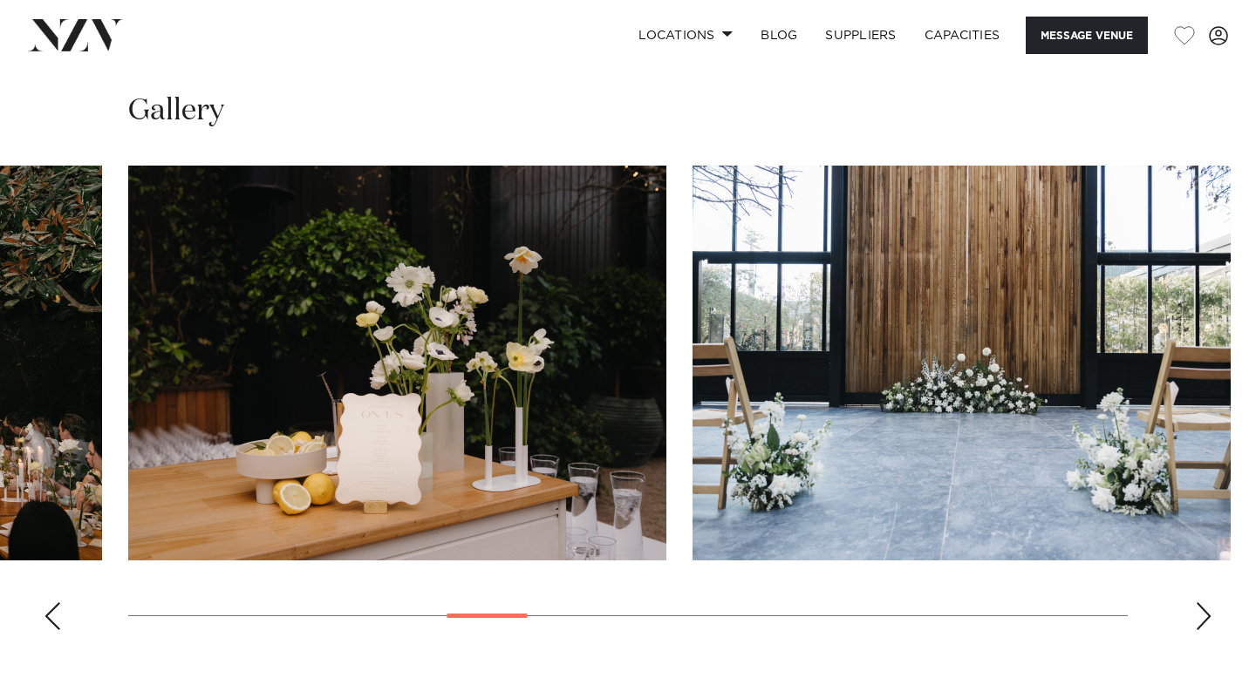
click at [1196, 615] on div "Next slide" at bounding box center [1203, 617] width 17 height 28
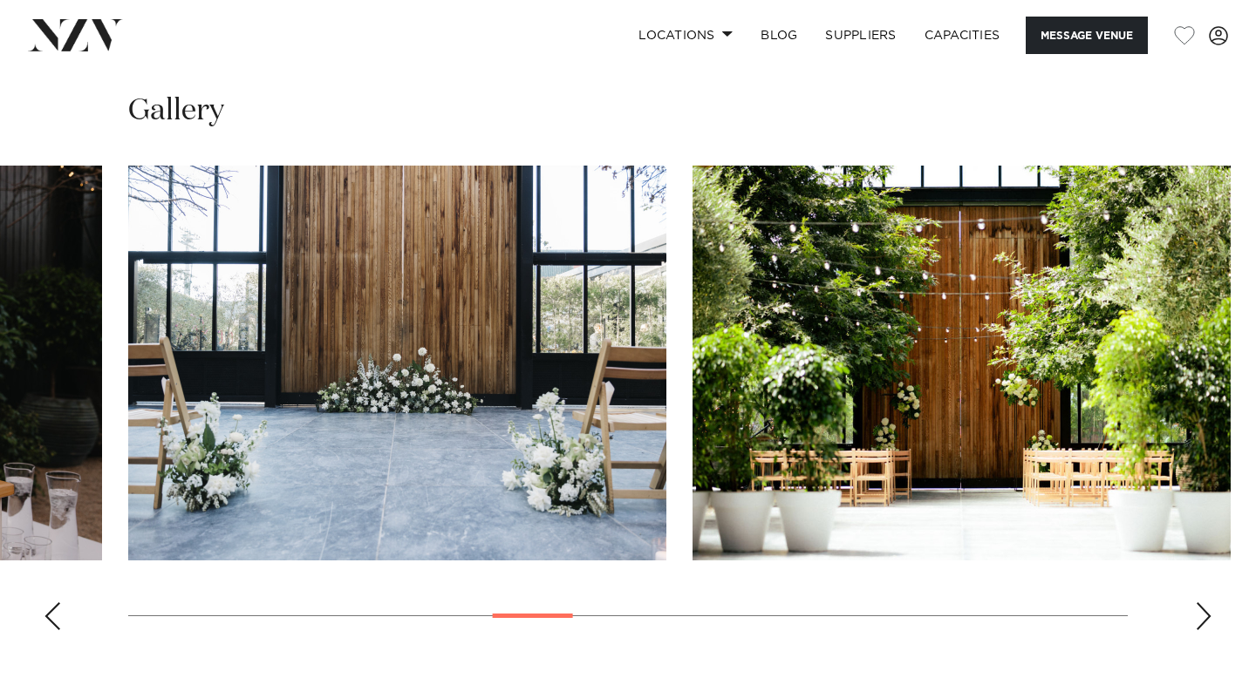
click at [1196, 614] on div "Next slide" at bounding box center [1203, 617] width 17 height 28
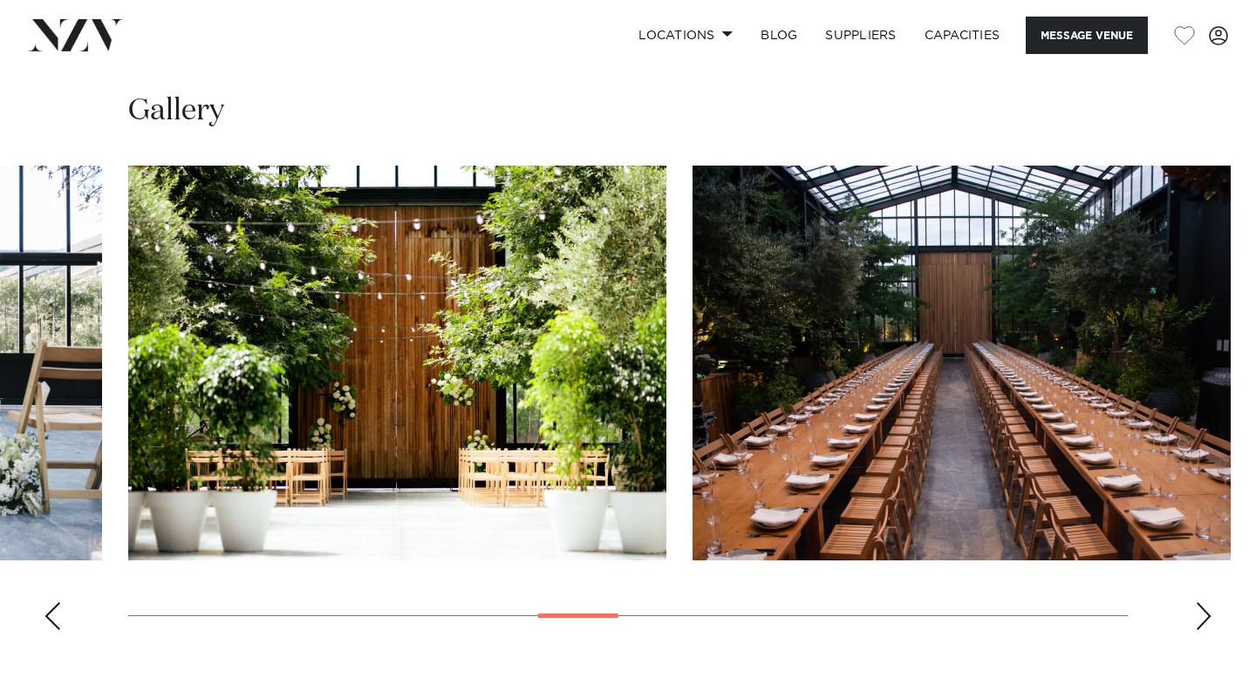
click at [1196, 613] on div "Next slide" at bounding box center [1203, 617] width 17 height 28
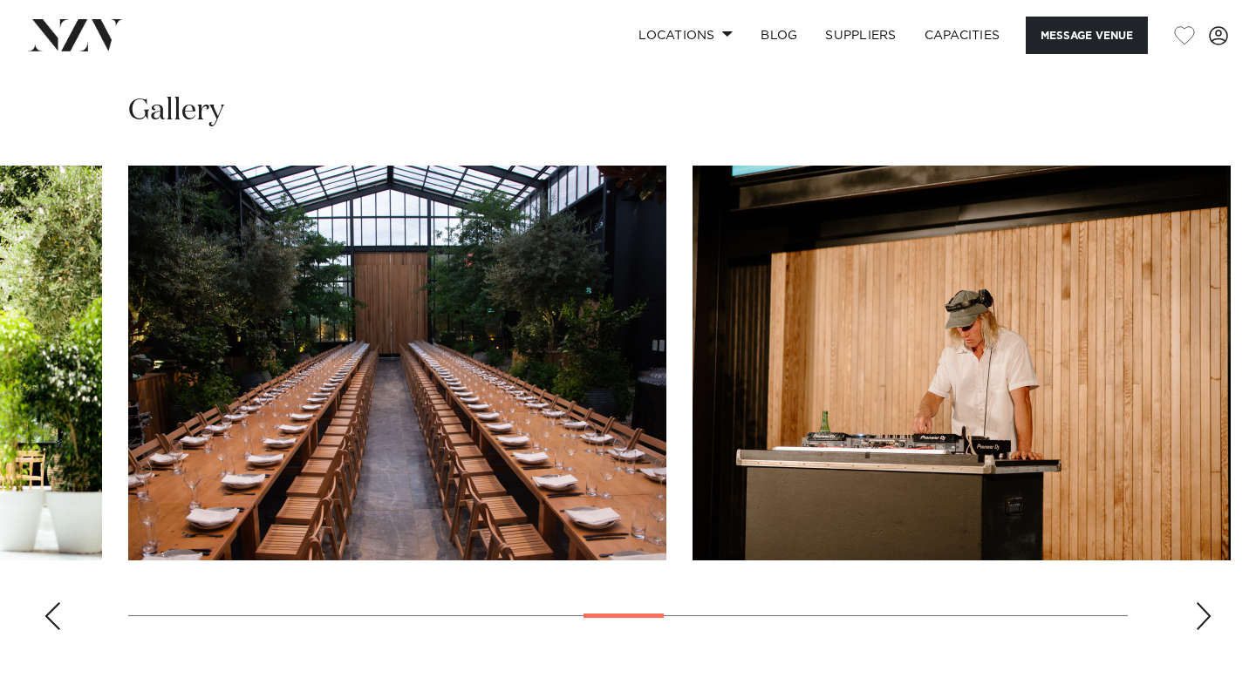
click at [1196, 613] on div "Next slide" at bounding box center [1203, 617] width 17 height 28
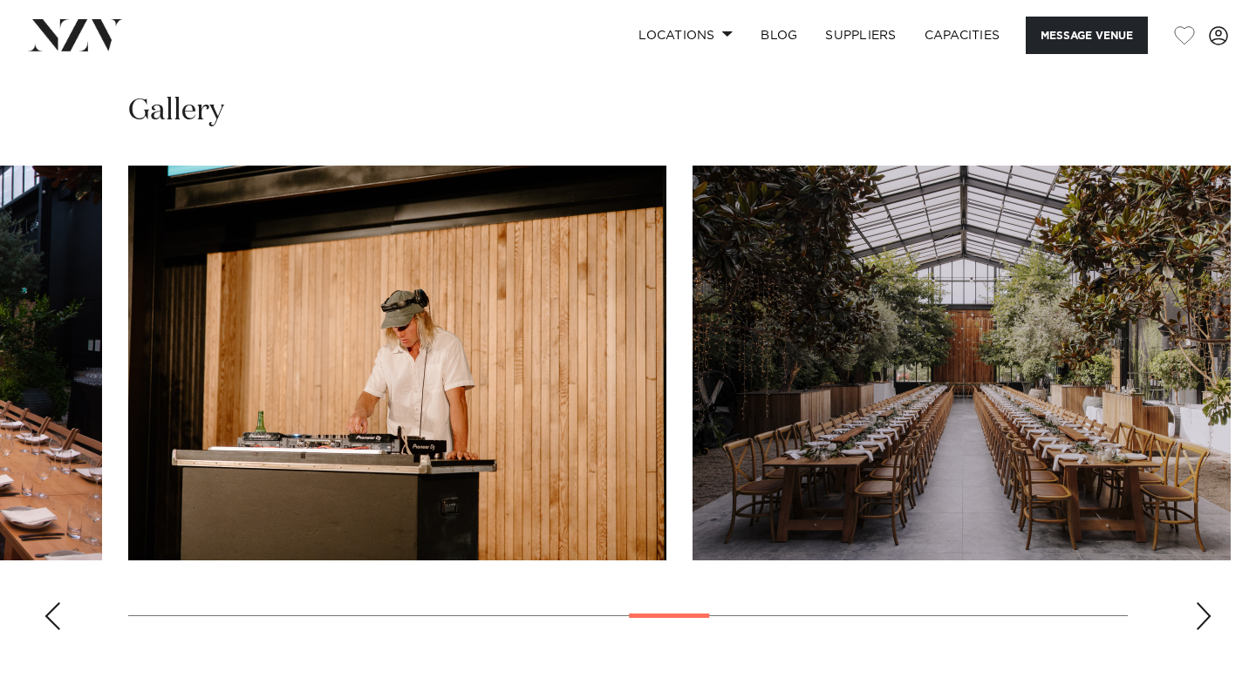
click at [1196, 613] on div "Next slide" at bounding box center [1203, 617] width 17 height 28
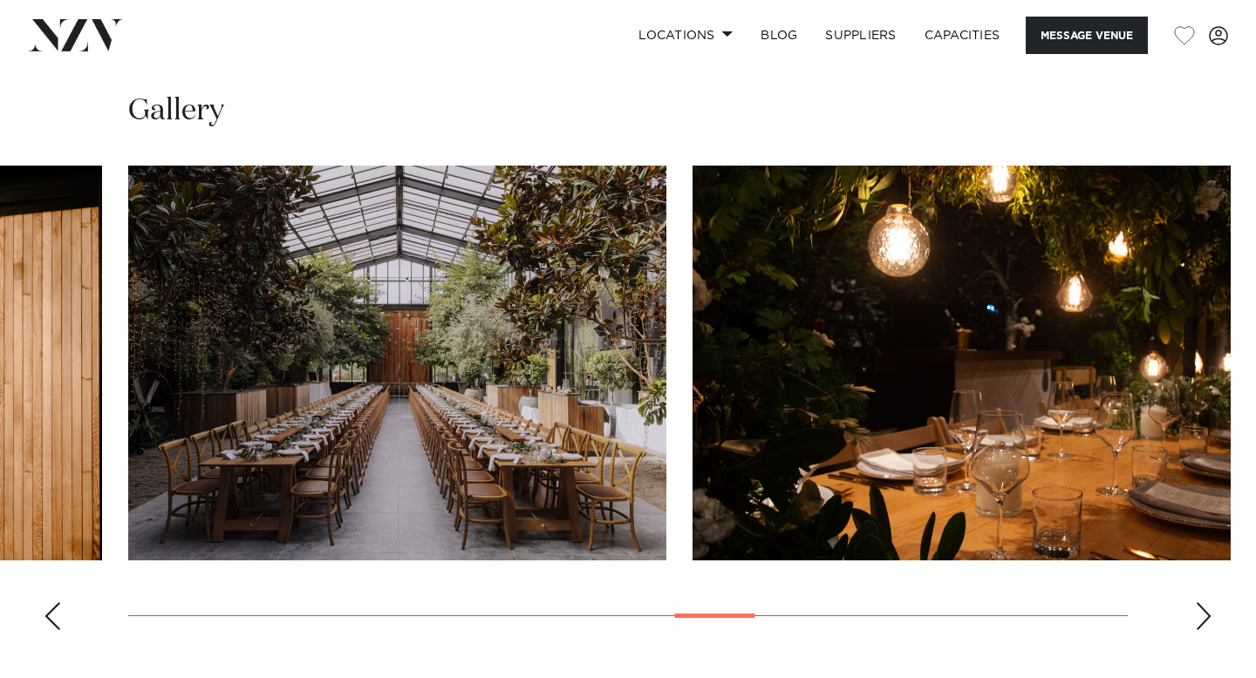
click at [1196, 613] on div "Next slide" at bounding box center [1203, 617] width 17 height 28
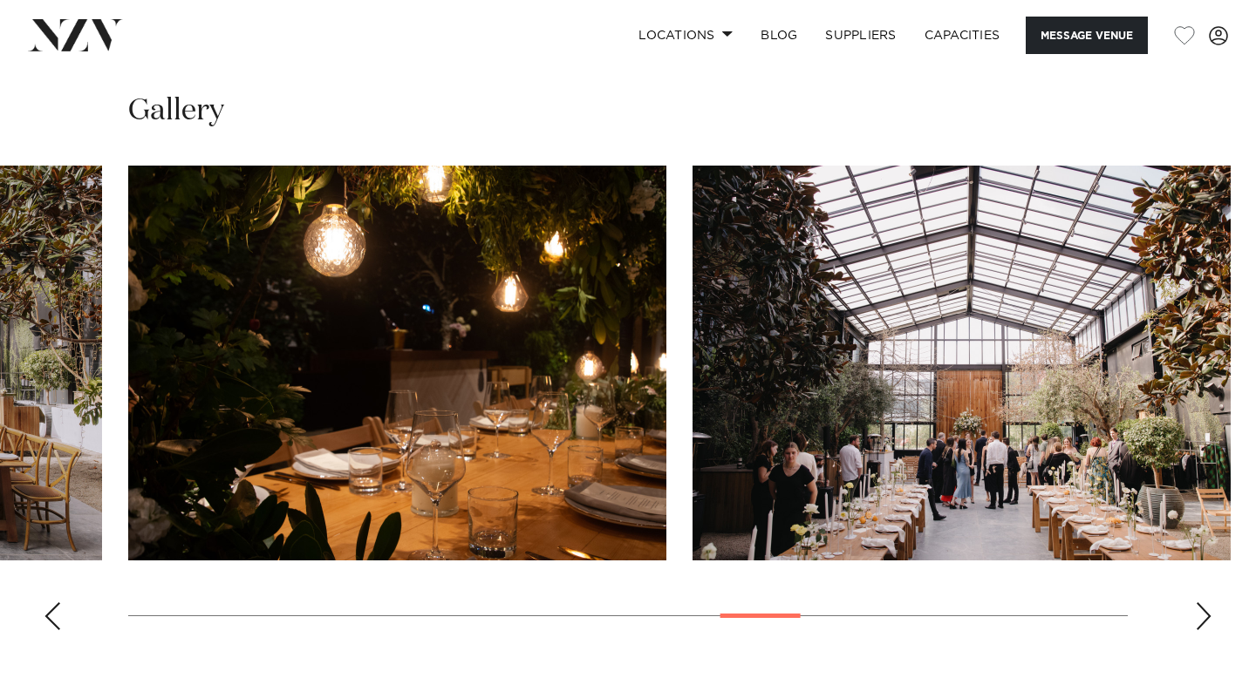
click at [1196, 612] on div "Next slide" at bounding box center [1203, 617] width 17 height 28
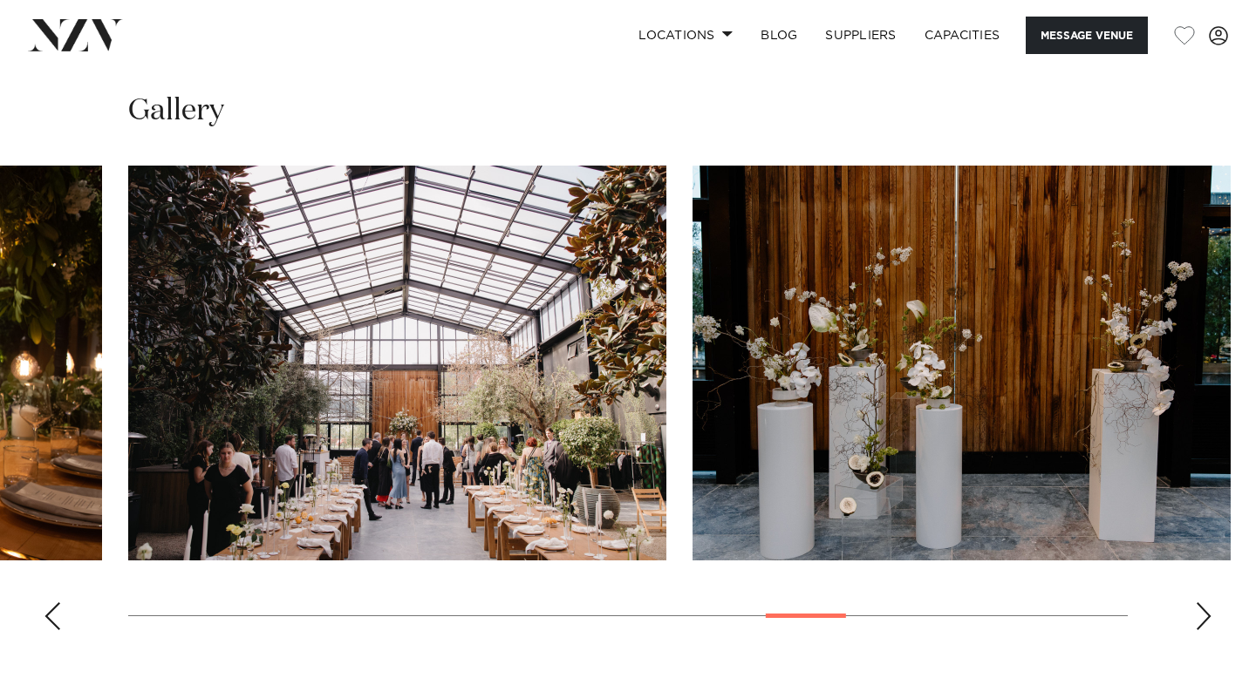
click at [1196, 612] on div "Next slide" at bounding box center [1203, 617] width 17 height 28
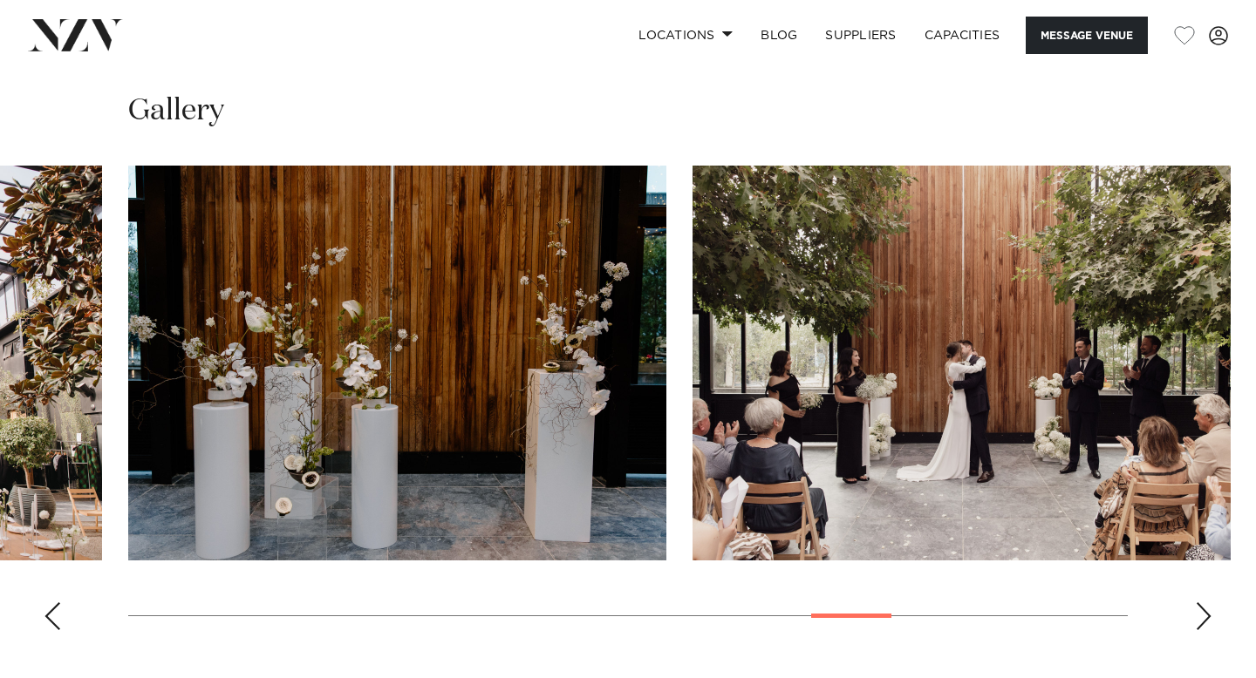
click at [1196, 612] on div "Next slide" at bounding box center [1203, 617] width 17 height 28
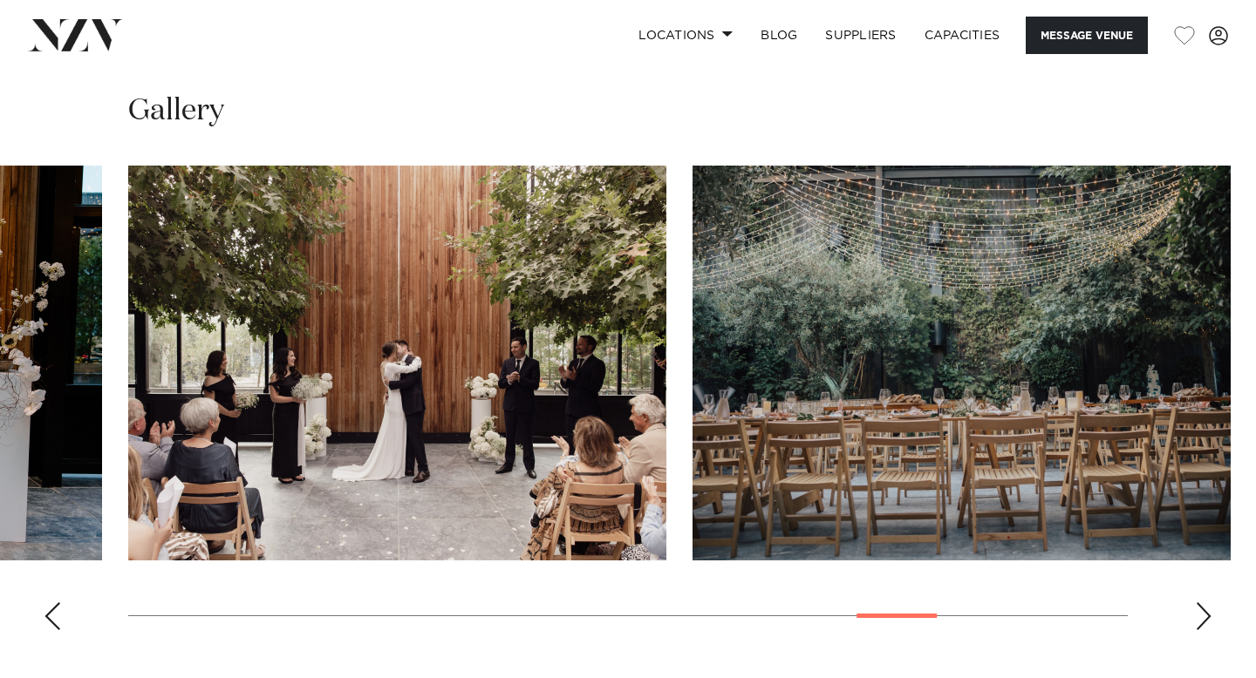
click at [1196, 612] on div "Next slide" at bounding box center [1203, 617] width 17 height 28
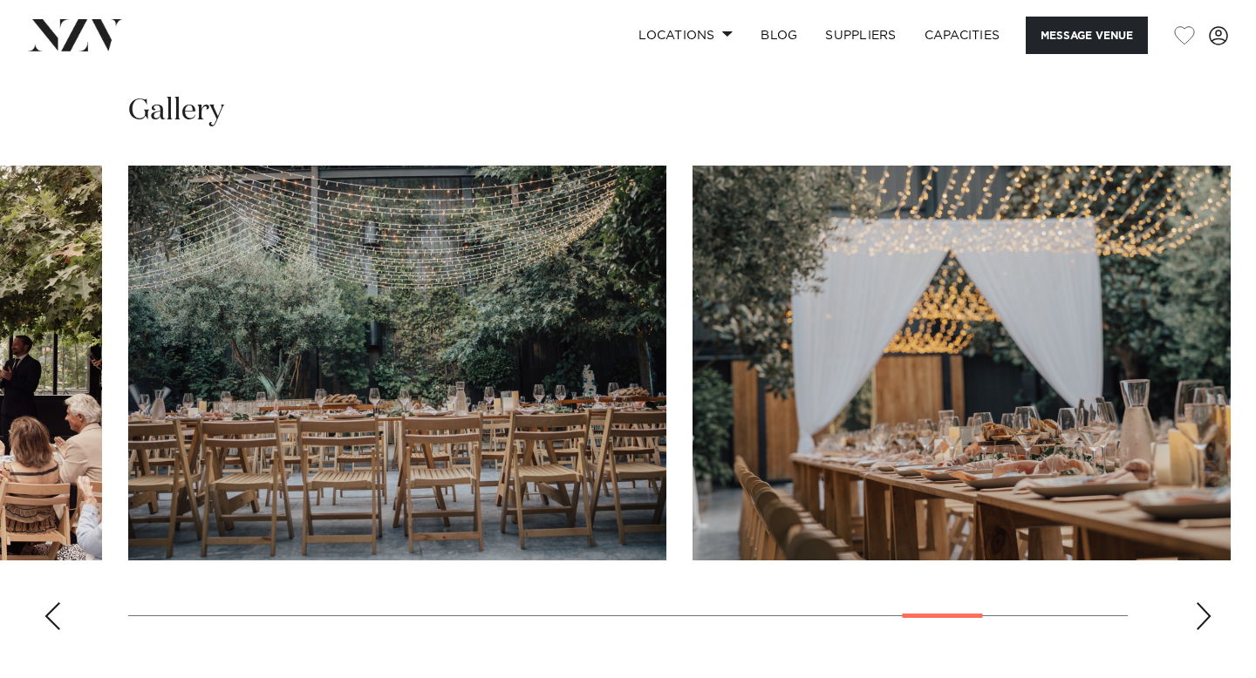
click at [1196, 613] on div "Next slide" at bounding box center [1203, 617] width 17 height 28
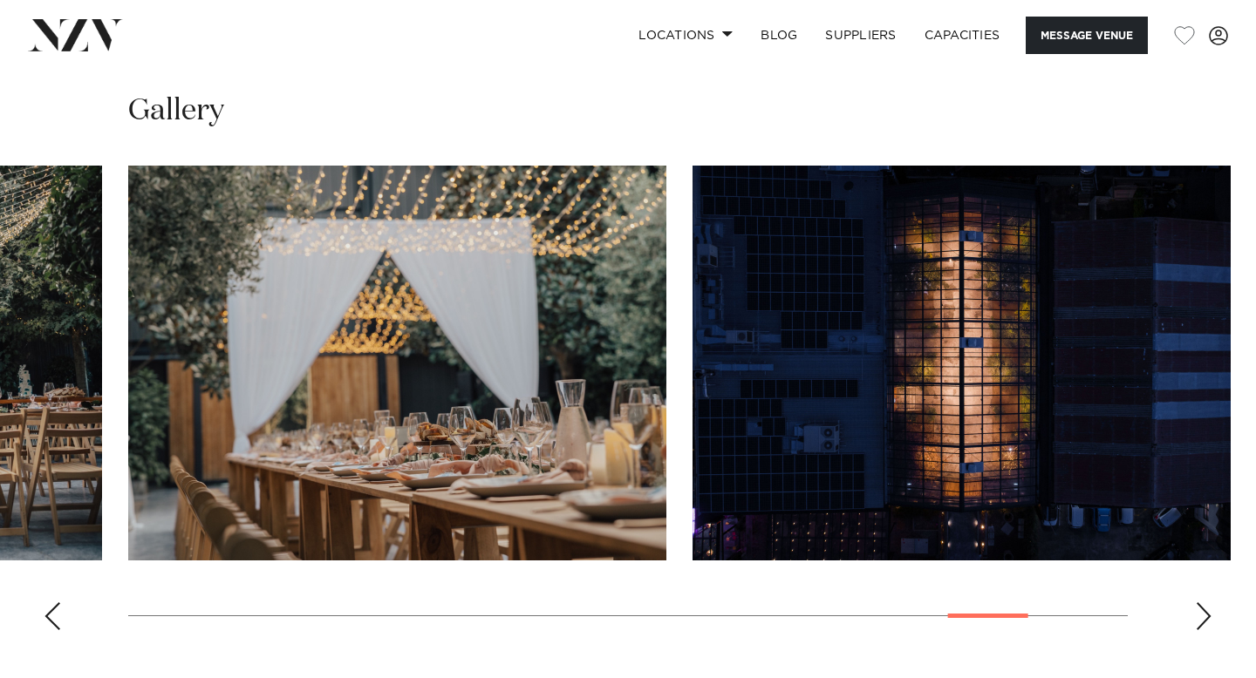
click at [1196, 613] on div "Next slide" at bounding box center [1203, 617] width 17 height 28
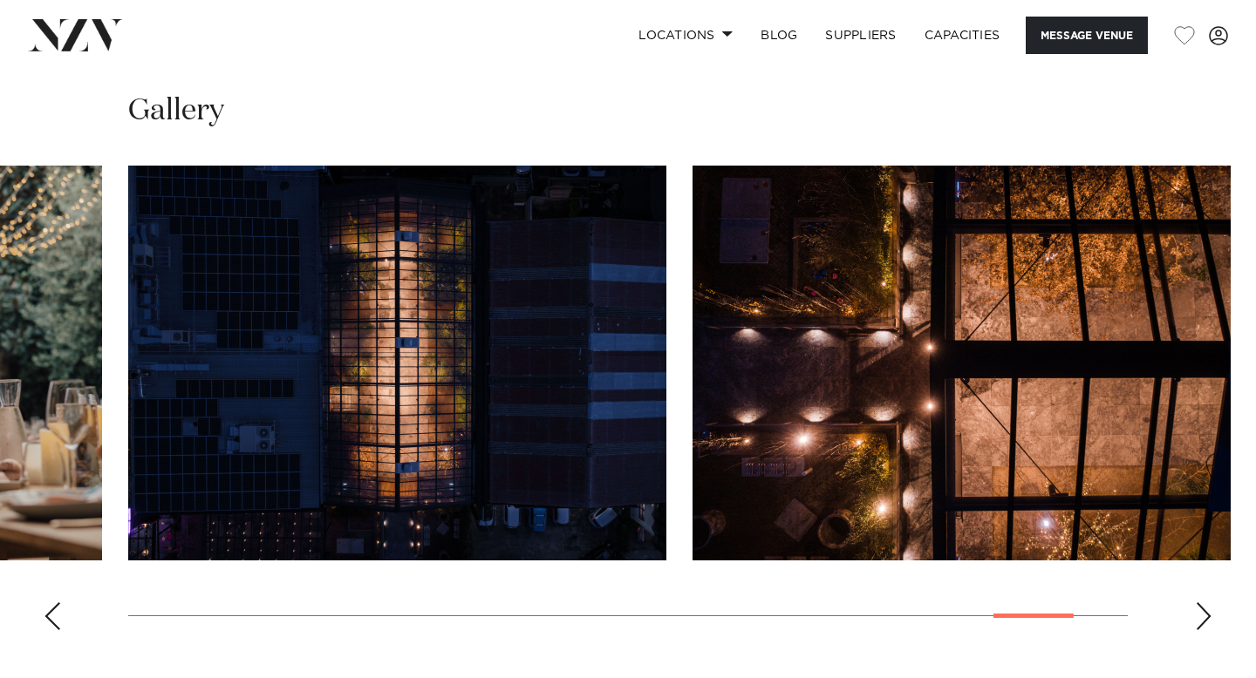
click at [1196, 613] on div "Next slide" at bounding box center [1203, 617] width 17 height 28
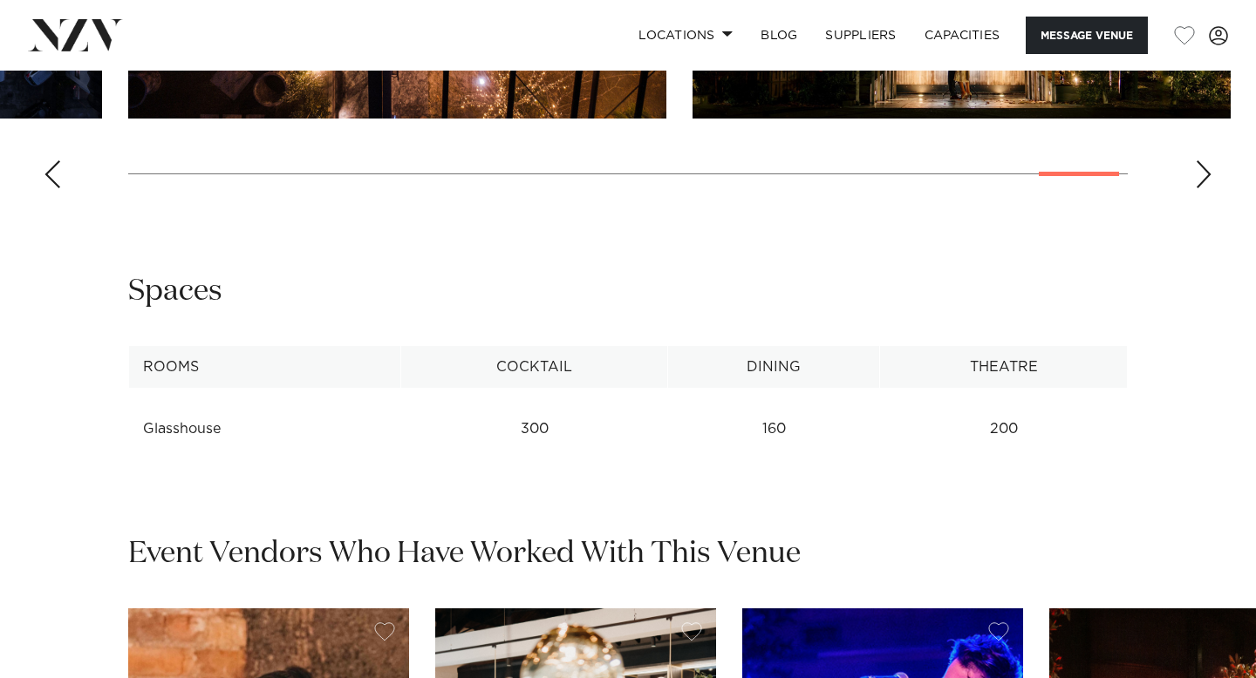
scroll to position [2077, 0]
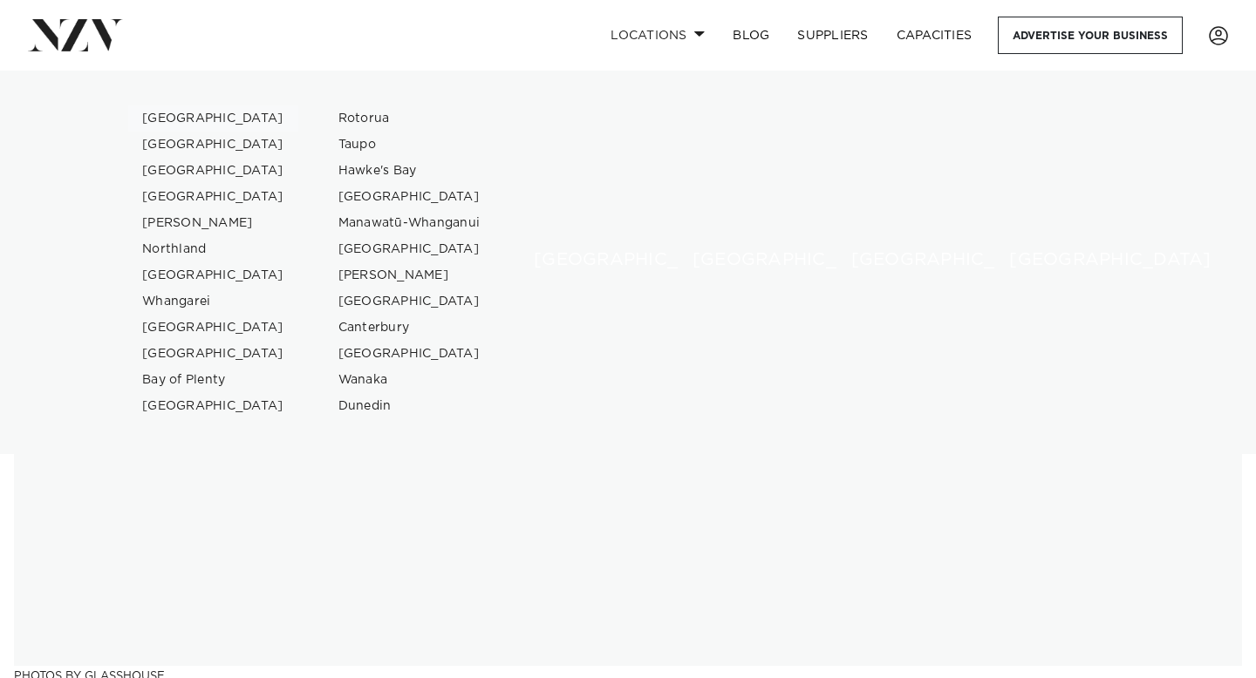
click at [184, 119] on link "[GEOGRAPHIC_DATA]" at bounding box center [213, 119] width 170 height 26
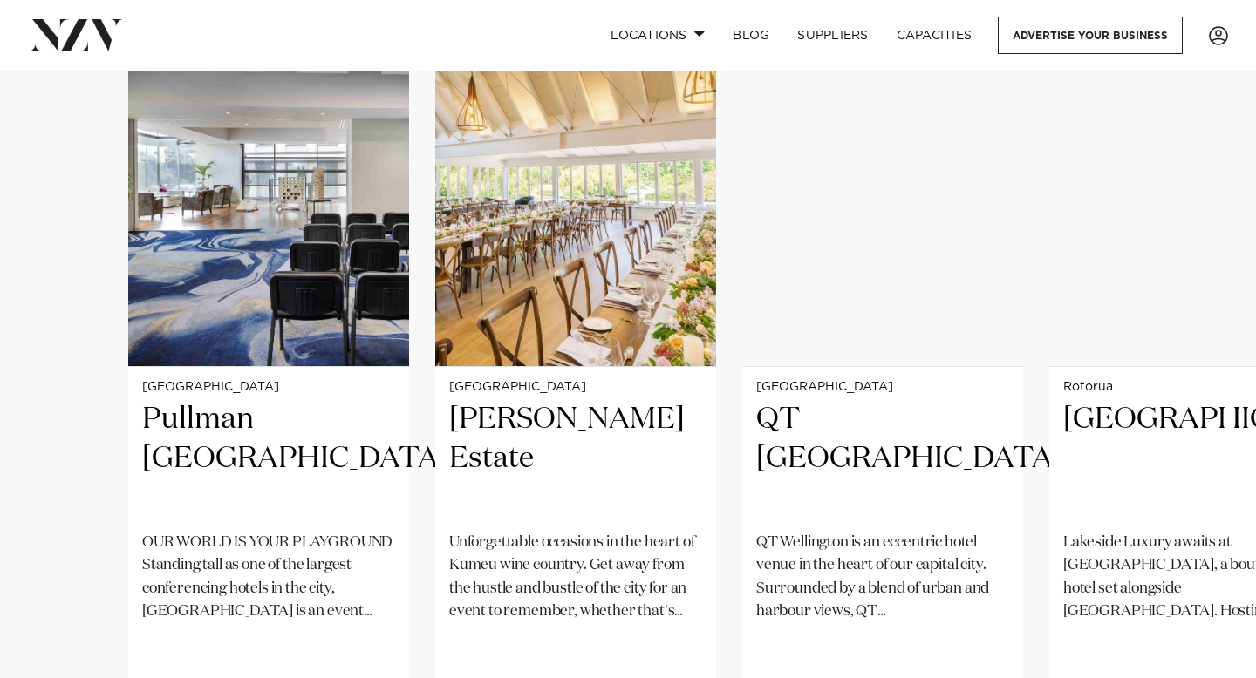
scroll to position [1284, 0]
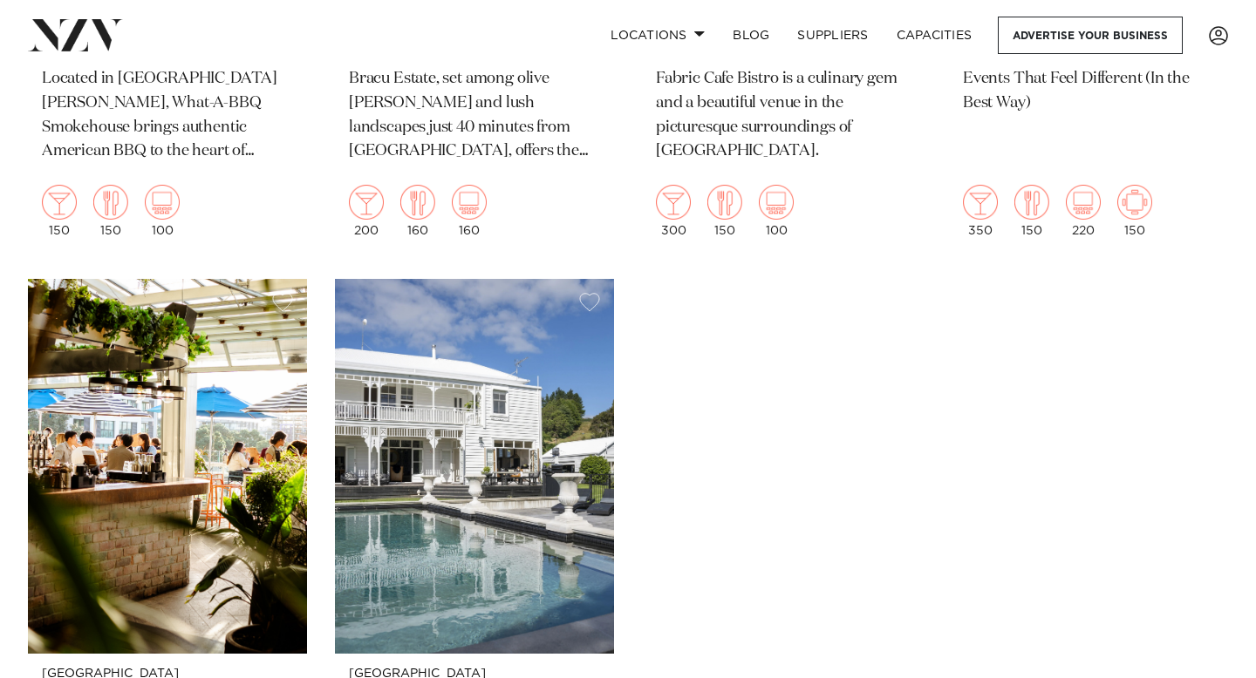
scroll to position [9569, 0]
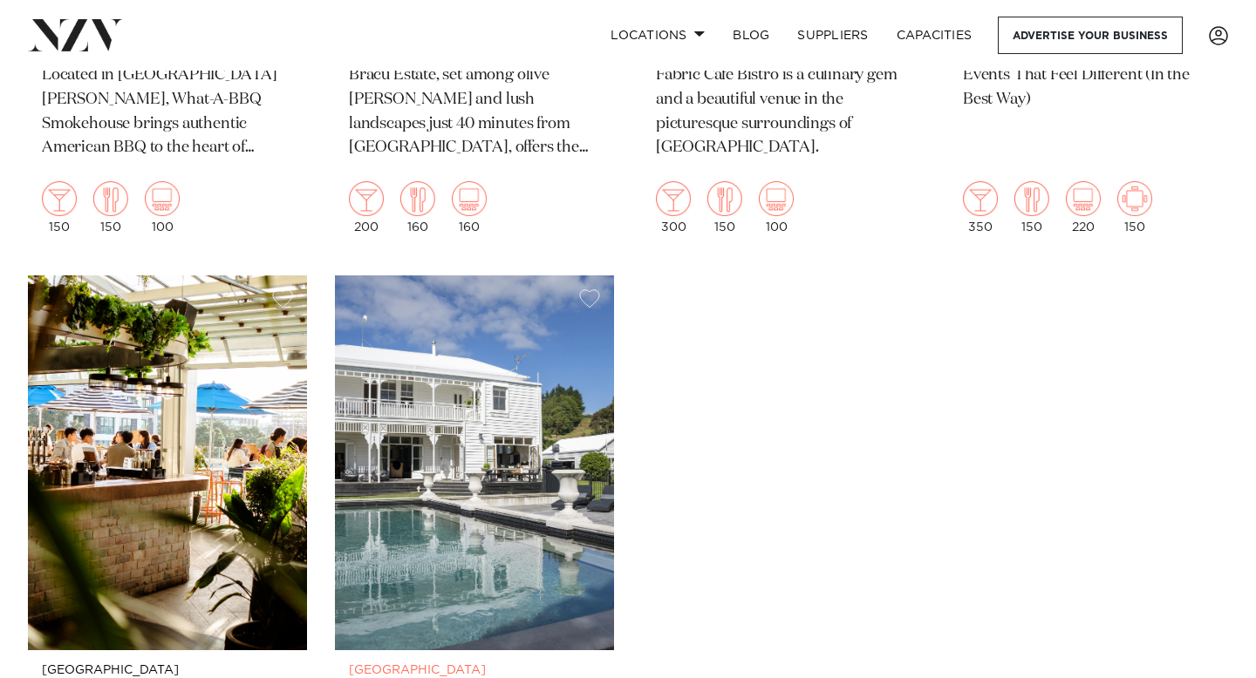
click at [428, 483] on img at bounding box center [474, 463] width 279 height 374
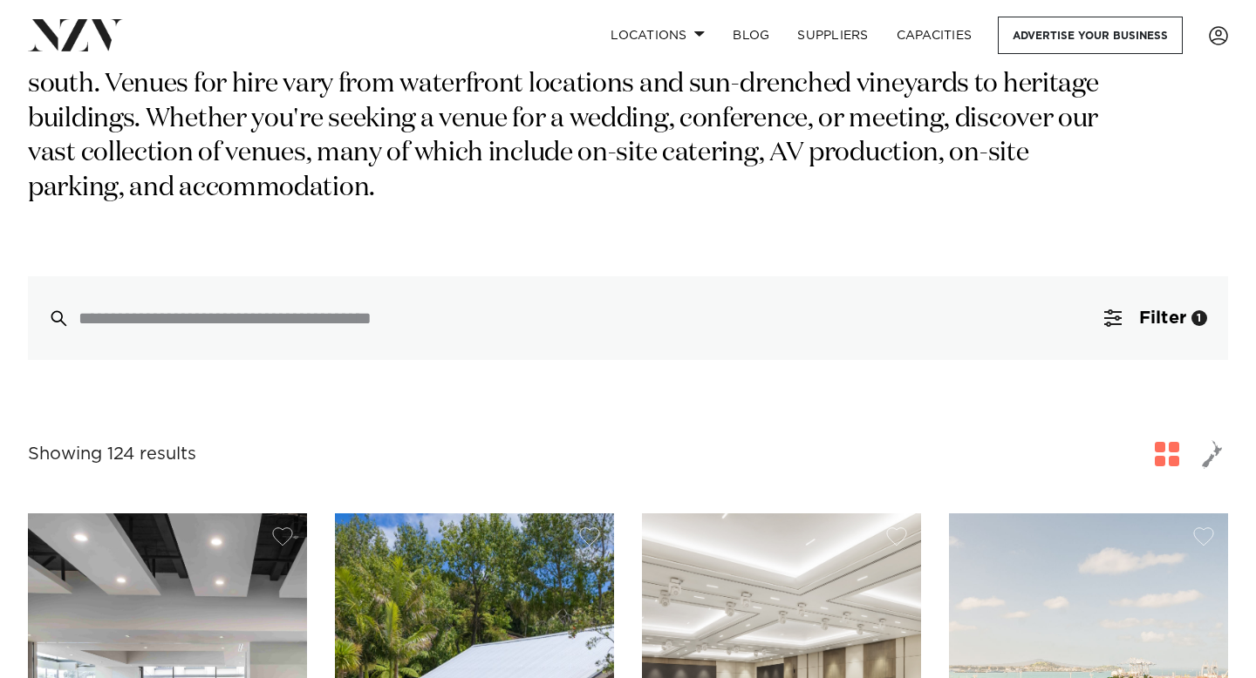
scroll to position [0, 0]
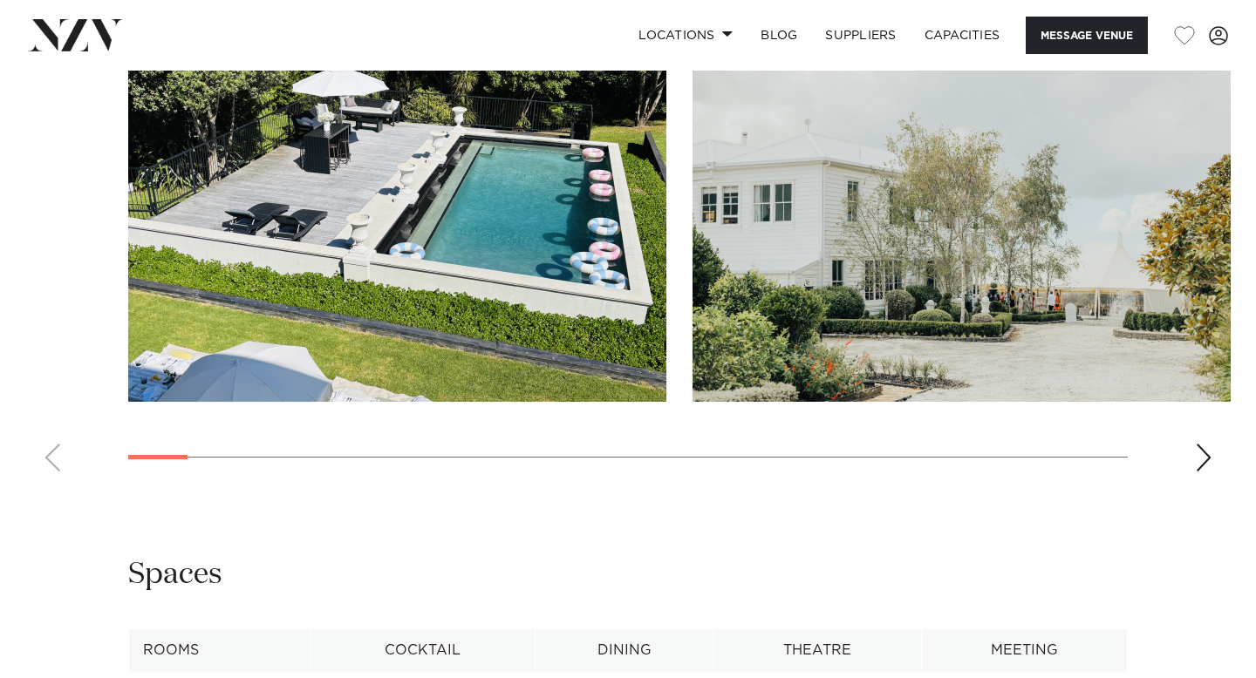
scroll to position [1633, 0]
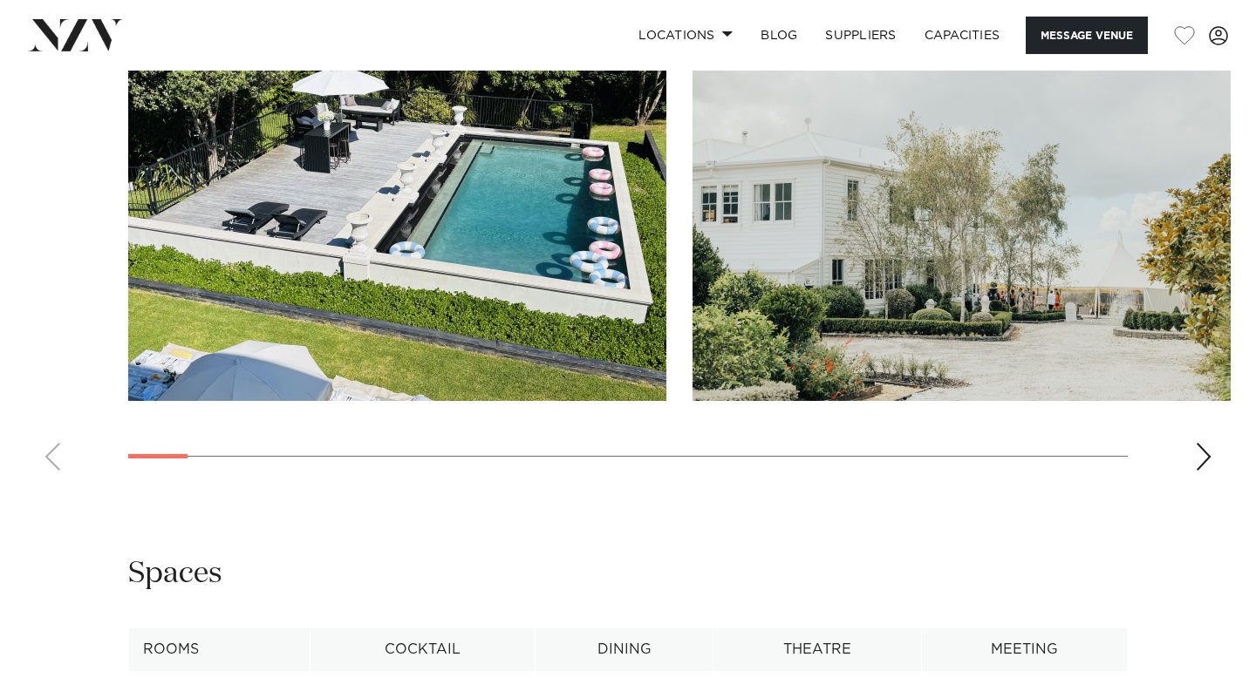
click at [1199, 466] on div "Next slide" at bounding box center [1203, 457] width 17 height 28
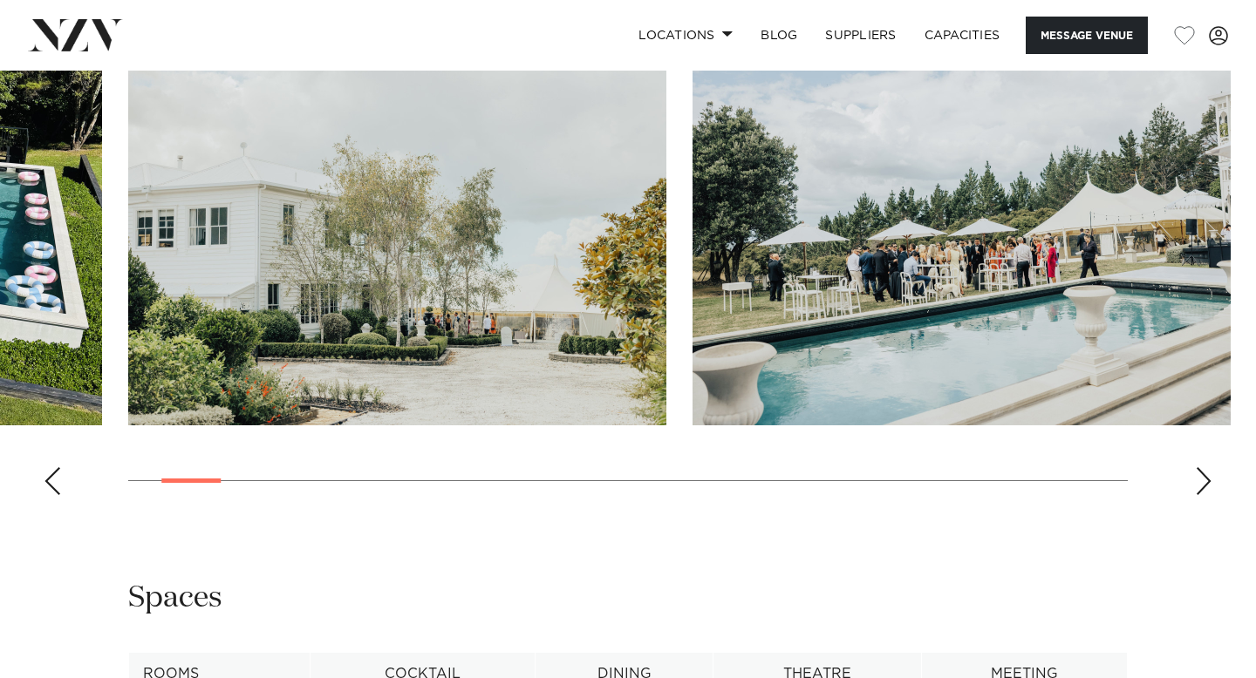
scroll to position [1598, 0]
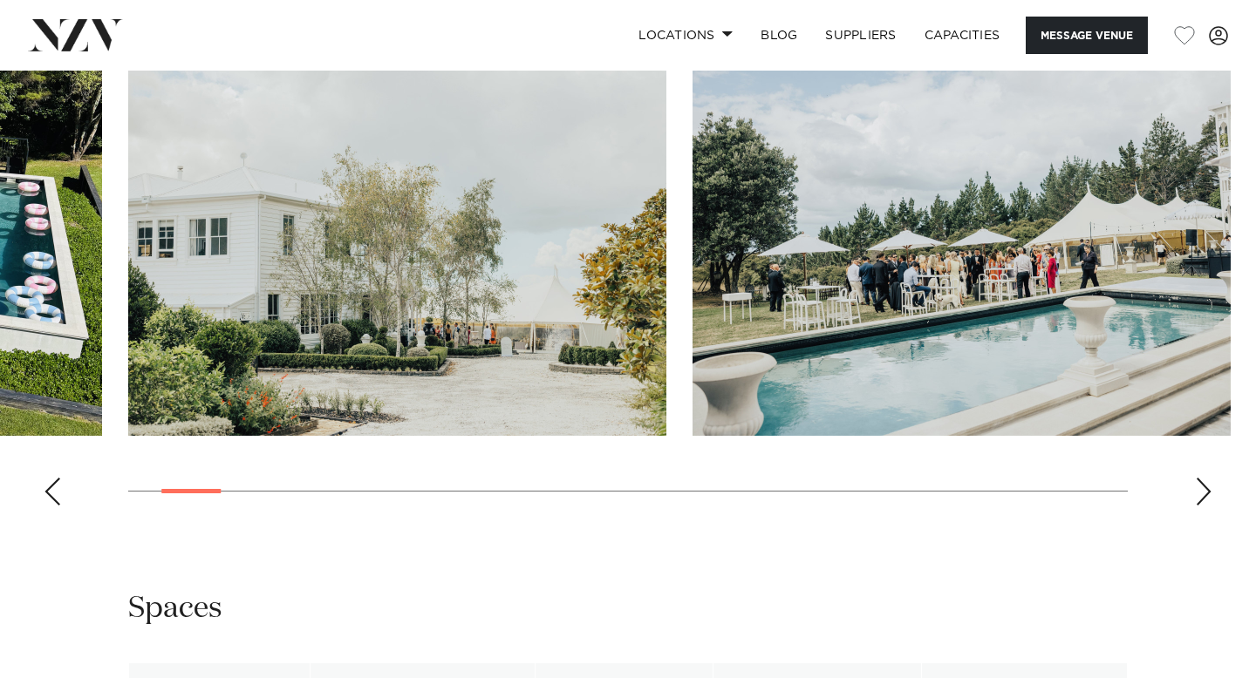
click at [1197, 498] on div "Next slide" at bounding box center [1203, 492] width 17 height 28
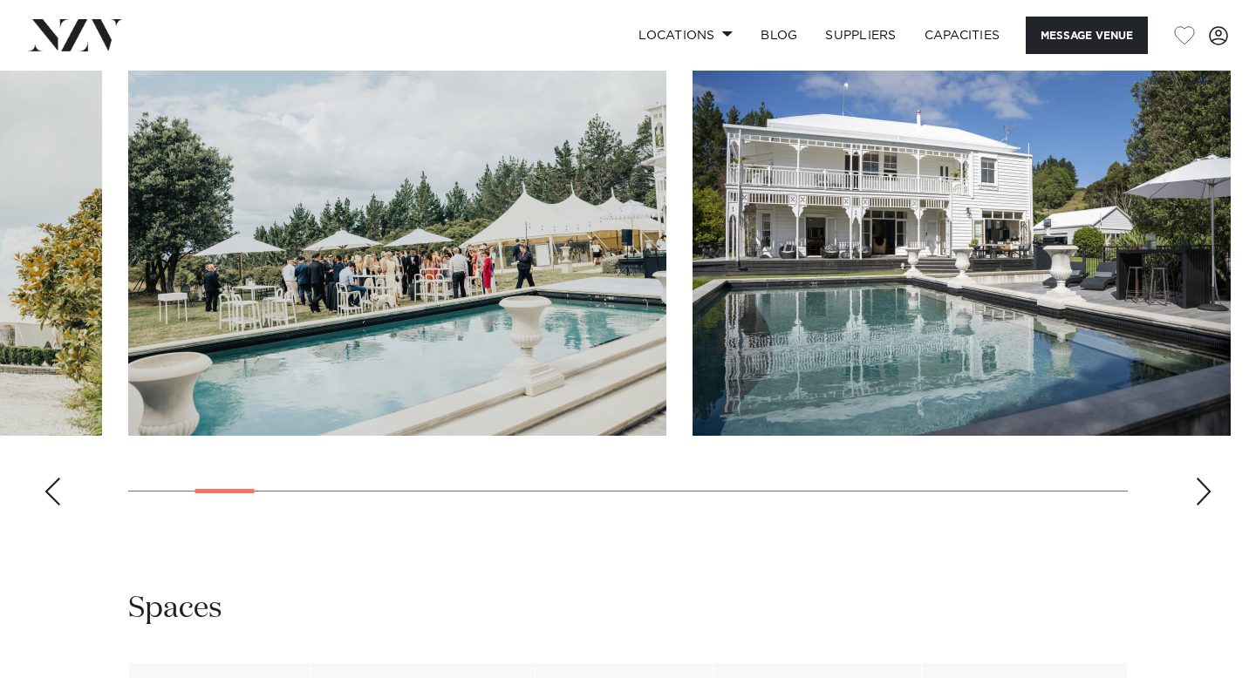
click at [1197, 498] on div "Next slide" at bounding box center [1203, 492] width 17 height 28
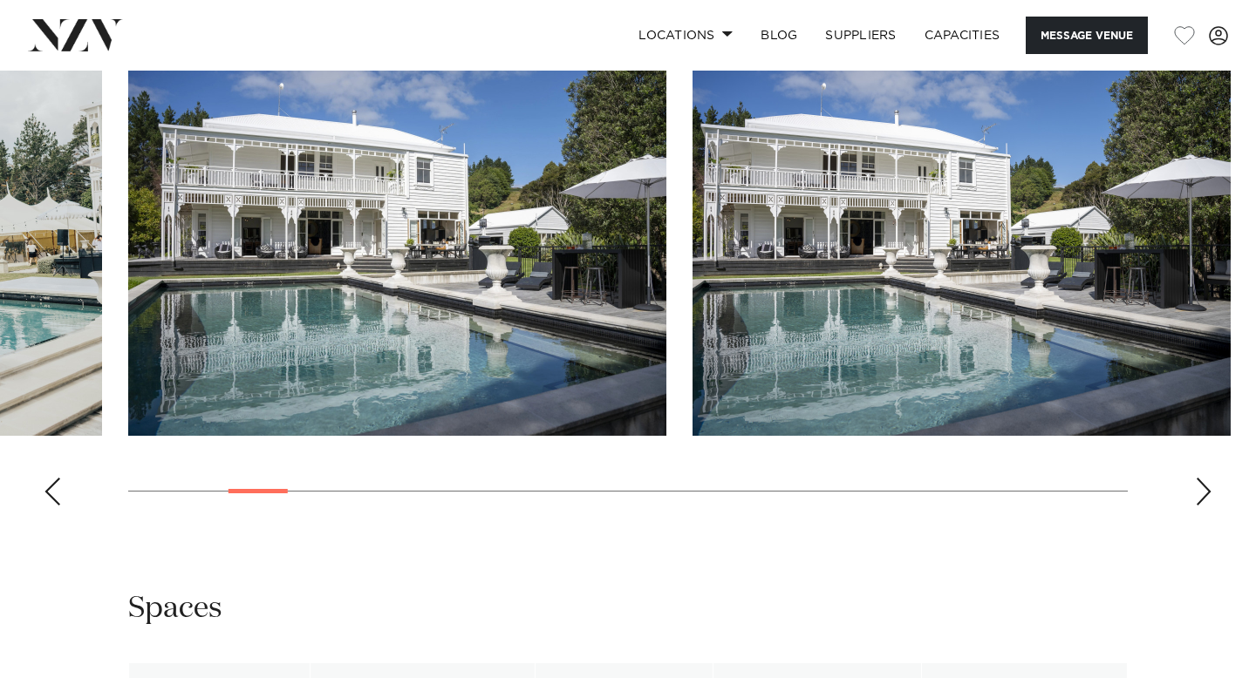
click at [1197, 497] on div "Next slide" at bounding box center [1203, 492] width 17 height 28
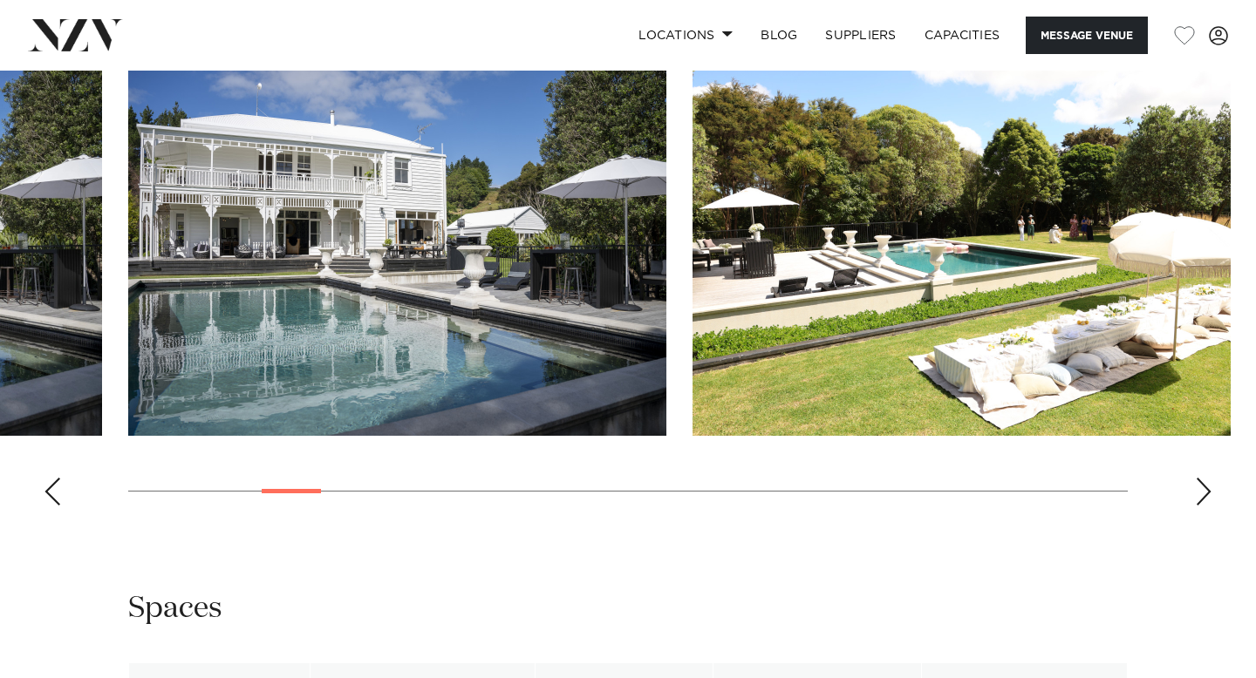
click at [1197, 497] on div "Next slide" at bounding box center [1203, 492] width 17 height 28
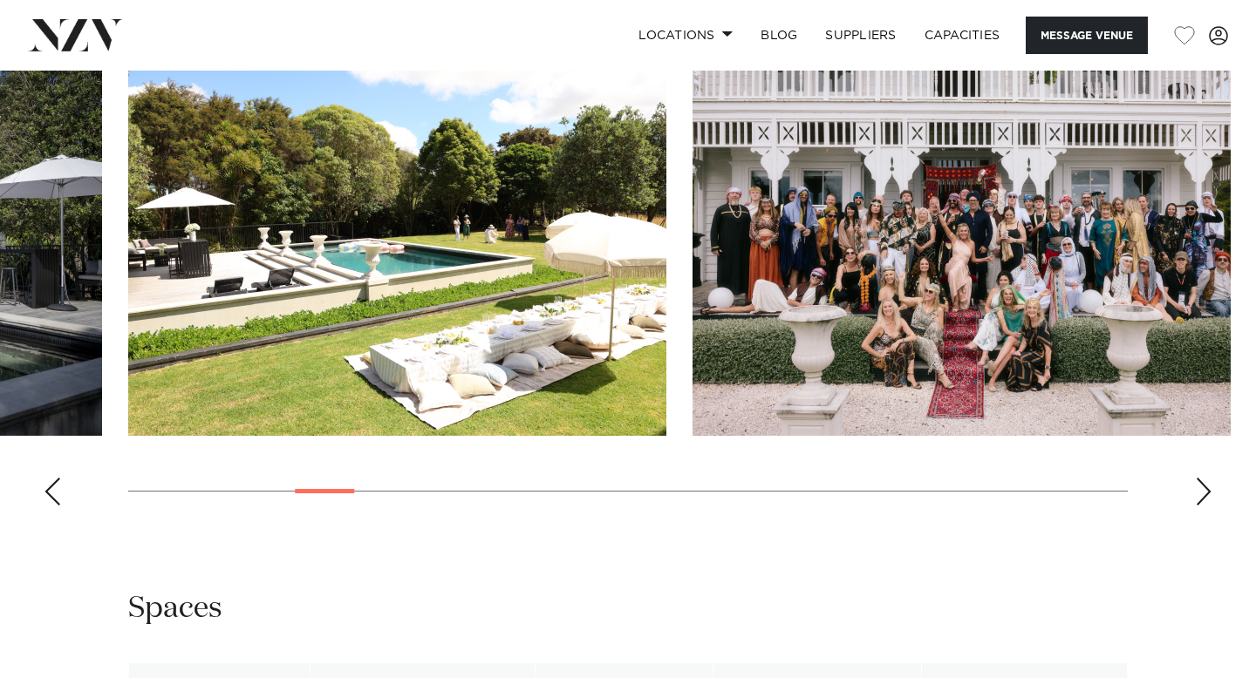
click at [1197, 497] on div "Next slide" at bounding box center [1203, 492] width 17 height 28
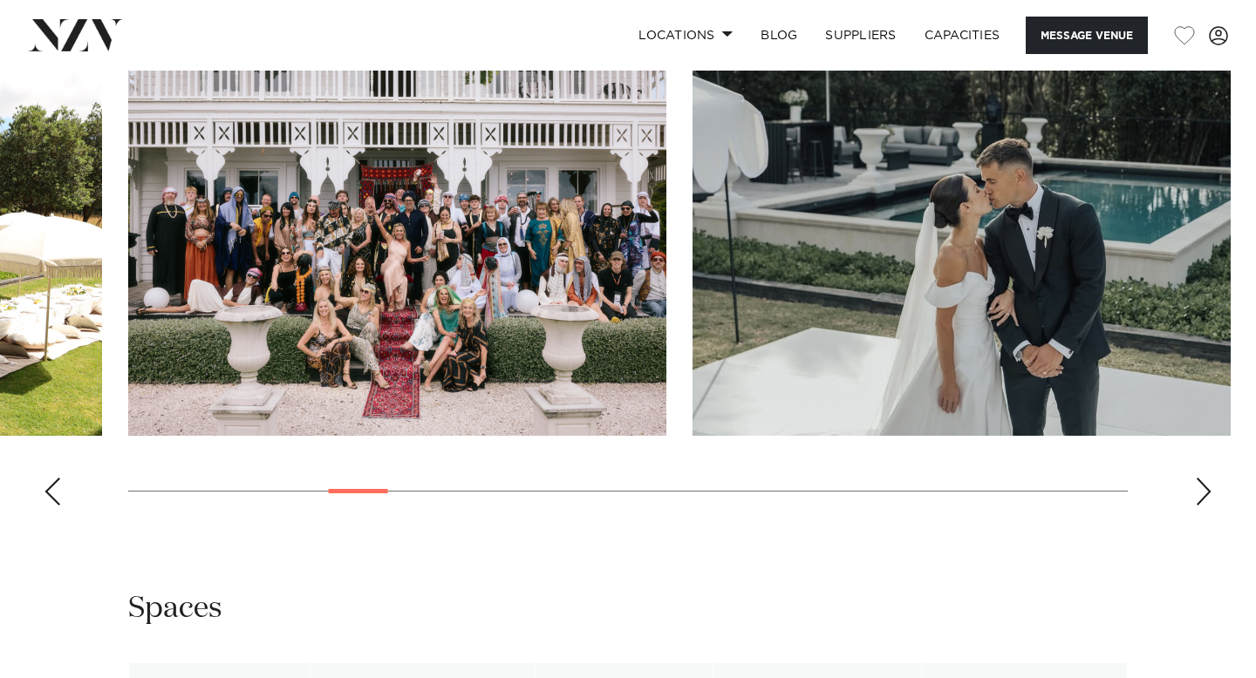
click at [1197, 497] on div "Next slide" at bounding box center [1203, 492] width 17 height 28
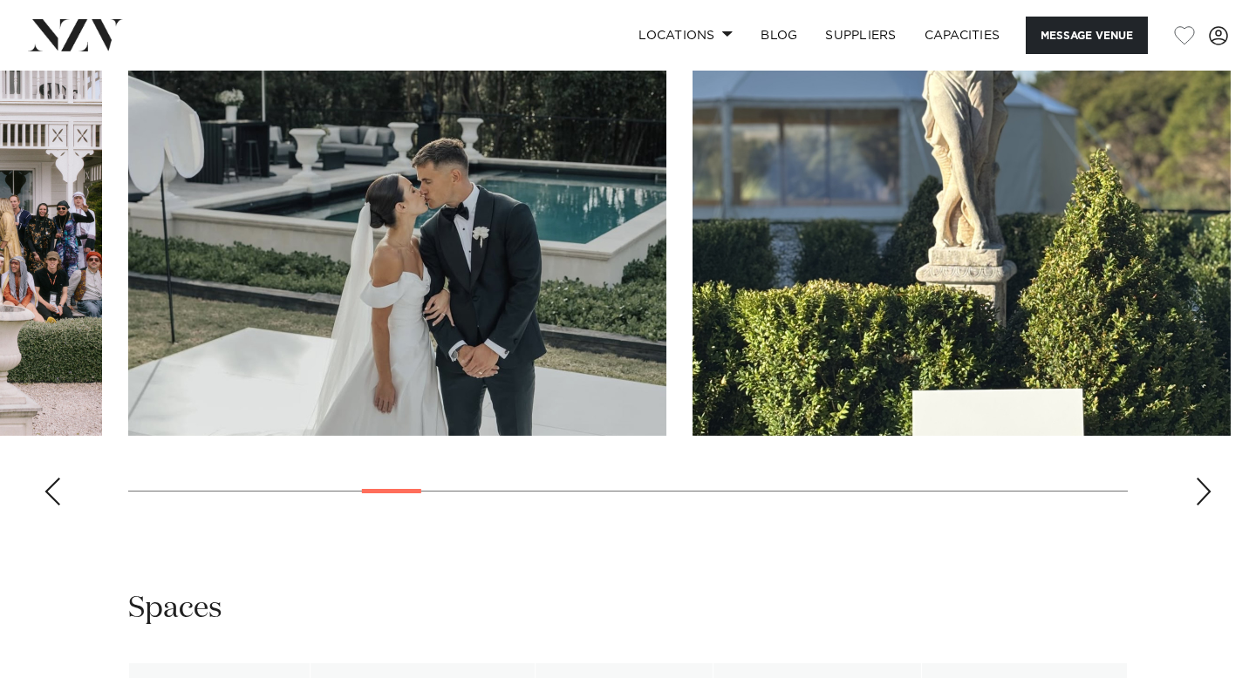
click at [1197, 497] on div "Next slide" at bounding box center [1203, 492] width 17 height 28
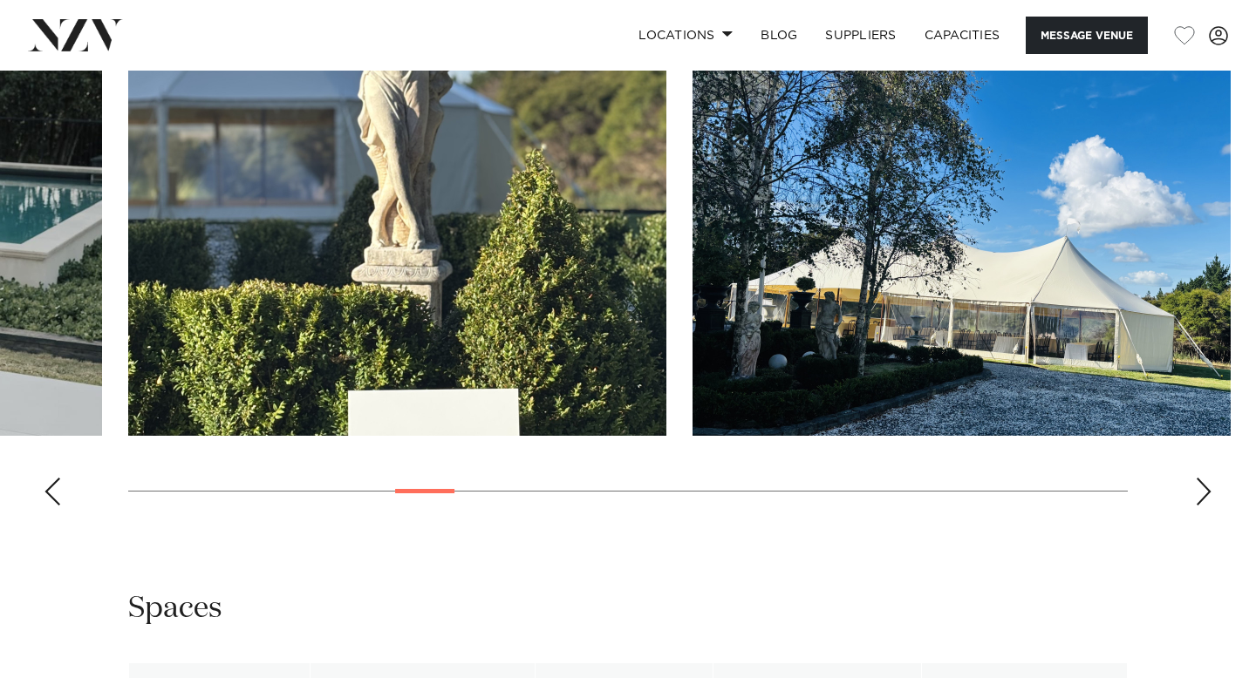
click at [1198, 497] on div "Next slide" at bounding box center [1203, 492] width 17 height 28
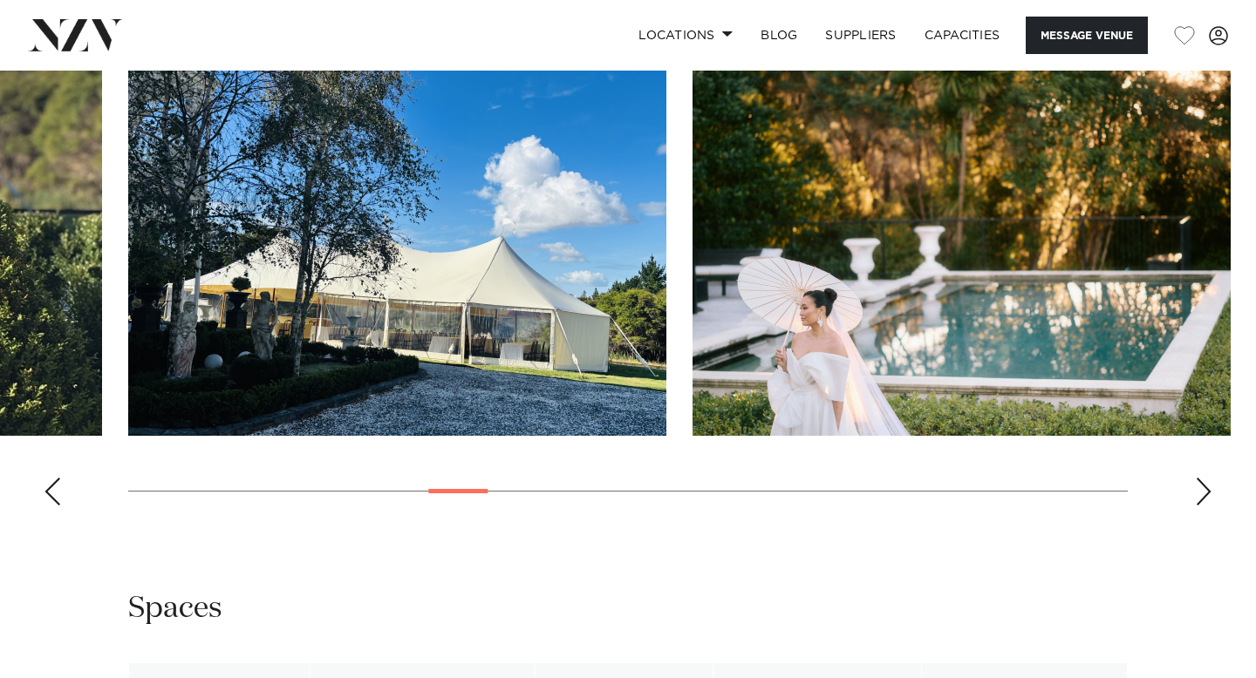
click at [1198, 497] on div "Next slide" at bounding box center [1203, 492] width 17 height 28
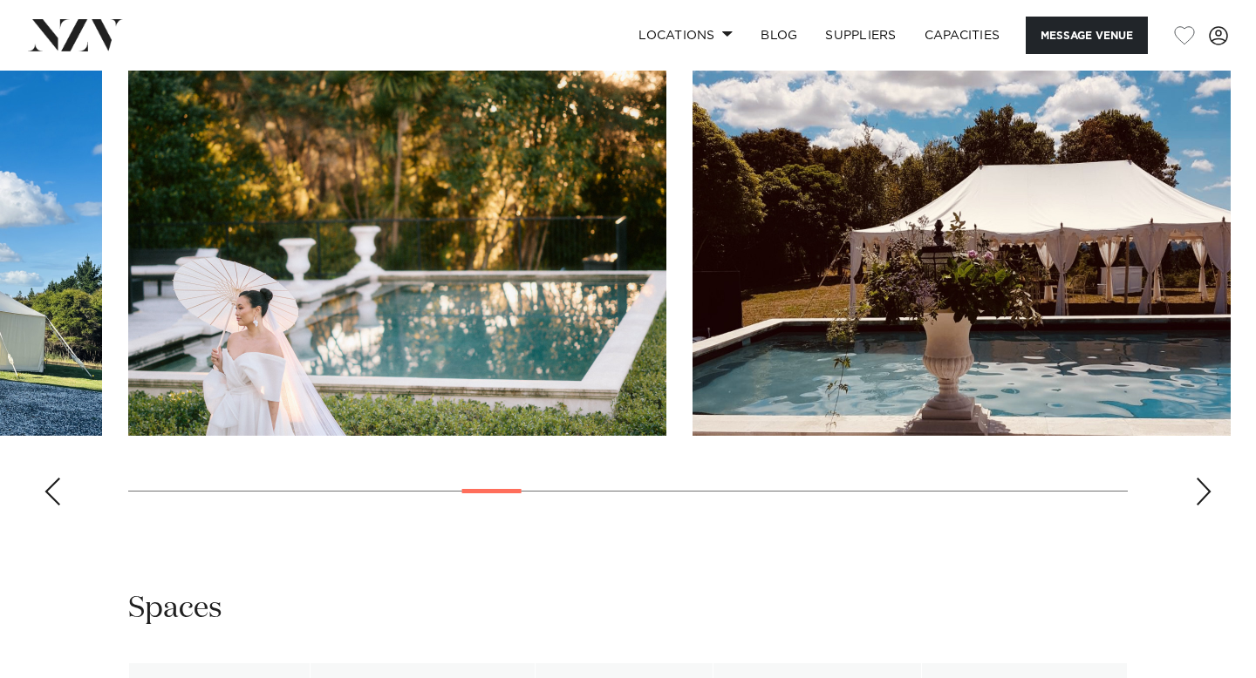
click at [1198, 497] on div "Next slide" at bounding box center [1203, 492] width 17 height 28
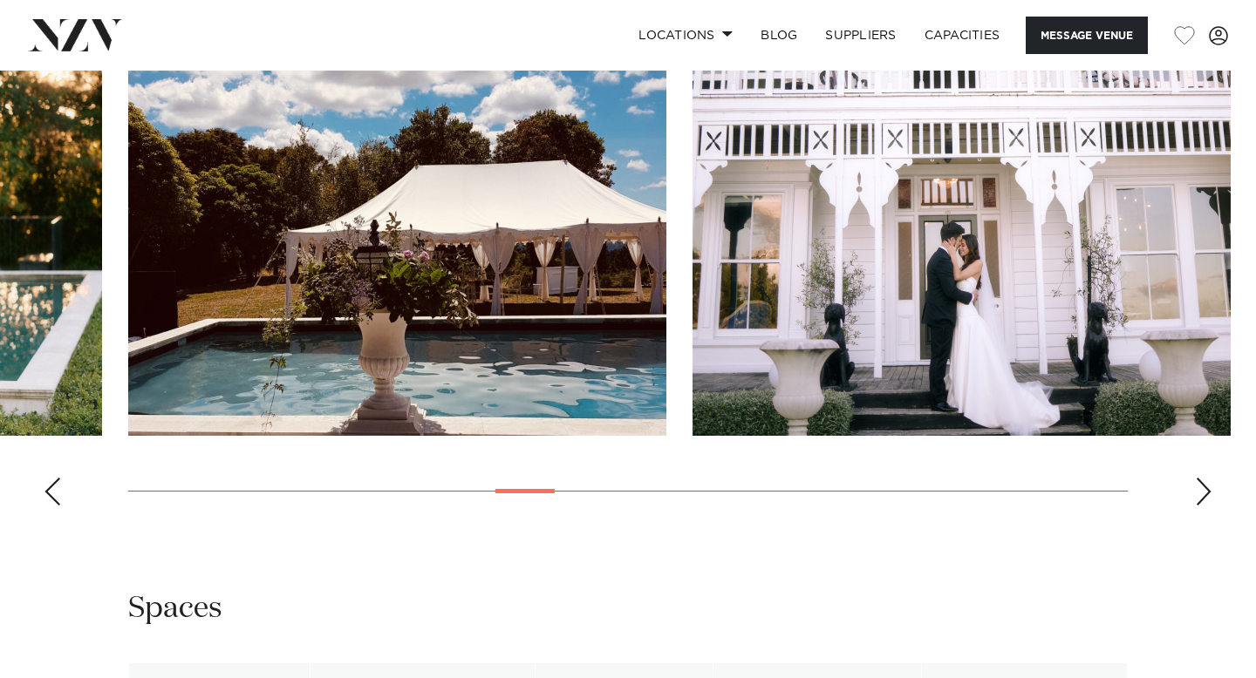
click at [1198, 497] on div "Next slide" at bounding box center [1203, 492] width 17 height 28
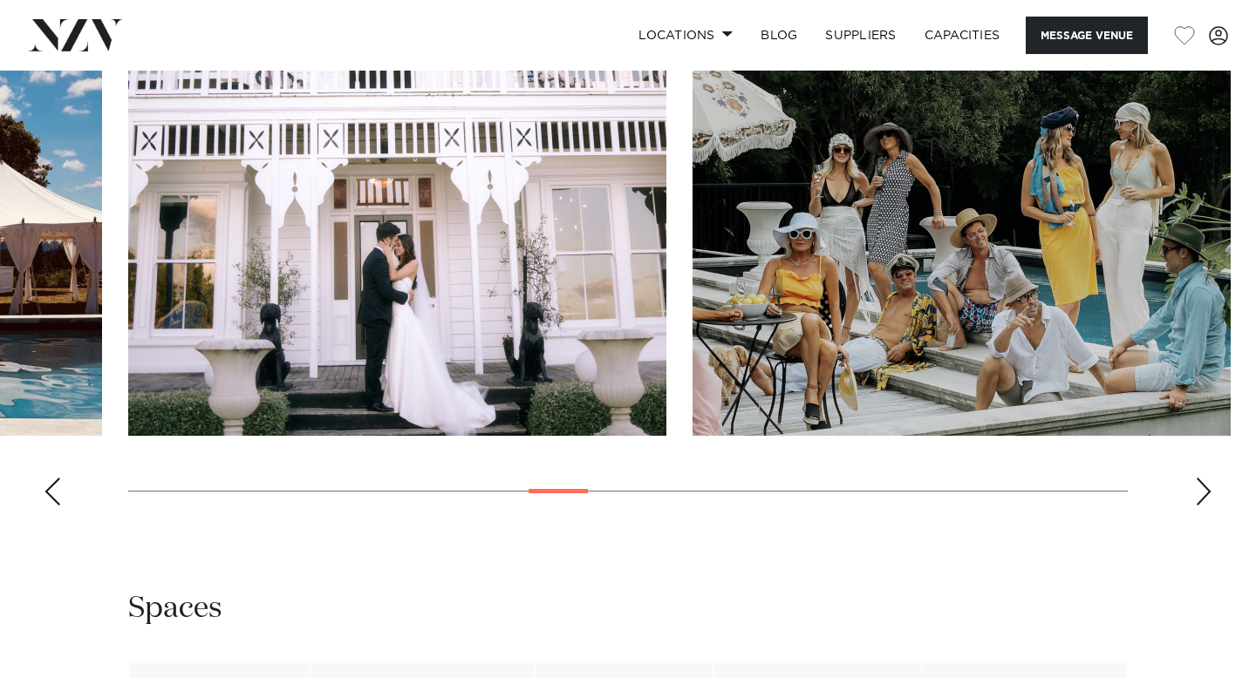
click at [1198, 497] on div "Next slide" at bounding box center [1203, 492] width 17 height 28
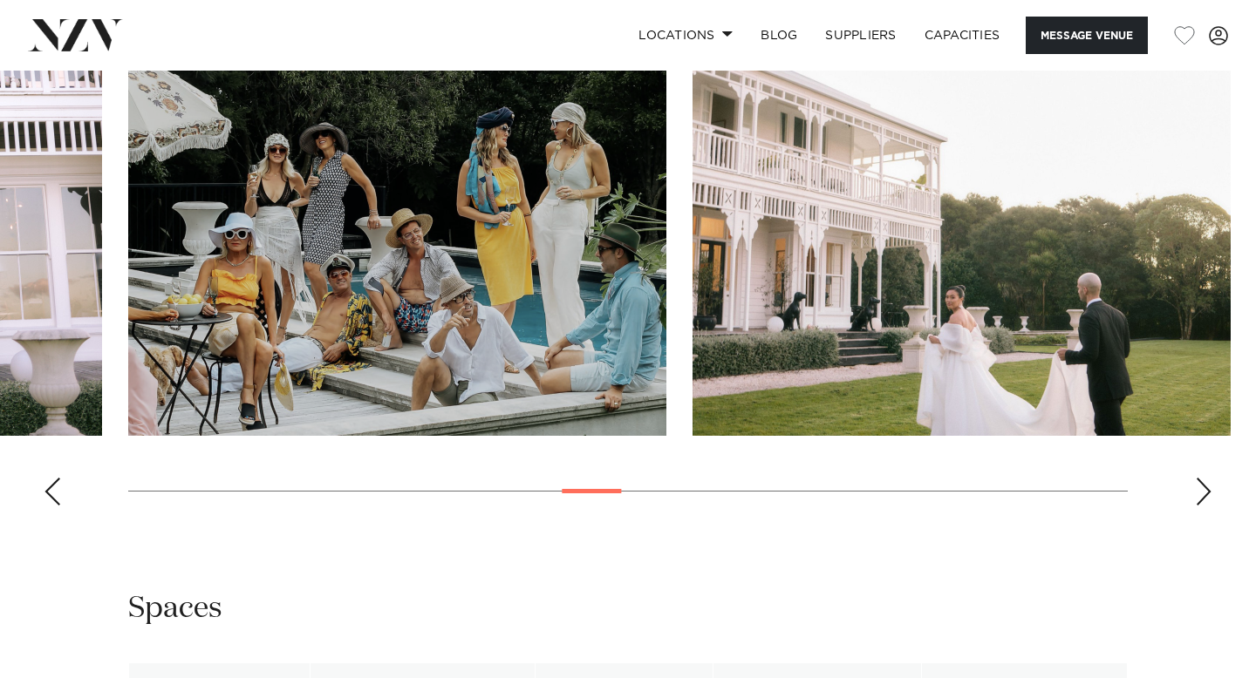
click at [1198, 496] on div "Next slide" at bounding box center [1203, 492] width 17 height 28
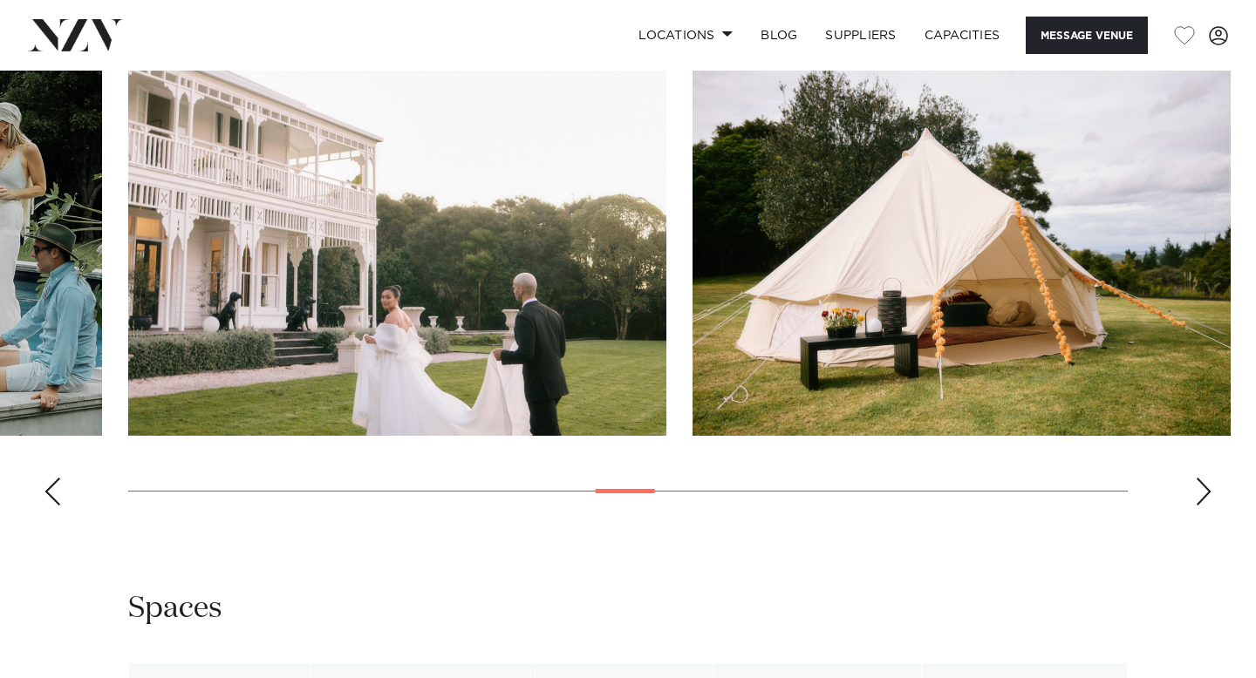
click at [1198, 496] on div "Next slide" at bounding box center [1203, 492] width 17 height 28
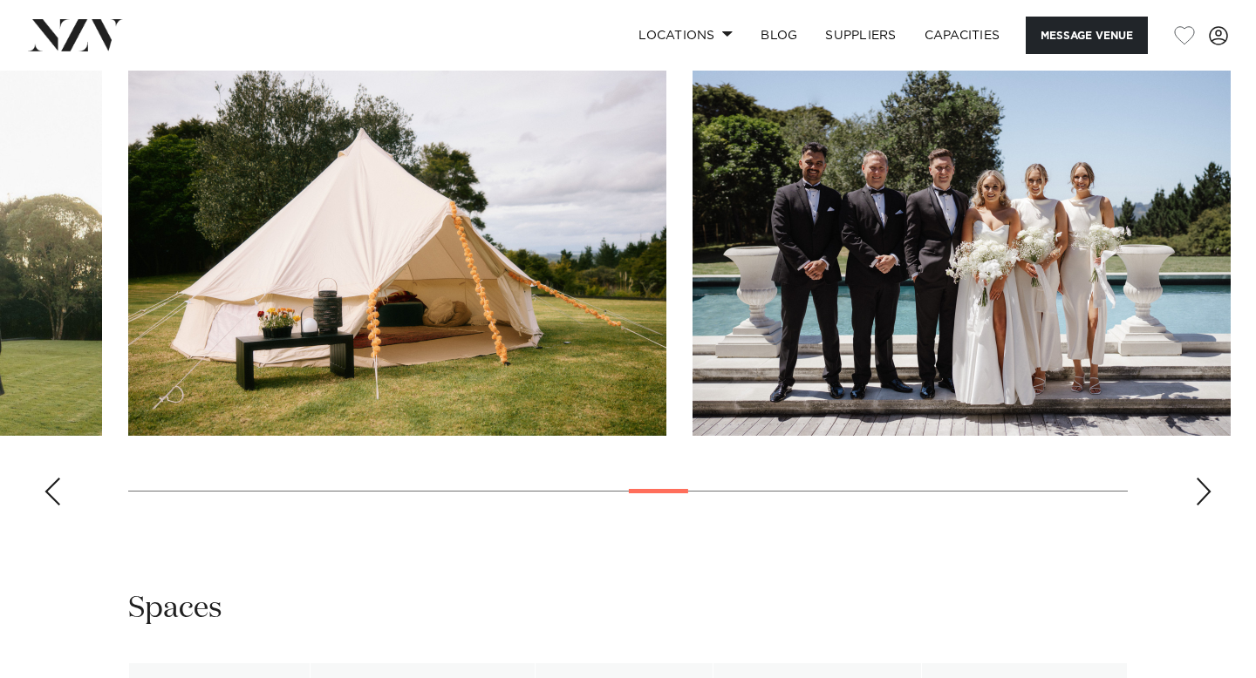
click at [1198, 496] on div "Next slide" at bounding box center [1203, 492] width 17 height 28
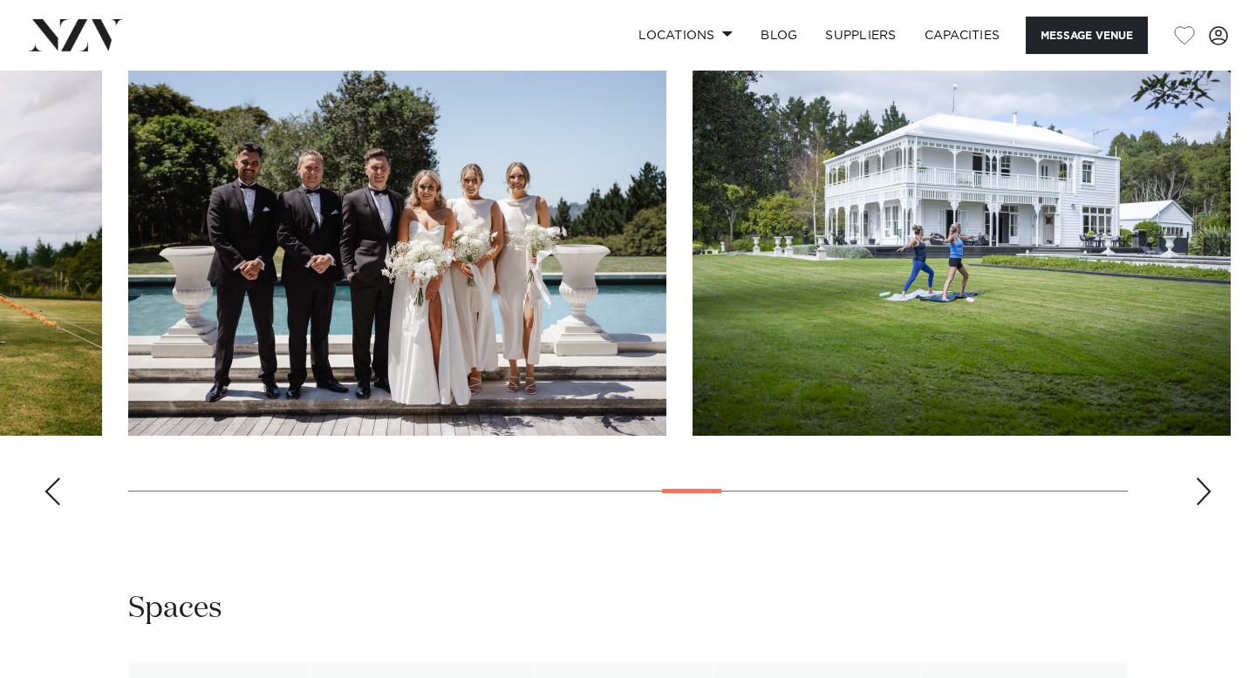
click at [1198, 496] on div "Next slide" at bounding box center [1203, 492] width 17 height 28
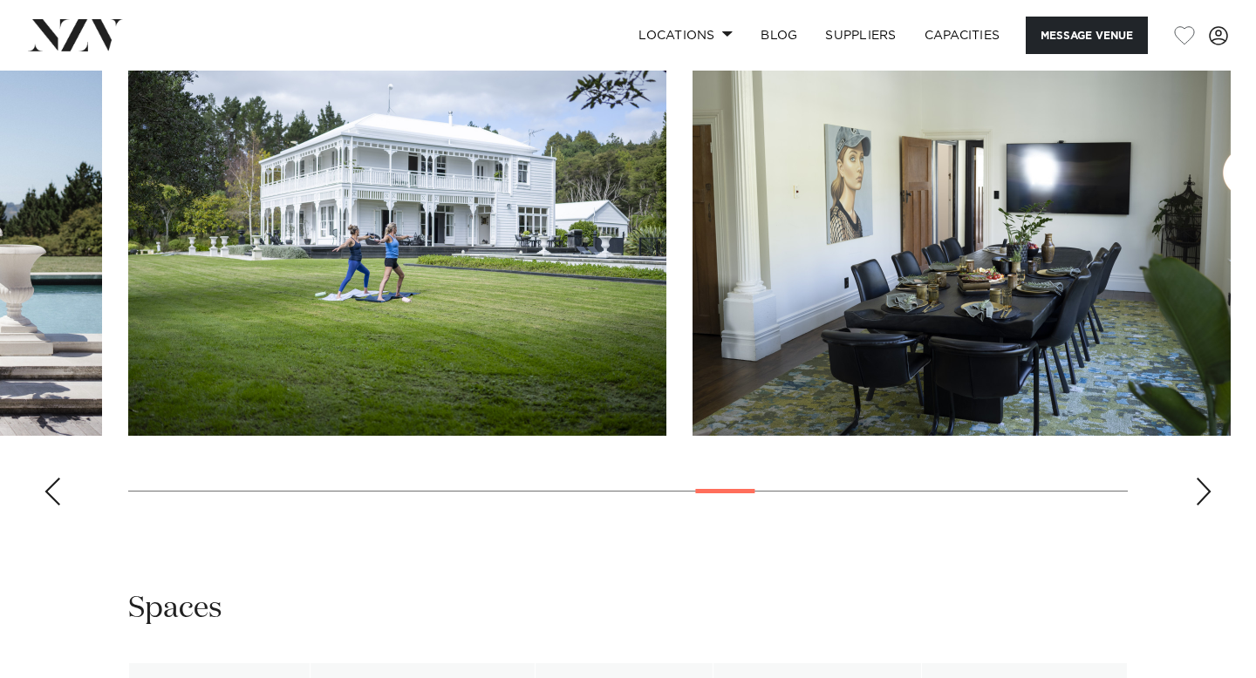
click at [1198, 496] on div "Next slide" at bounding box center [1203, 492] width 17 height 28
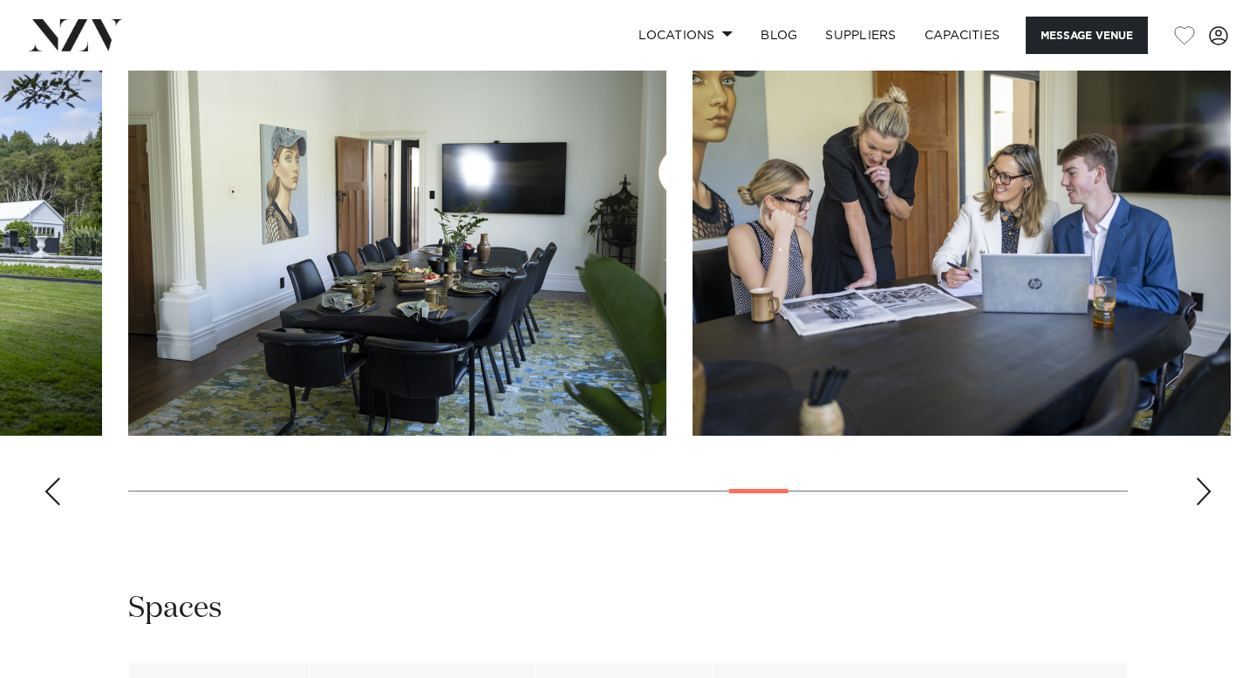
click at [1198, 496] on div "Next slide" at bounding box center [1203, 492] width 17 height 28
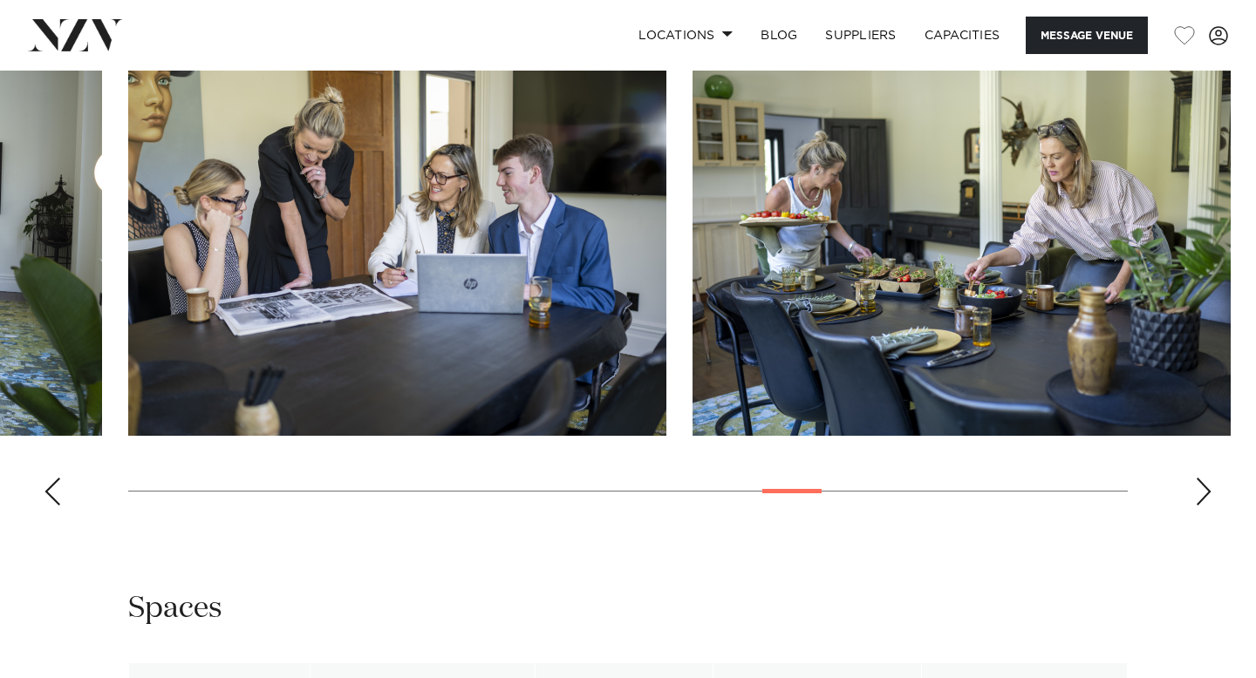
click at [1198, 496] on div "Next slide" at bounding box center [1203, 492] width 17 height 28
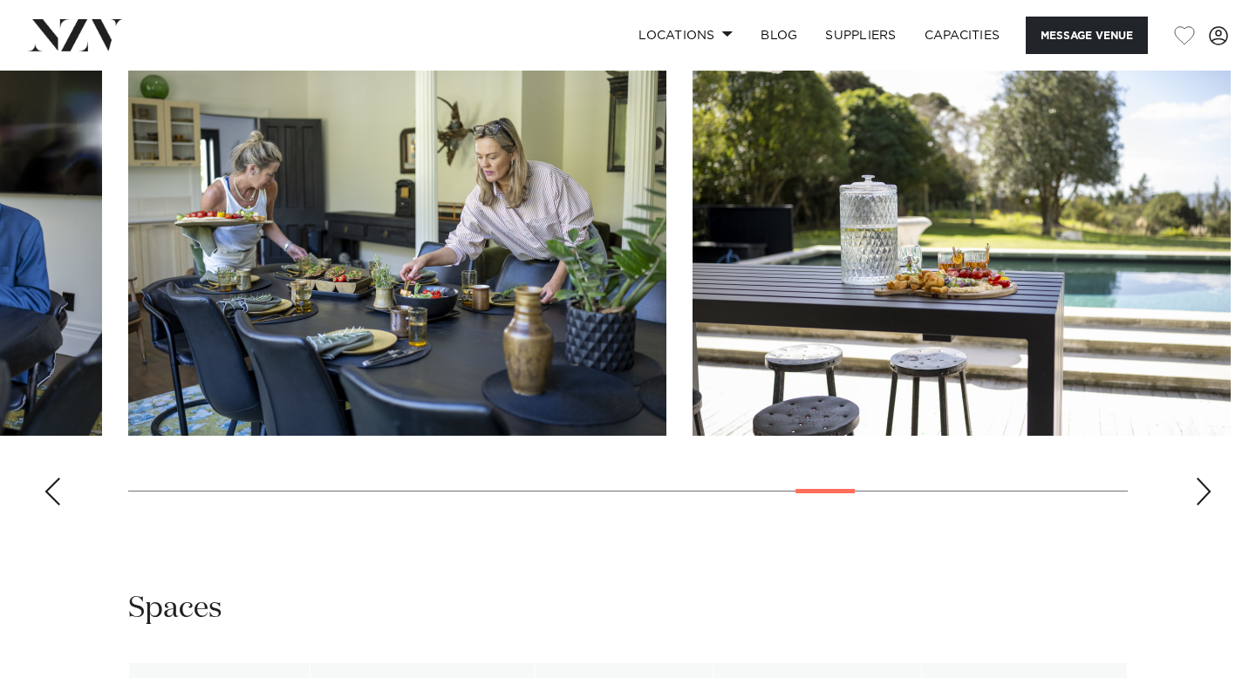
click at [1198, 496] on div "Next slide" at bounding box center [1203, 492] width 17 height 28
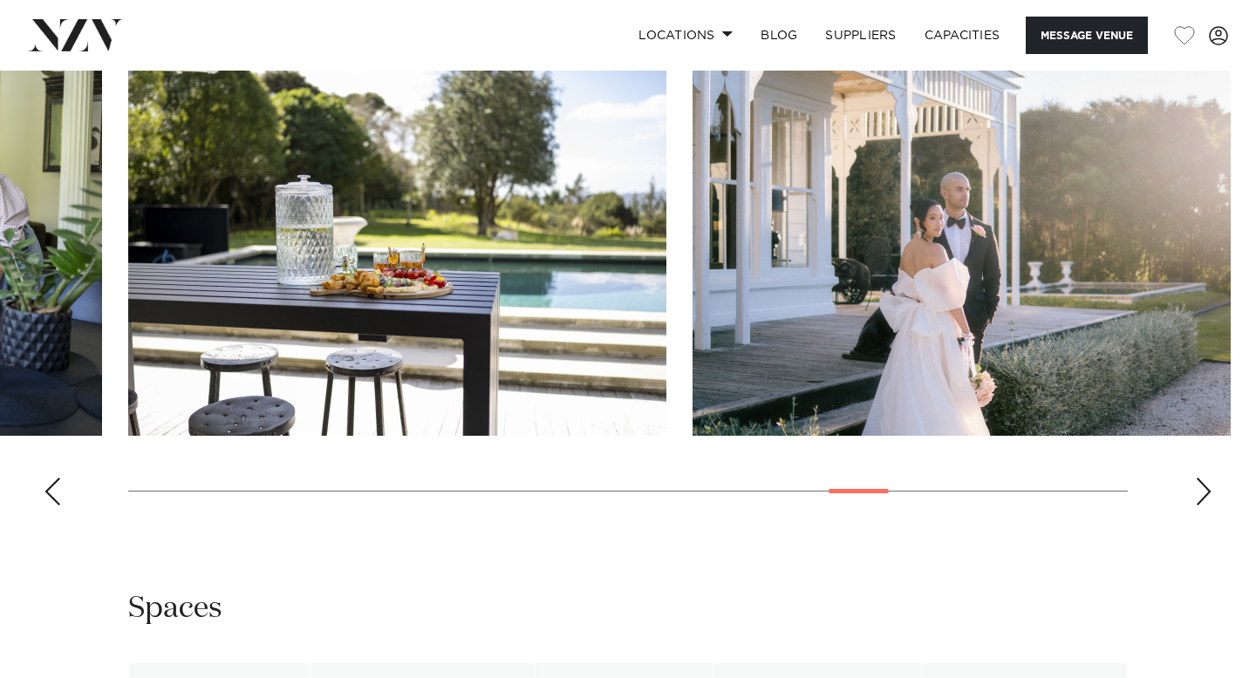
click at [1198, 496] on div "Next slide" at bounding box center [1203, 492] width 17 height 28
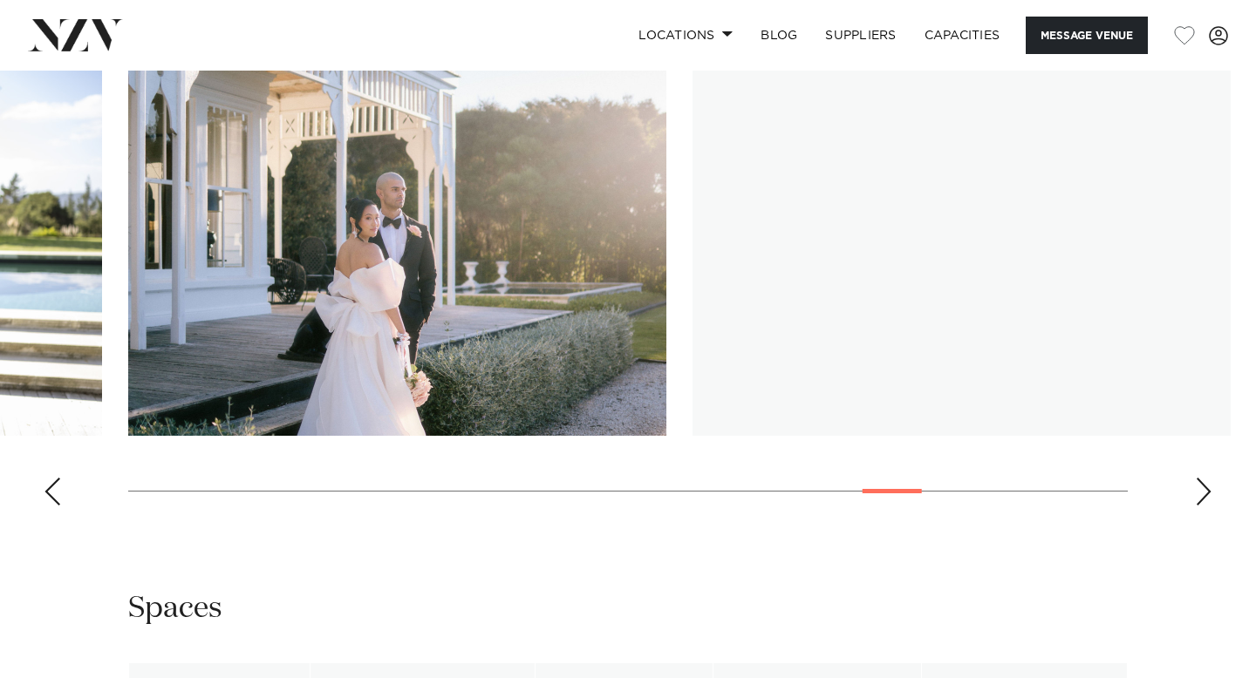
click at [1198, 496] on div "Next slide" at bounding box center [1203, 492] width 17 height 28
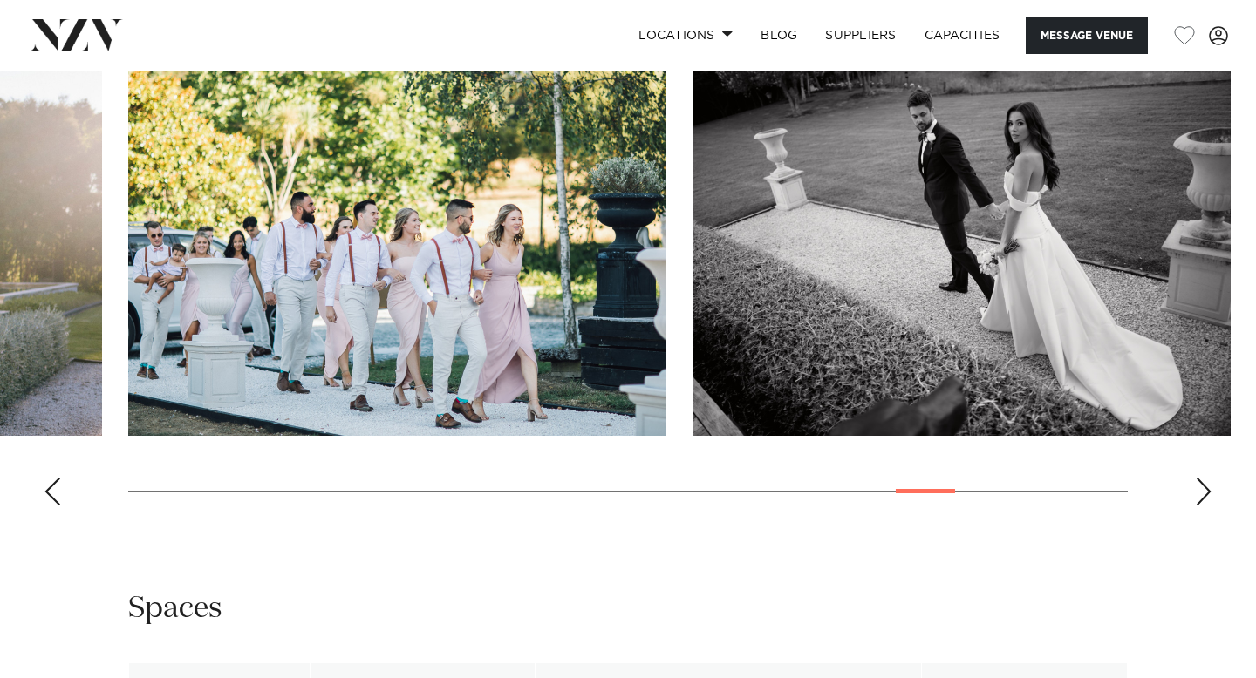
click at [1198, 496] on div "Next slide" at bounding box center [1203, 492] width 17 height 28
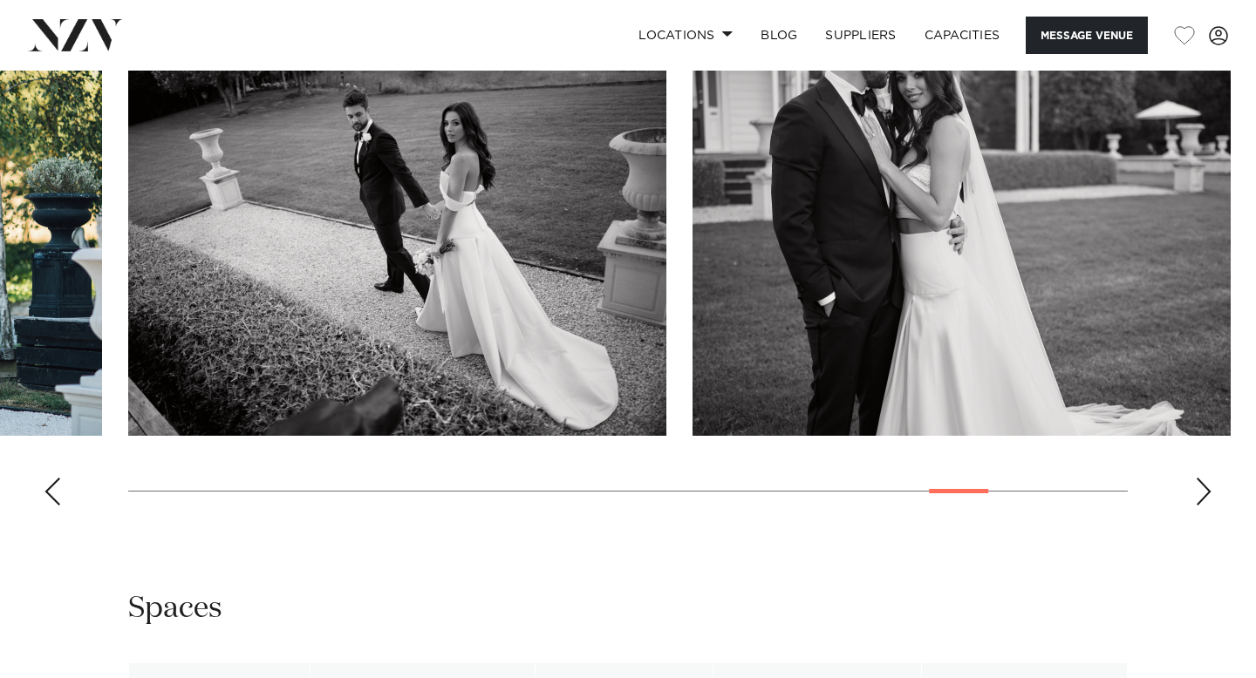
click at [1198, 496] on div "Next slide" at bounding box center [1203, 492] width 17 height 28
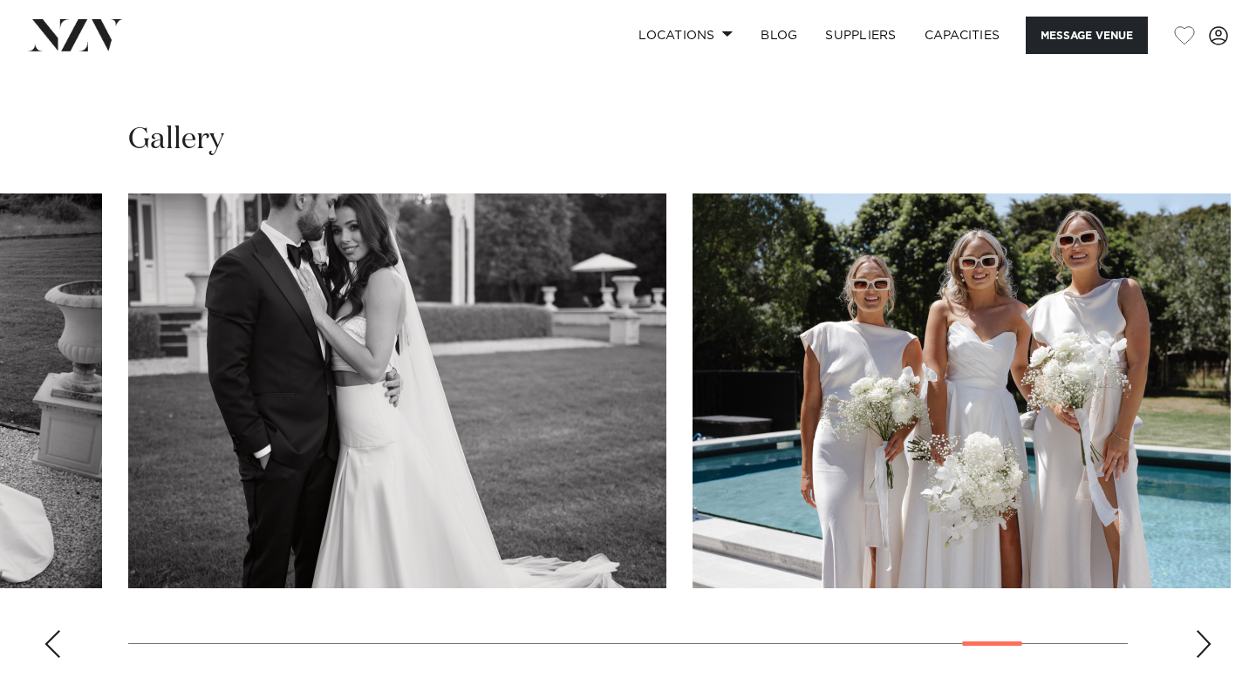
scroll to position [1357, 0]
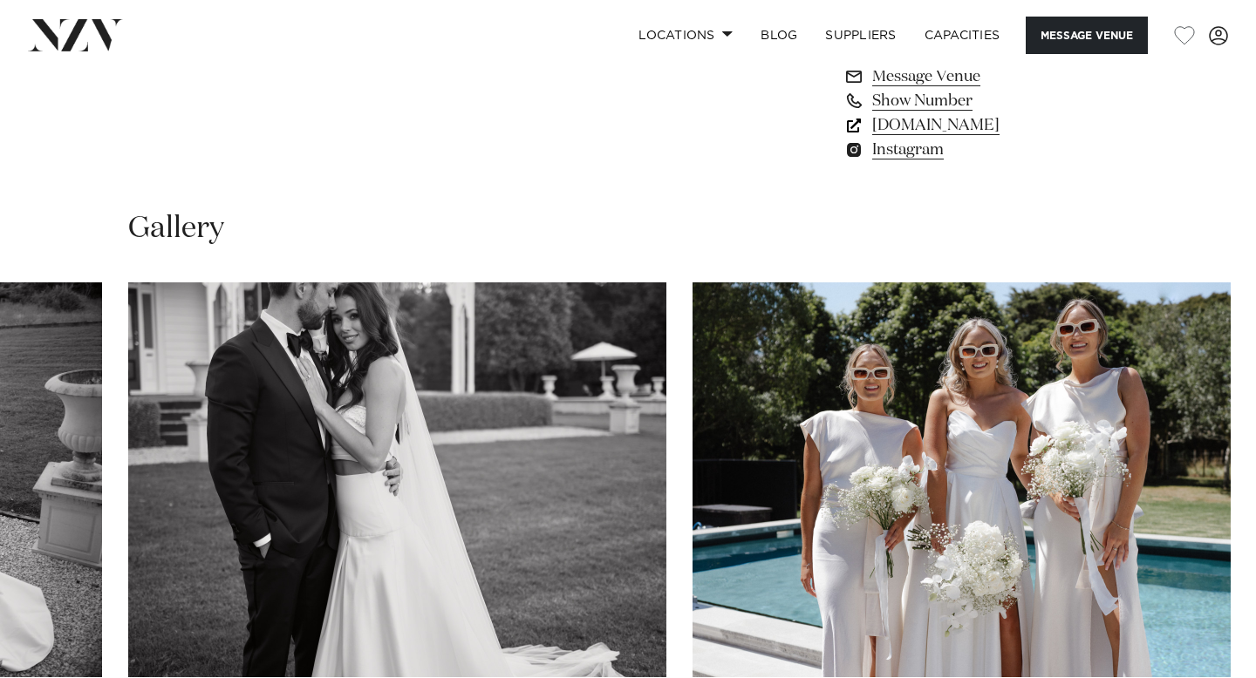
click at [932, 130] on link "[DOMAIN_NAME]" at bounding box center [985, 125] width 284 height 24
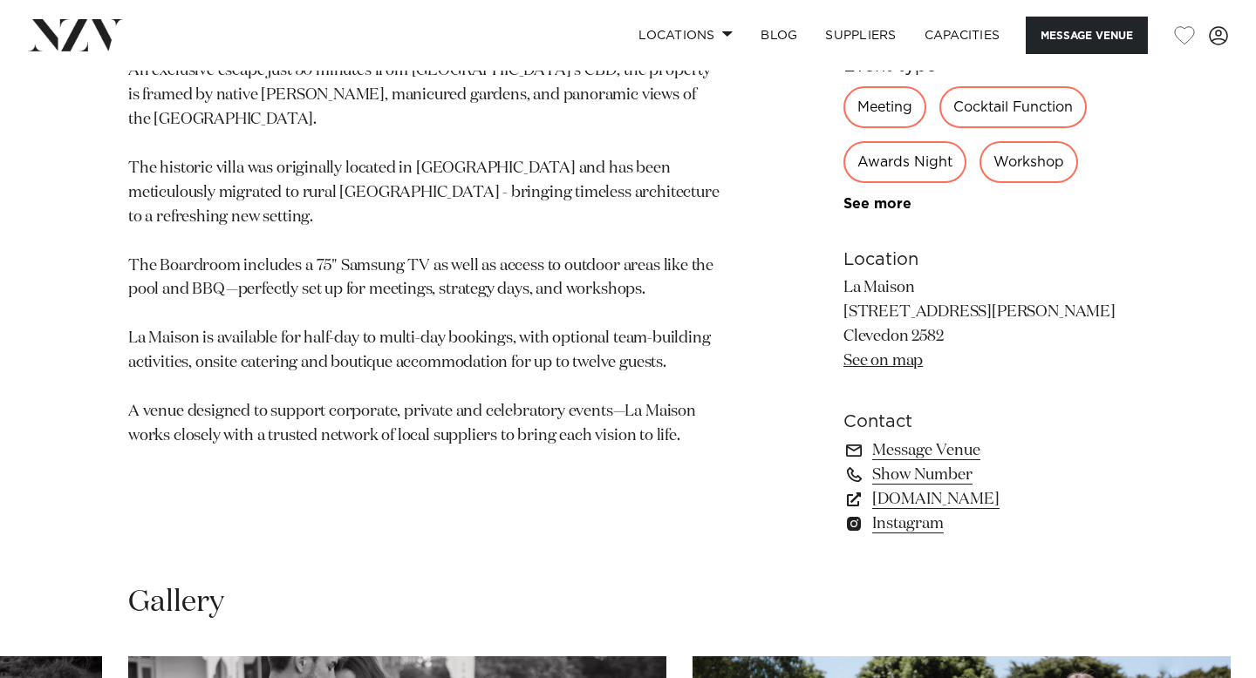
scroll to position [739, 0]
